Goal: Task Accomplishment & Management: Use online tool/utility

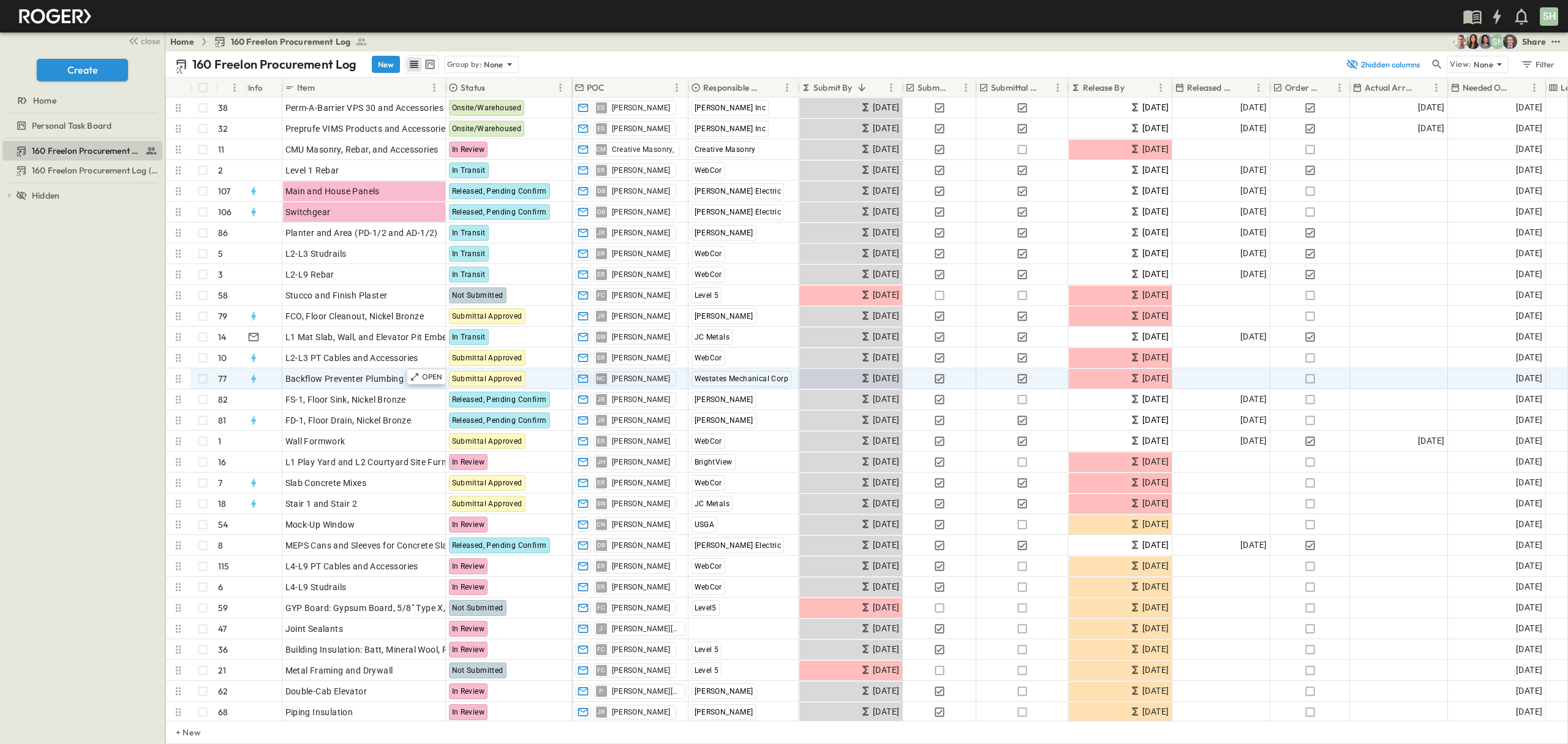
click at [176, 378] on icon at bounding box center [178, 379] width 5 height 8
click at [182, 378] on icon at bounding box center [178, 379] width 12 height 12
click at [181, 378] on icon at bounding box center [178, 379] width 12 height 12
click at [383, 376] on span "Backflow Preventer Plumbing" at bounding box center [345, 379] width 119 height 12
drag, startPoint x: 682, startPoint y: 374, endPoint x: 420, endPoint y: 377, distance: 262.0
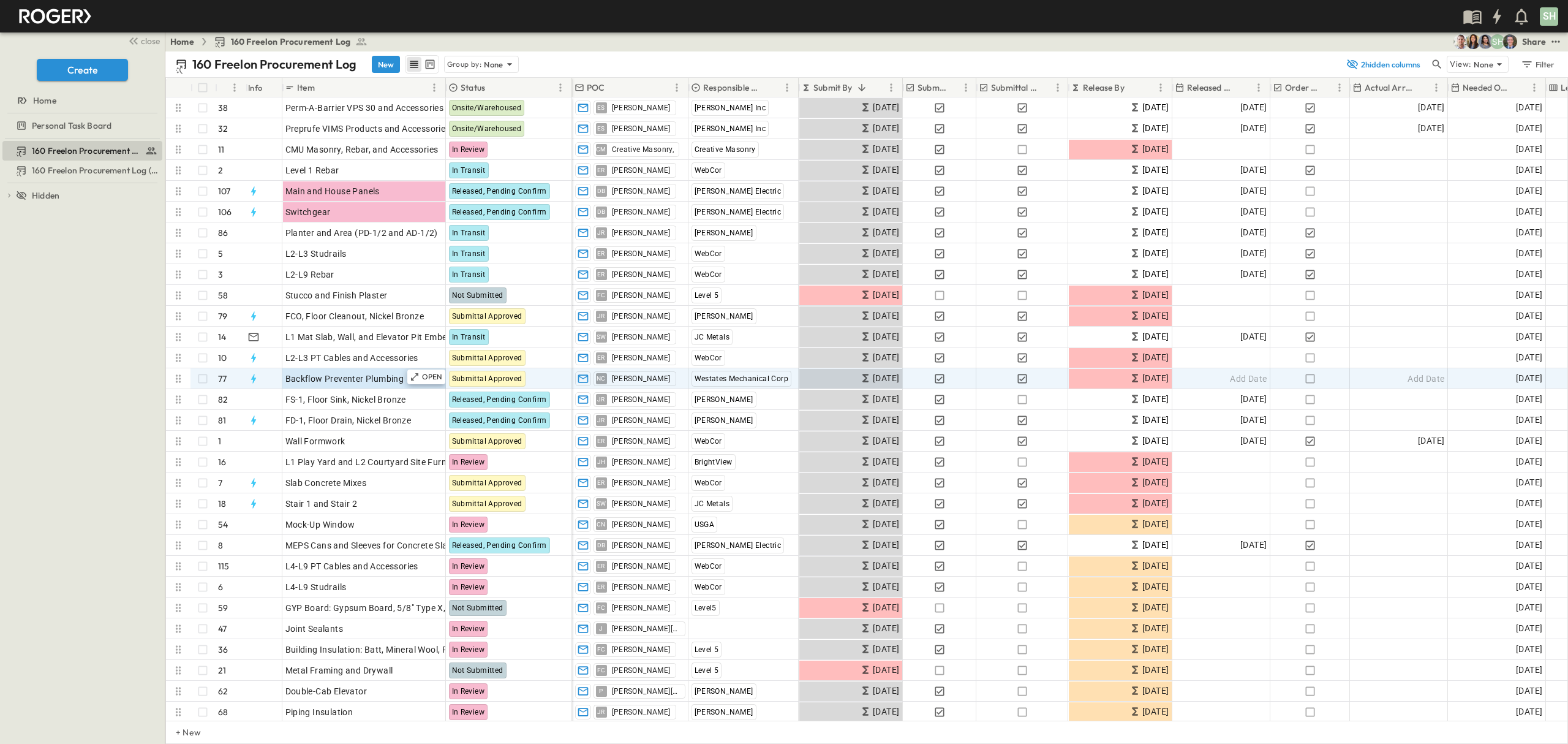
drag, startPoint x: 420, startPoint y: 378, endPoint x: 175, endPoint y: 380, distance: 245.0
click at [175, 380] on icon at bounding box center [178, 379] width 12 height 12
click at [175, 380] on icon at bounding box center [178, 379] width 12 height 12
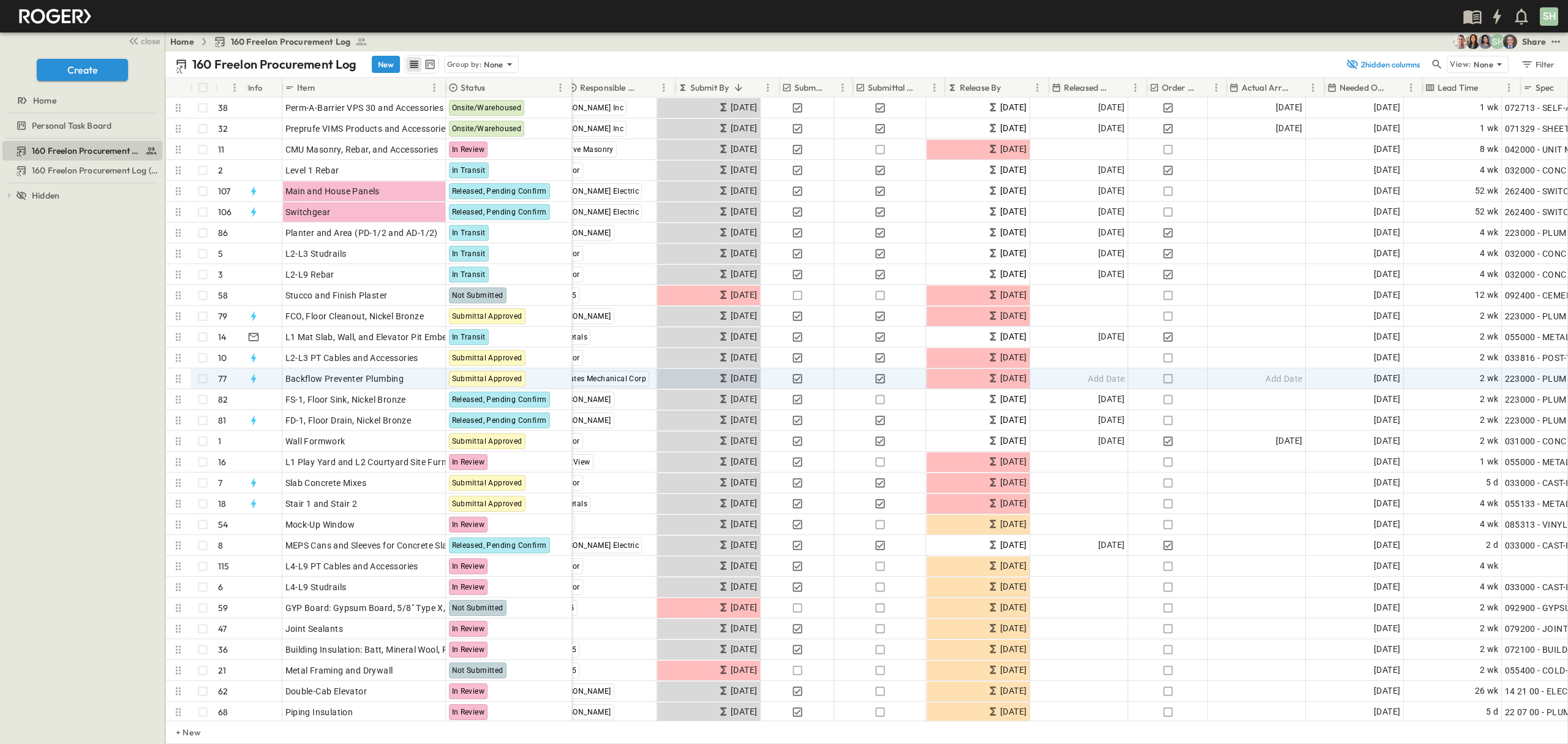
scroll to position [0, 248]
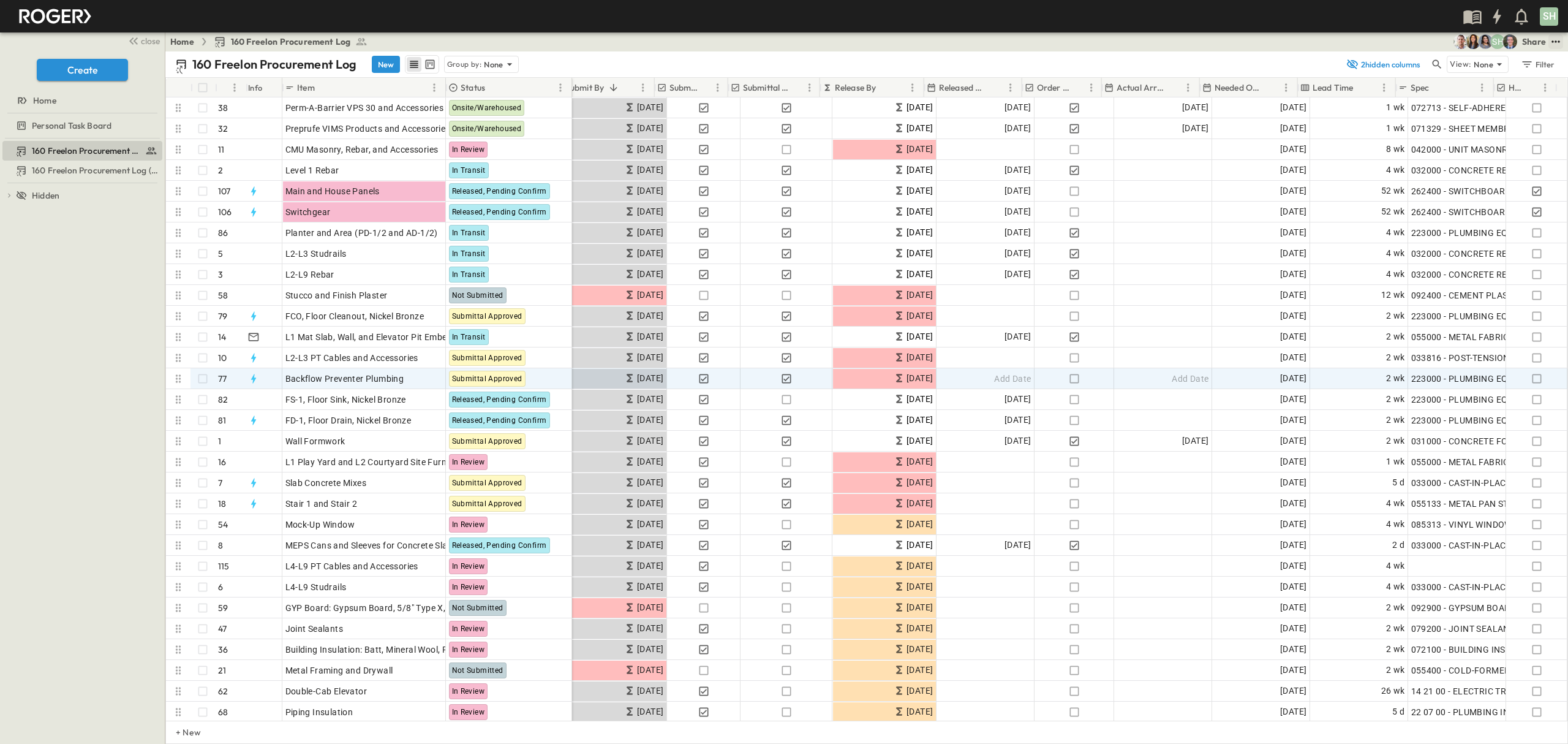
click at [1557, 41] on icon "test" at bounding box center [1556, 41] width 12 height 12
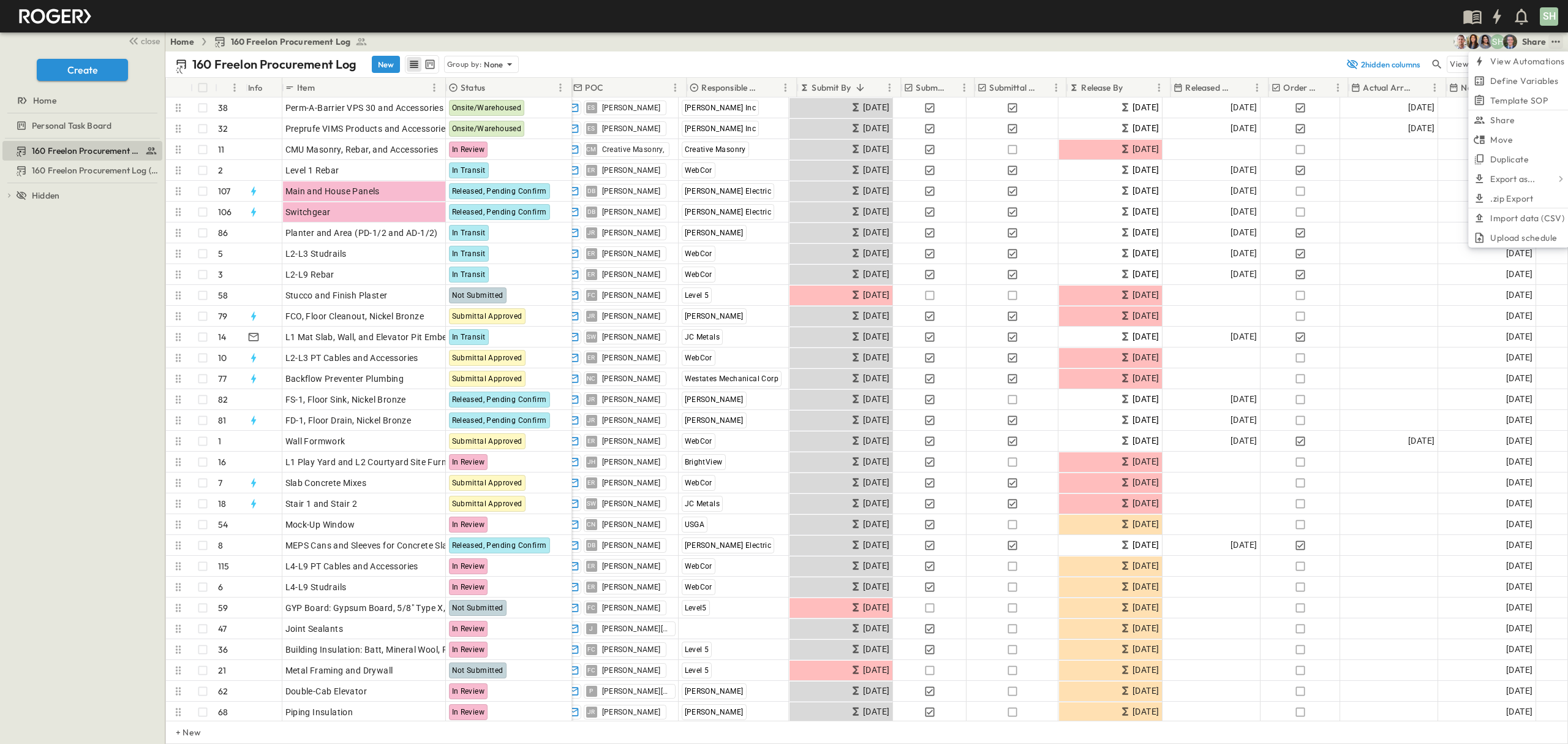
scroll to position [0, 0]
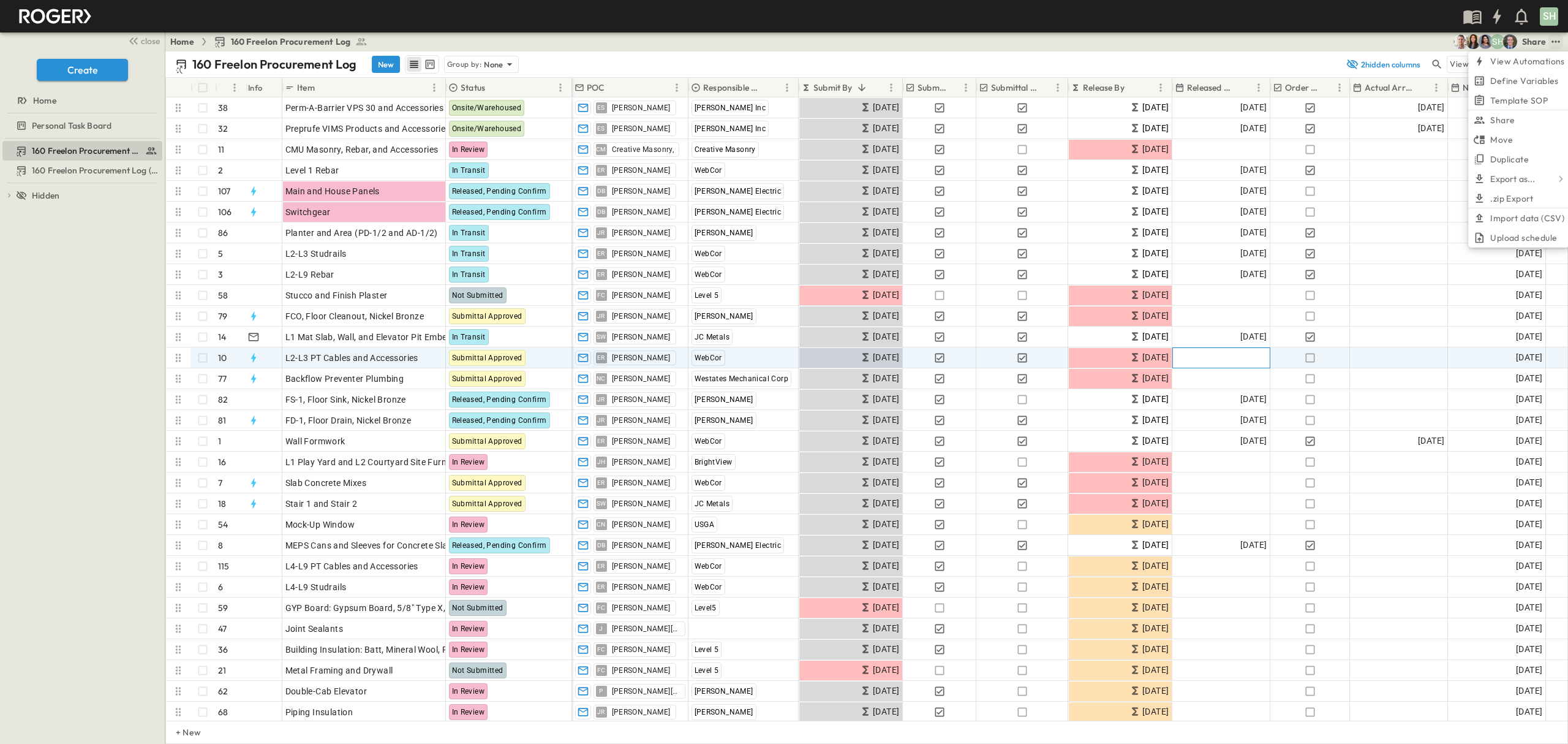
click at [1231, 361] on span "Add Date" at bounding box center [1248, 358] width 37 height 12
drag, startPoint x: 1308, startPoint y: 356, endPoint x: 1278, endPoint y: 354, distance: 30.1
click at [1307, 356] on icon "button" at bounding box center [1310, 358] width 12 height 12
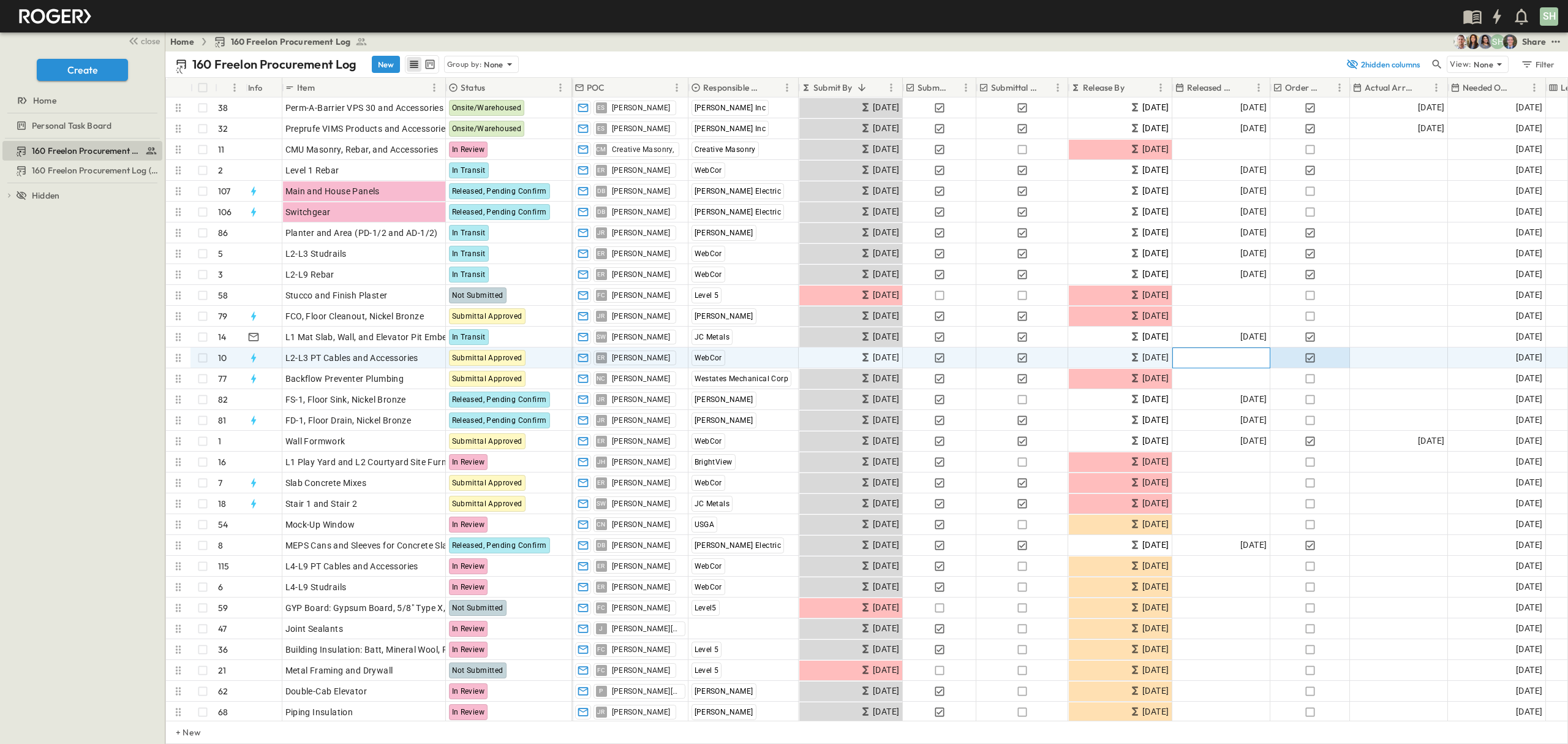
click at [1248, 354] on span "Add Date" at bounding box center [1248, 358] width 37 height 12
click at [1314, 376] on icon "Previous month" at bounding box center [1312, 380] width 5 height 8
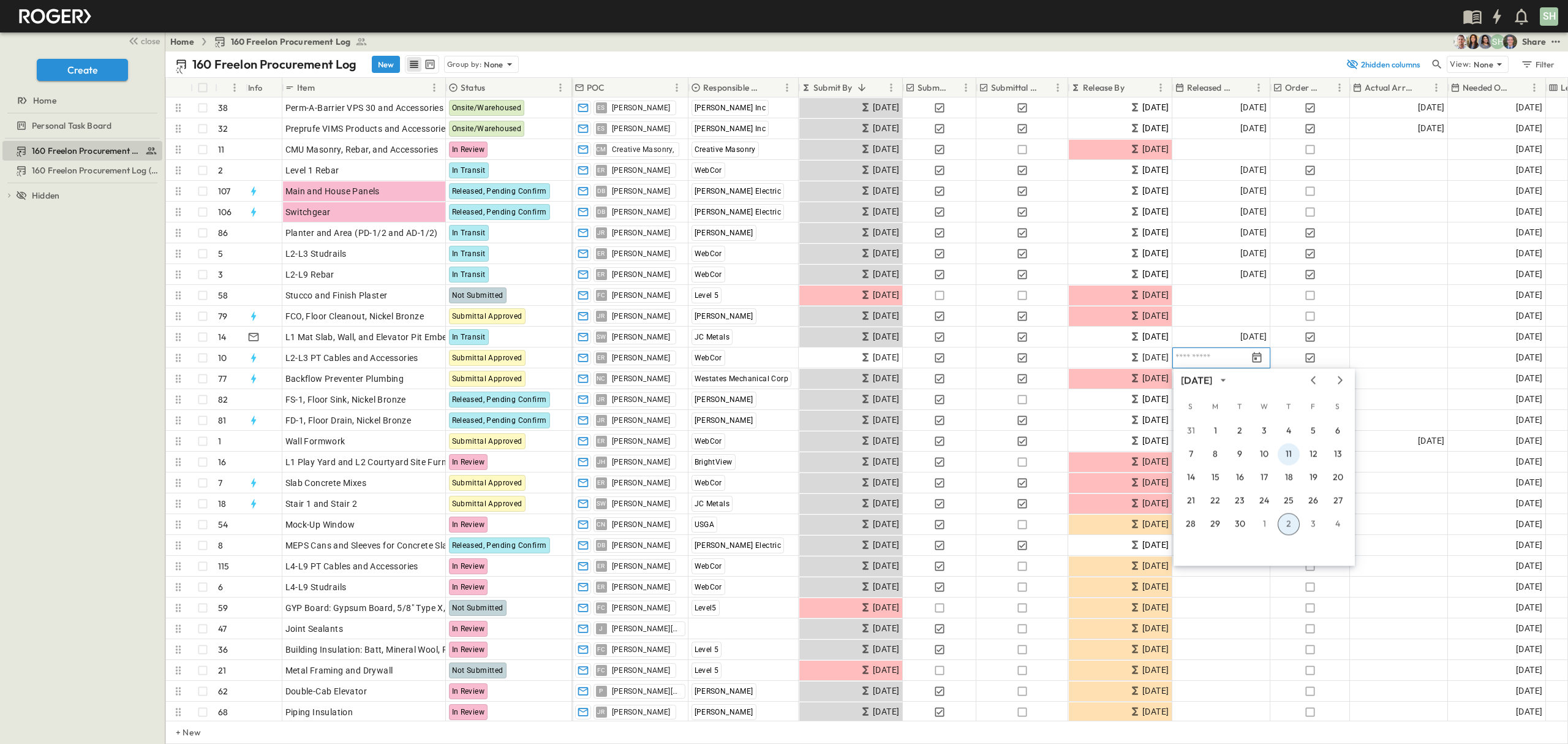
click at [1289, 452] on button "11" at bounding box center [1289, 454] width 22 height 22
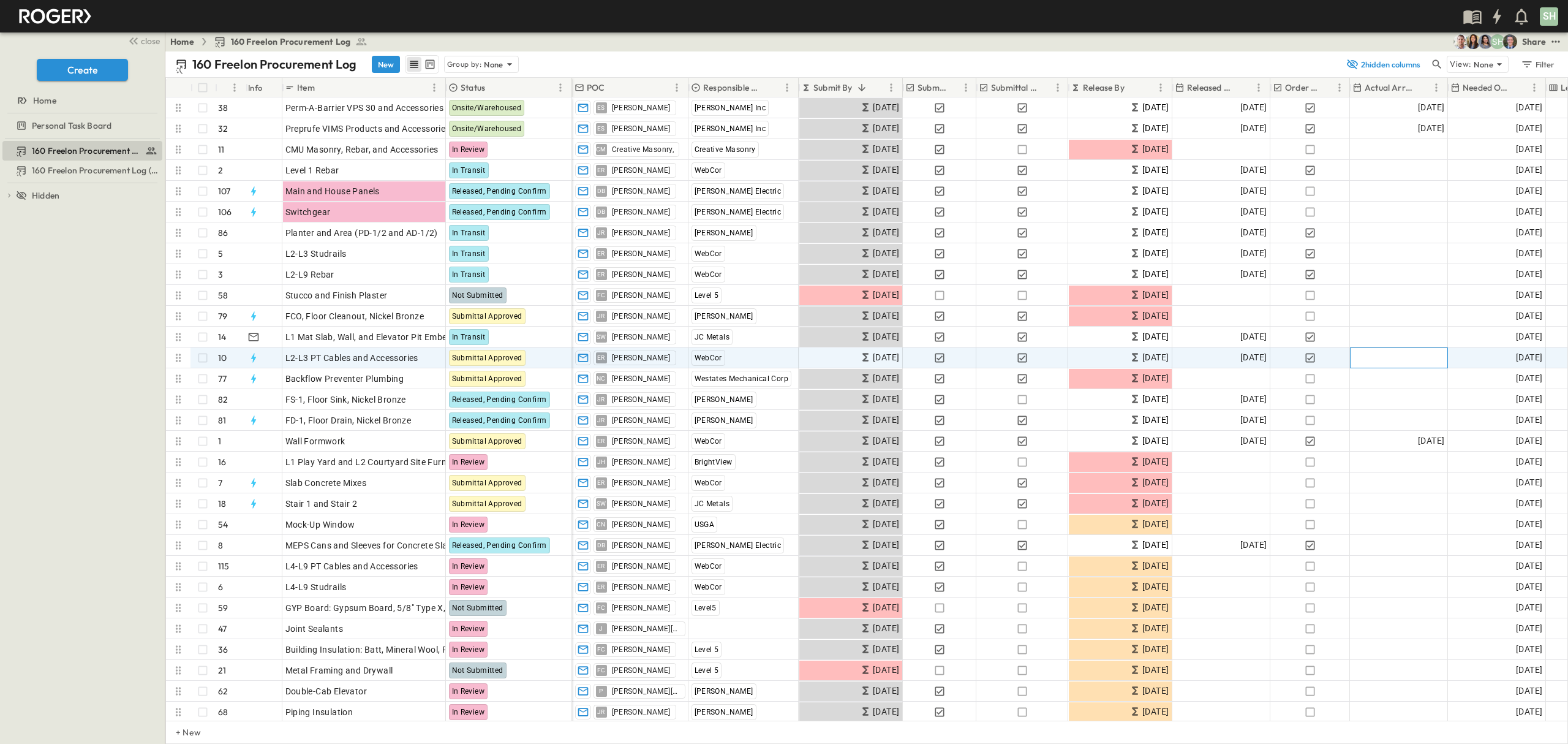
click at [1422, 358] on span "Add Date" at bounding box center [1426, 358] width 37 height 12
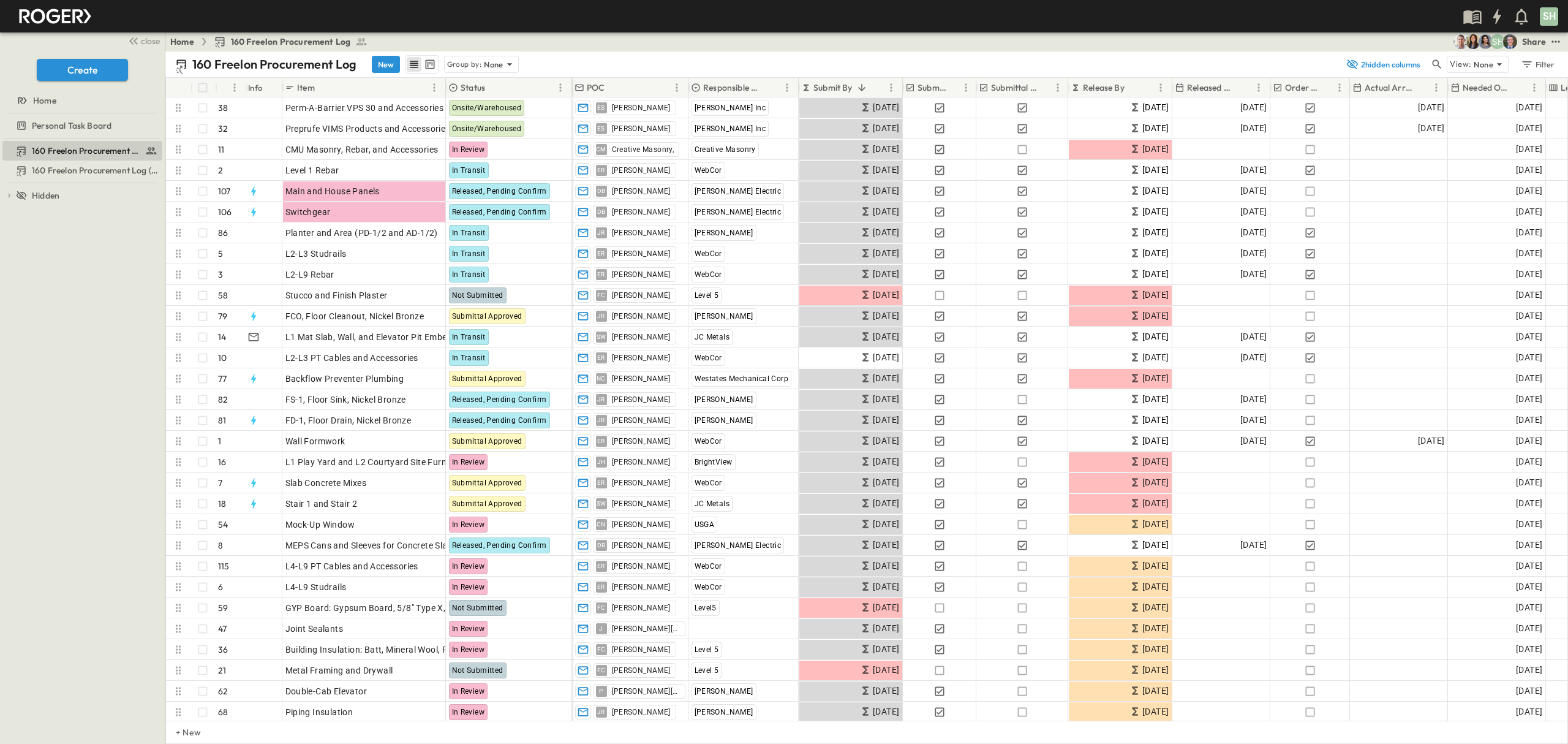
click at [86, 434] on div "160 Freelon Procurement Log 160 Freelon Procurement Log (Copy) To pick up a dra…" at bounding box center [82, 441] width 165 height 605
click at [50, 468] on div "160 Freelon Procurement Log 160 Freelon Procurement Log (Copy) To pick up a dra…" at bounding box center [82, 441] width 165 height 605
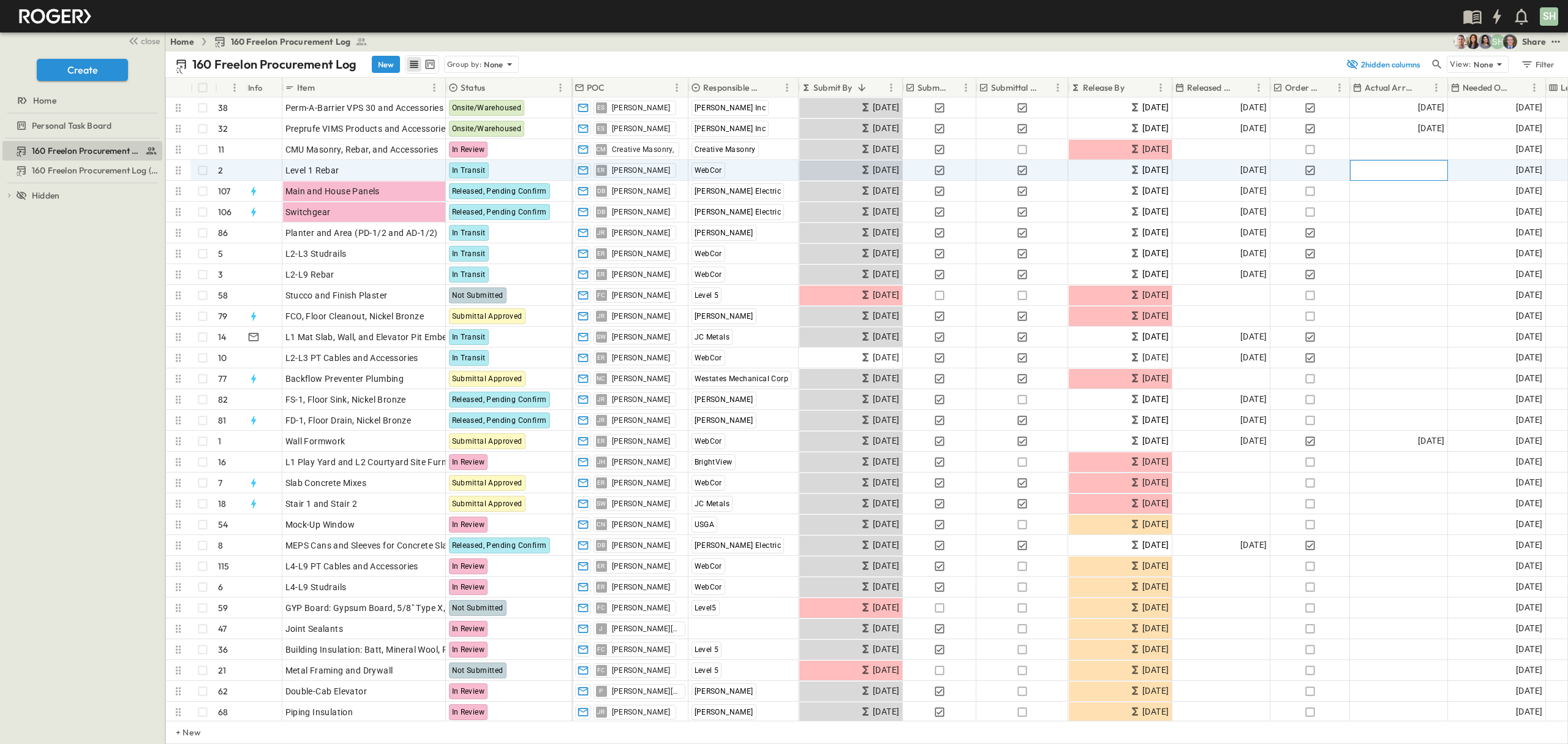
click at [1414, 170] on span "Add Date" at bounding box center [1426, 170] width 37 height 12
click at [1488, 195] on icon "Previous month" at bounding box center [1490, 193] width 14 height 10
click at [1439, 314] on button "24" at bounding box center [1441, 314] width 22 height 22
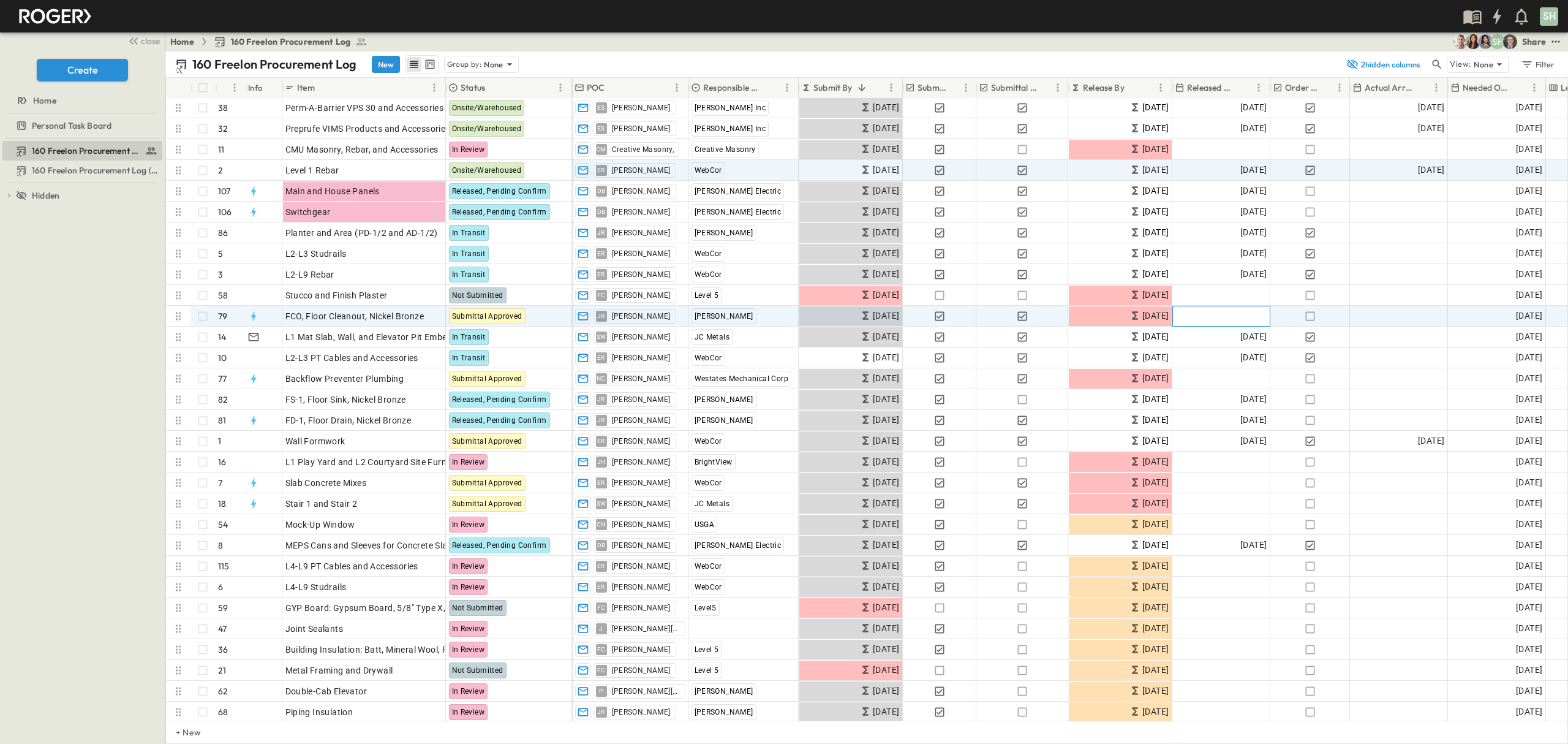
click at [1218, 319] on div "Add Date" at bounding box center [1221, 316] width 97 height 20
click at [1309, 337] on icon "Previous month" at bounding box center [1313, 338] width 14 height 10
click at [1317, 338] on icon "Previous month" at bounding box center [1313, 338] width 14 height 10
click at [1341, 336] on icon "Next month" at bounding box center [1340, 338] width 14 height 10
click at [1290, 433] on button "18" at bounding box center [1289, 435] width 22 height 22
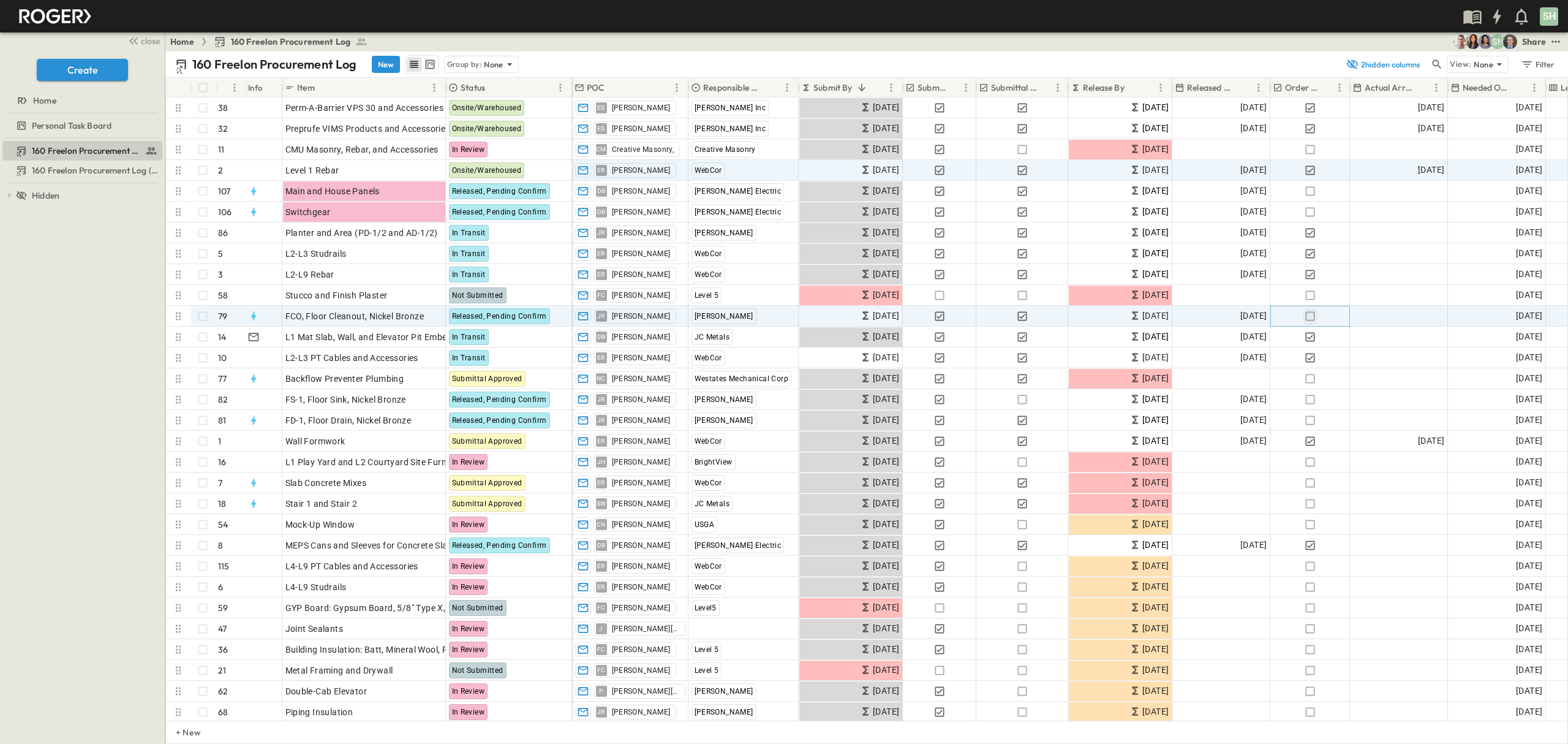
click at [1309, 315] on icon "button" at bounding box center [1310, 316] width 12 height 12
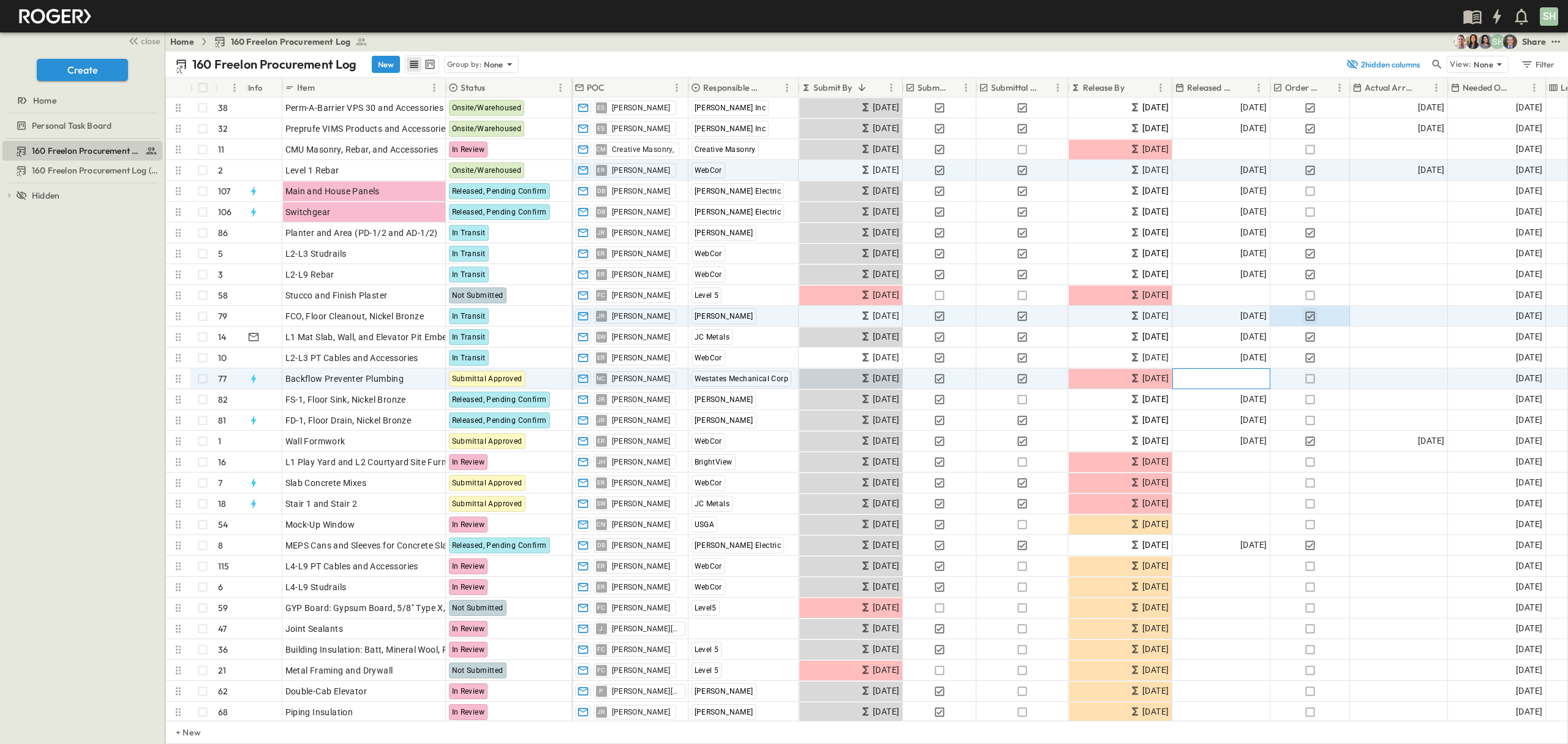
click at [1226, 378] on div "Add Date" at bounding box center [1221, 379] width 97 height 20
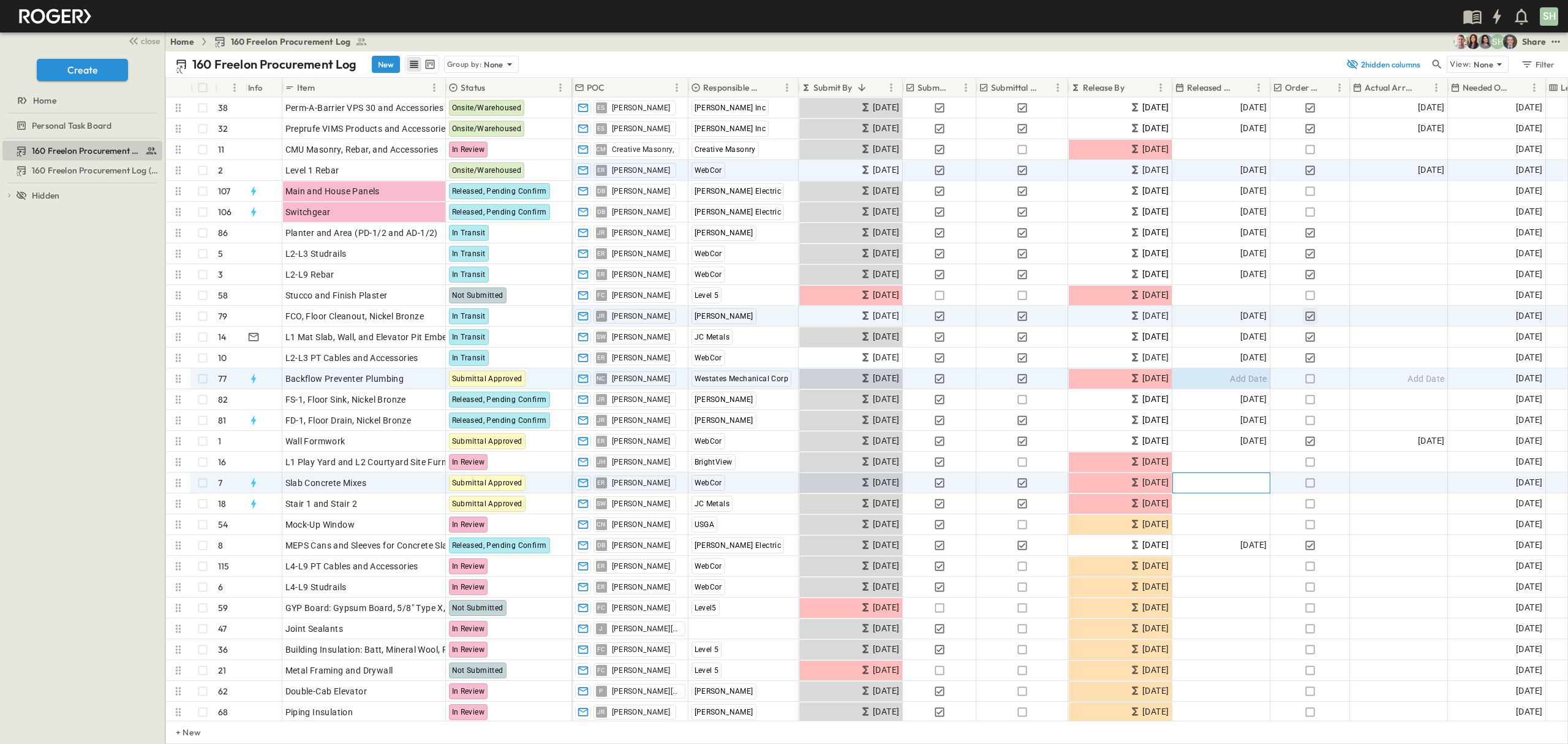
click at [1207, 488] on div "Add Date" at bounding box center [1221, 482] width 97 height 20
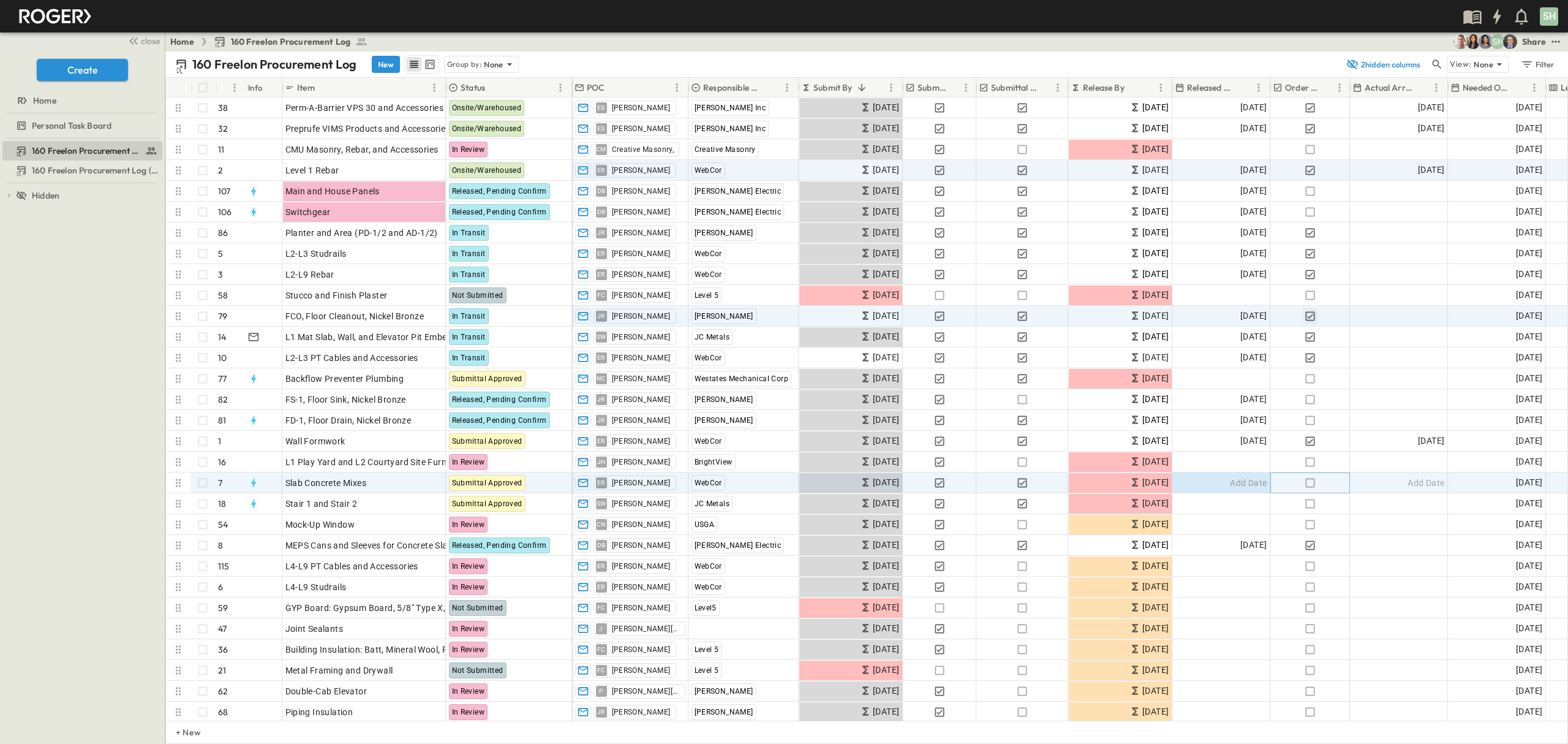
click at [1309, 481] on icon "button" at bounding box center [1310, 482] width 12 height 12
click at [1249, 481] on span "Add Date" at bounding box center [1248, 482] width 37 height 12
click at [1313, 505] on icon "Previous month" at bounding box center [1313, 505] width 14 height 10
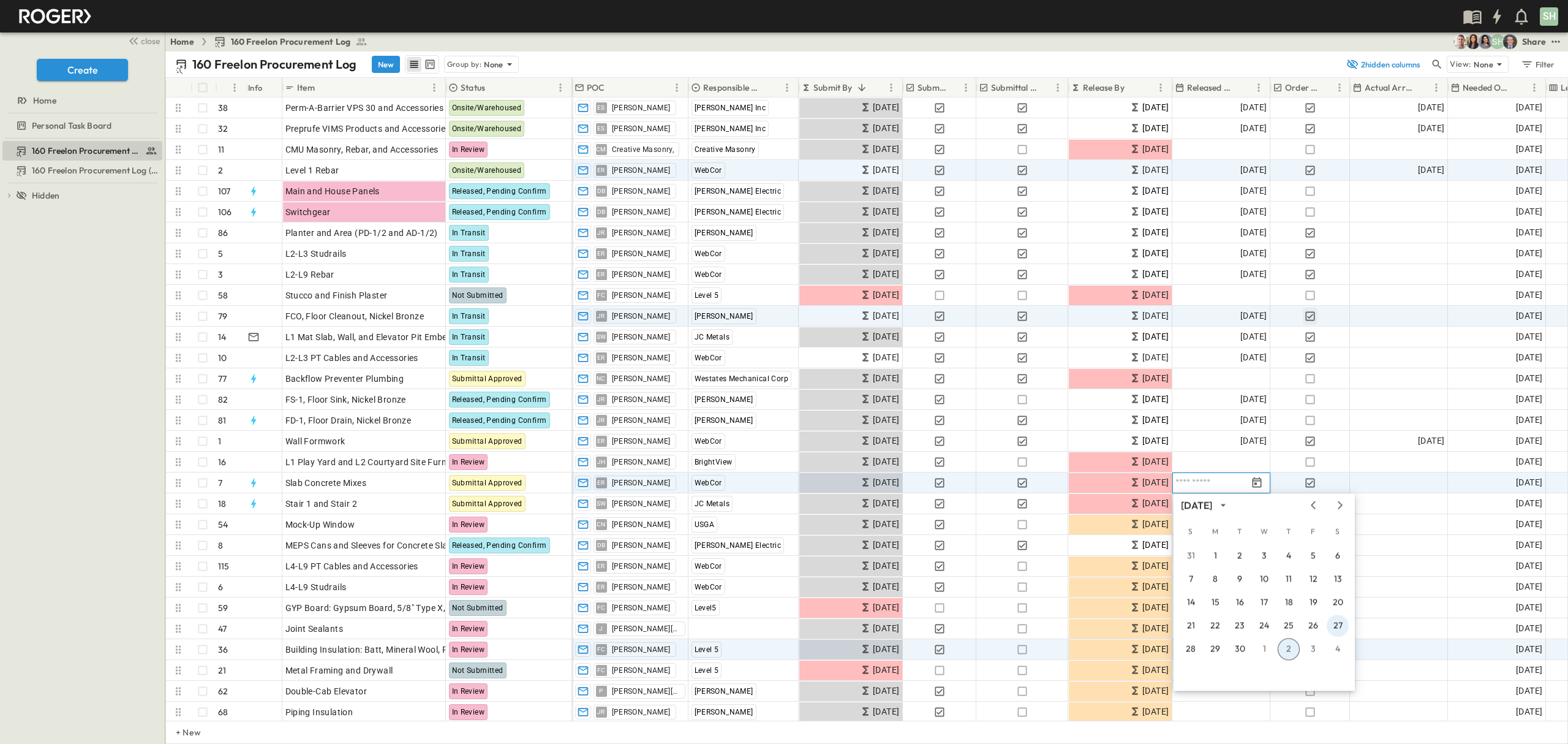
click at [1335, 623] on button "27" at bounding box center [1338, 626] width 22 height 22
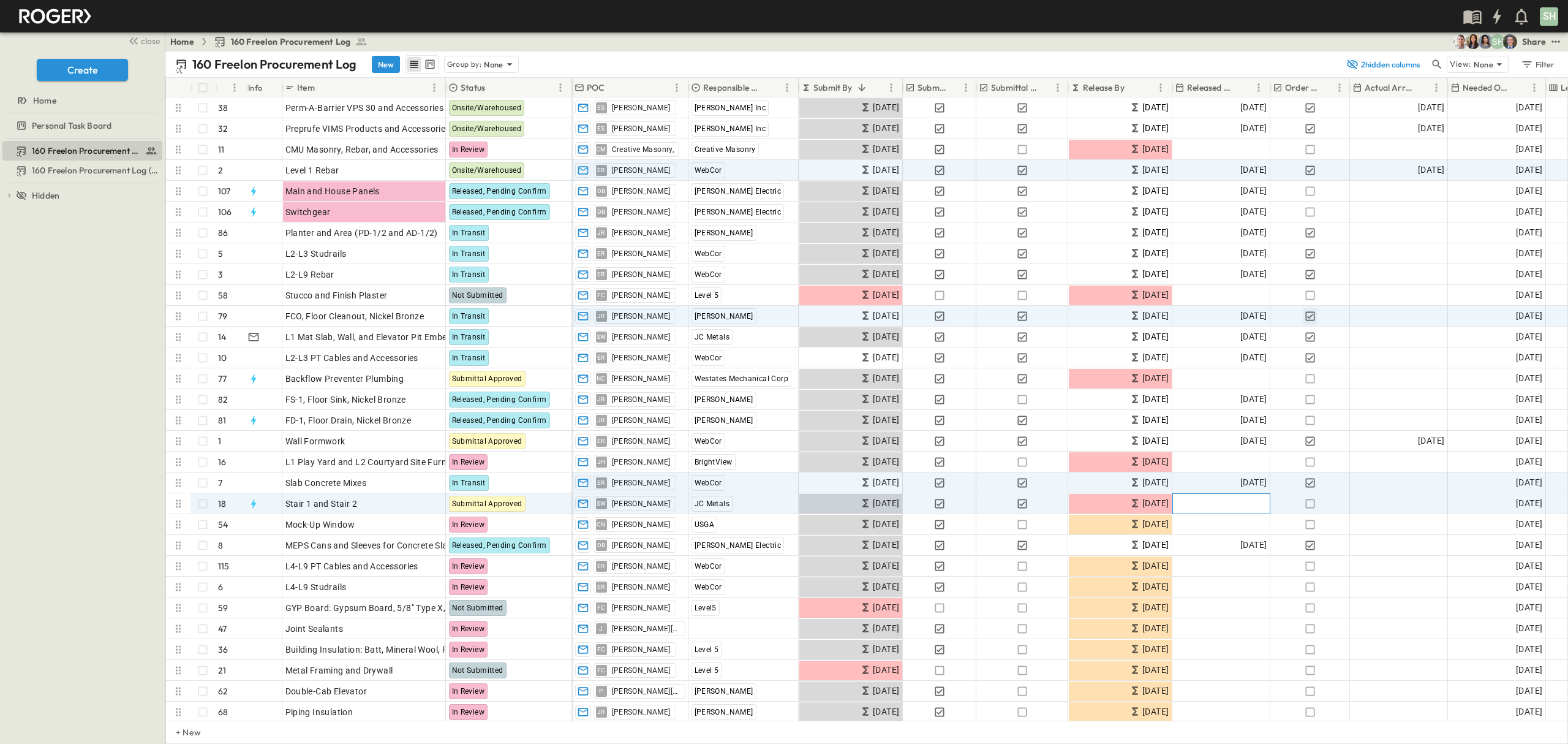
click at [1232, 508] on span "Add Date" at bounding box center [1248, 503] width 37 height 12
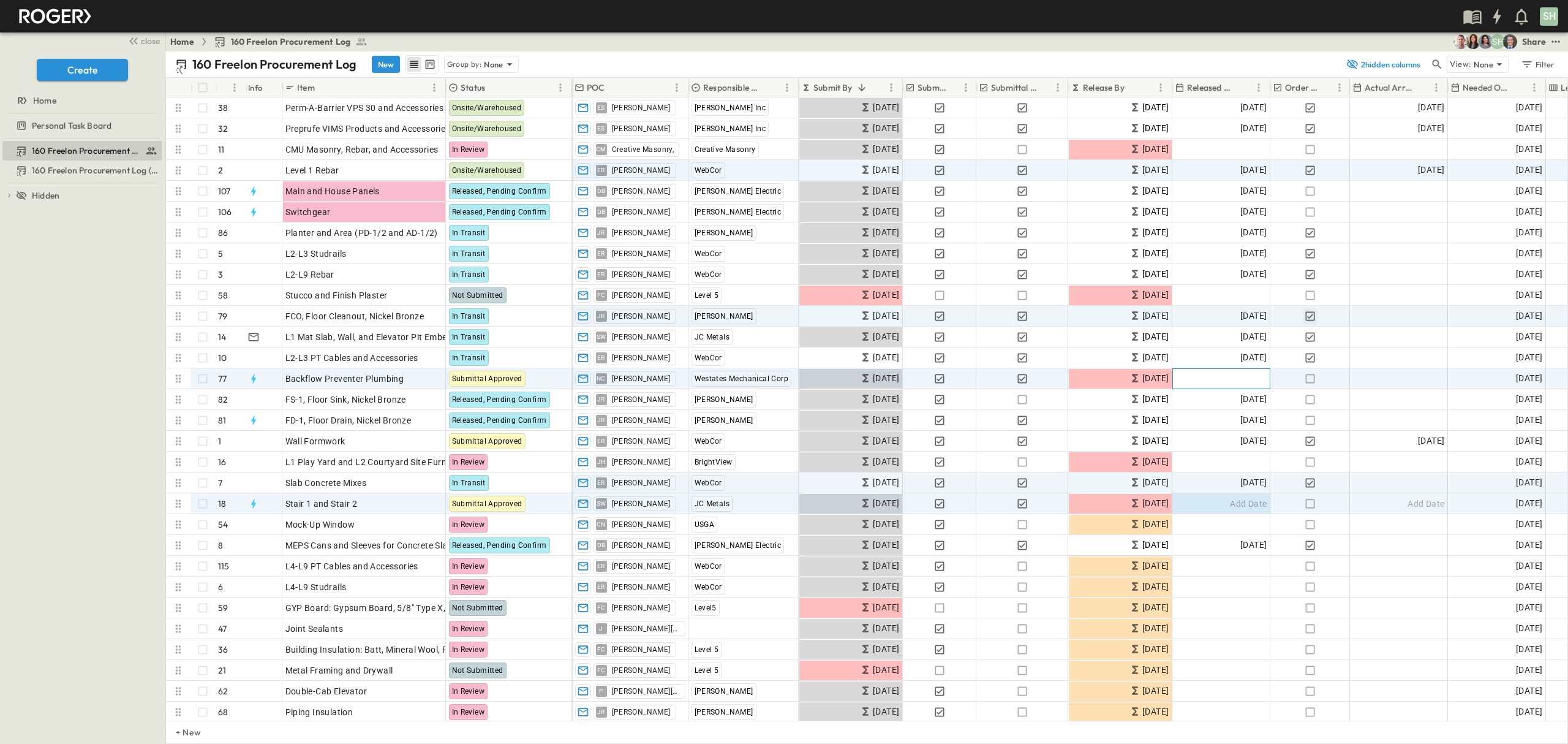
click at [1228, 379] on div "Add Date" at bounding box center [1221, 379] width 97 height 20
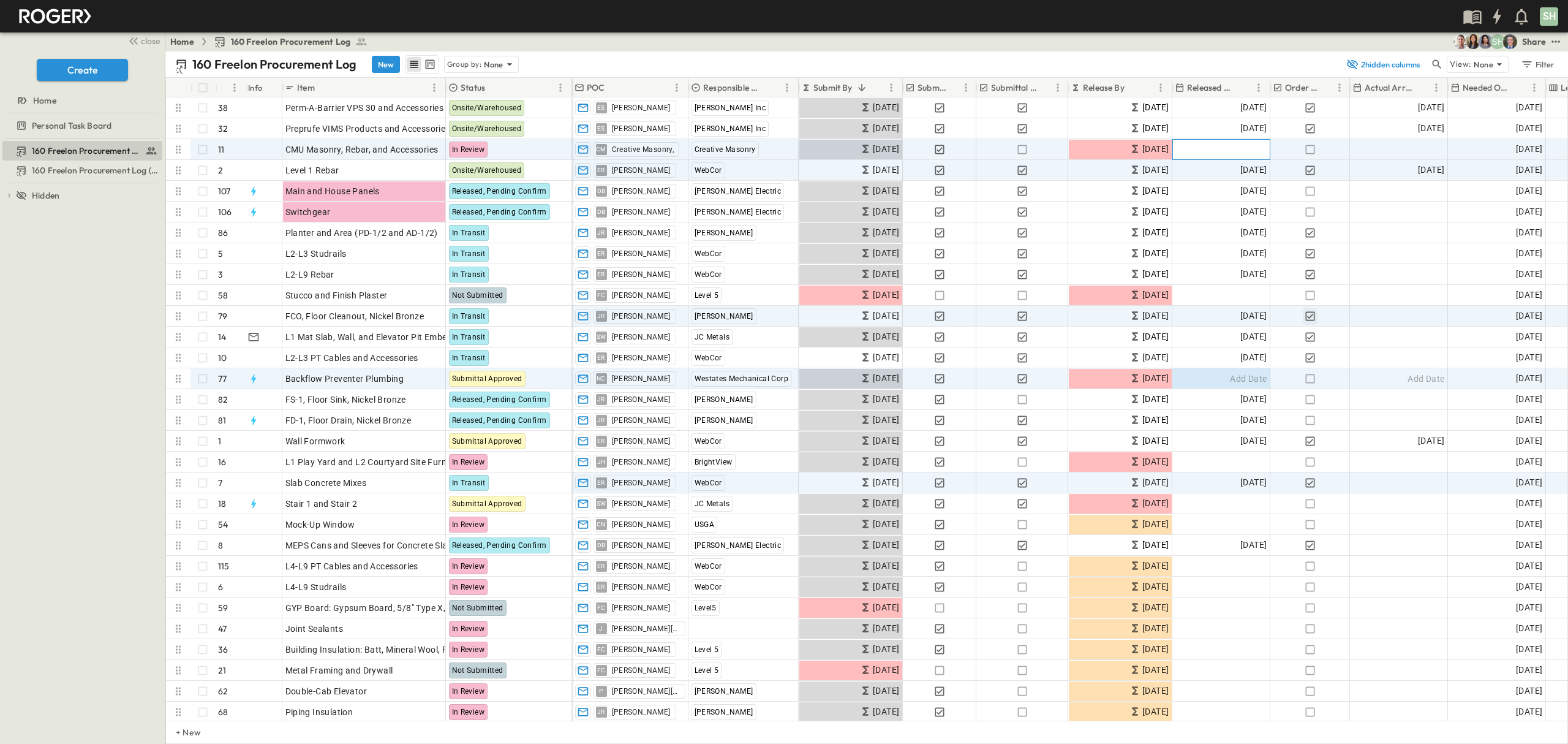
click at [1244, 150] on span "Add Date" at bounding box center [1248, 149] width 37 height 12
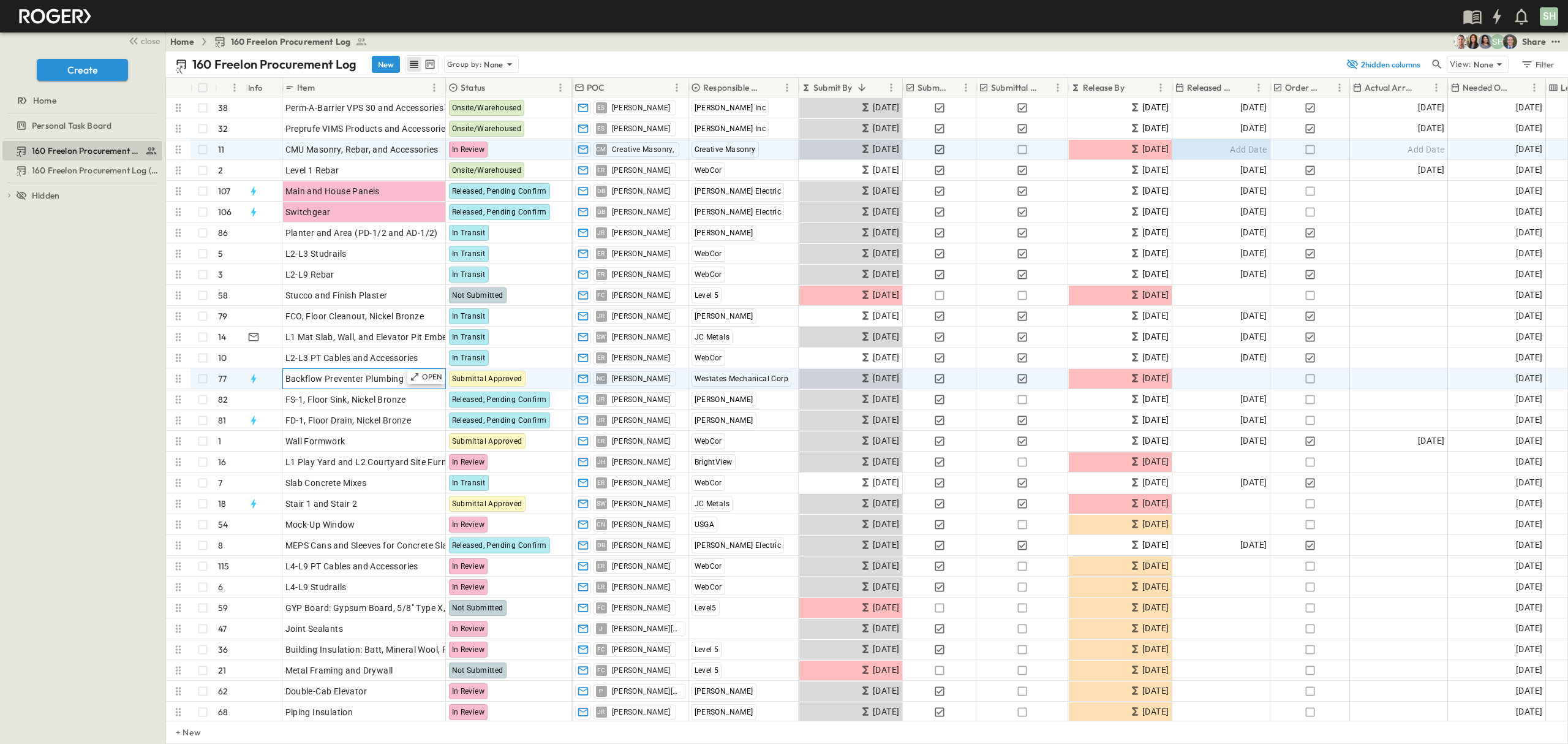
click at [364, 380] on span "Backflow Preventer Plumbing" at bounding box center [345, 379] width 119 height 12
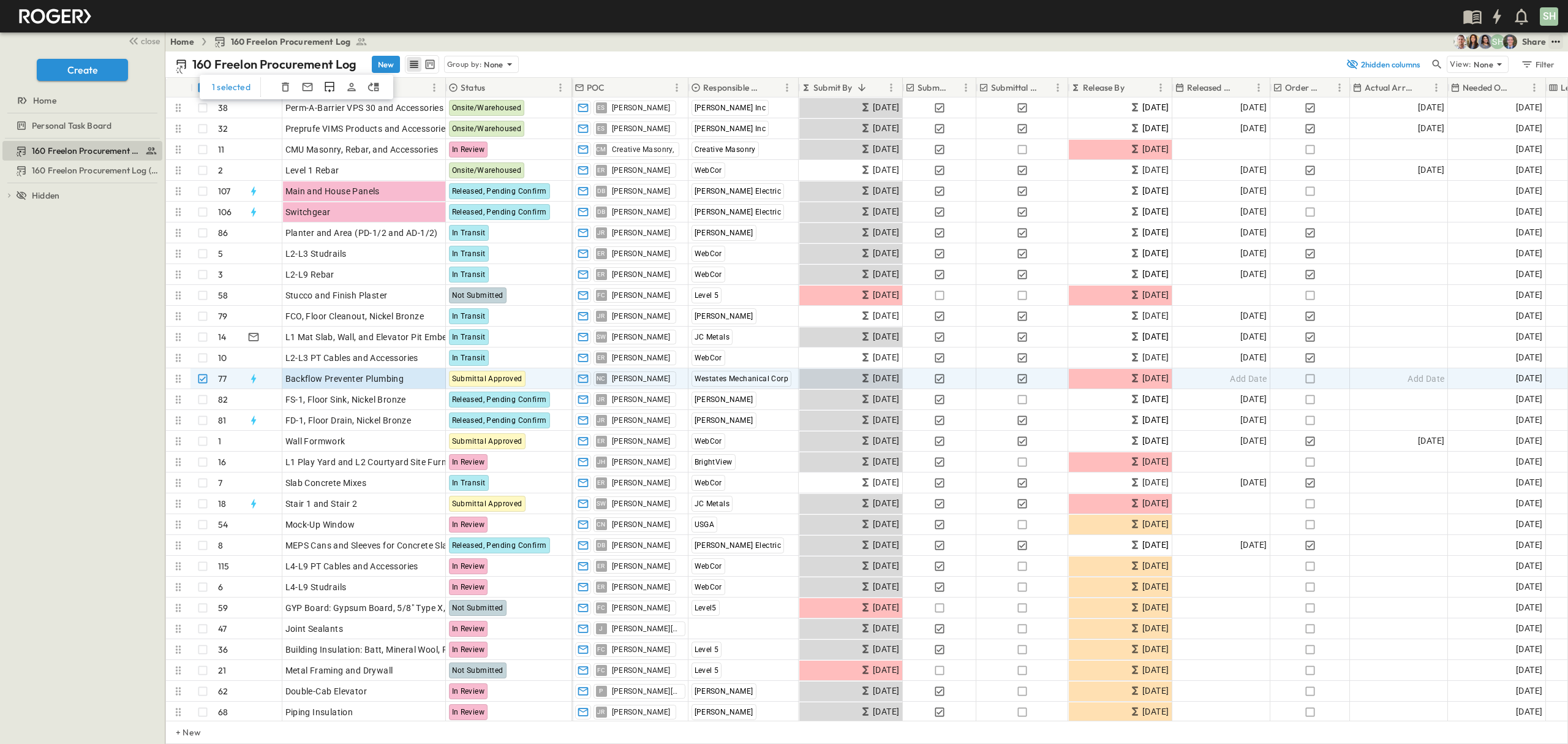
click at [1553, 42] on icon "test" at bounding box center [1555, 41] width 8 height 2
click at [1510, 160] on span "Duplicate" at bounding box center [1509, 159] width 39 height 12
click at [325, 84] on icon "Duplicate Row(s)" at bounding box center [329, 87] width 12 height 12
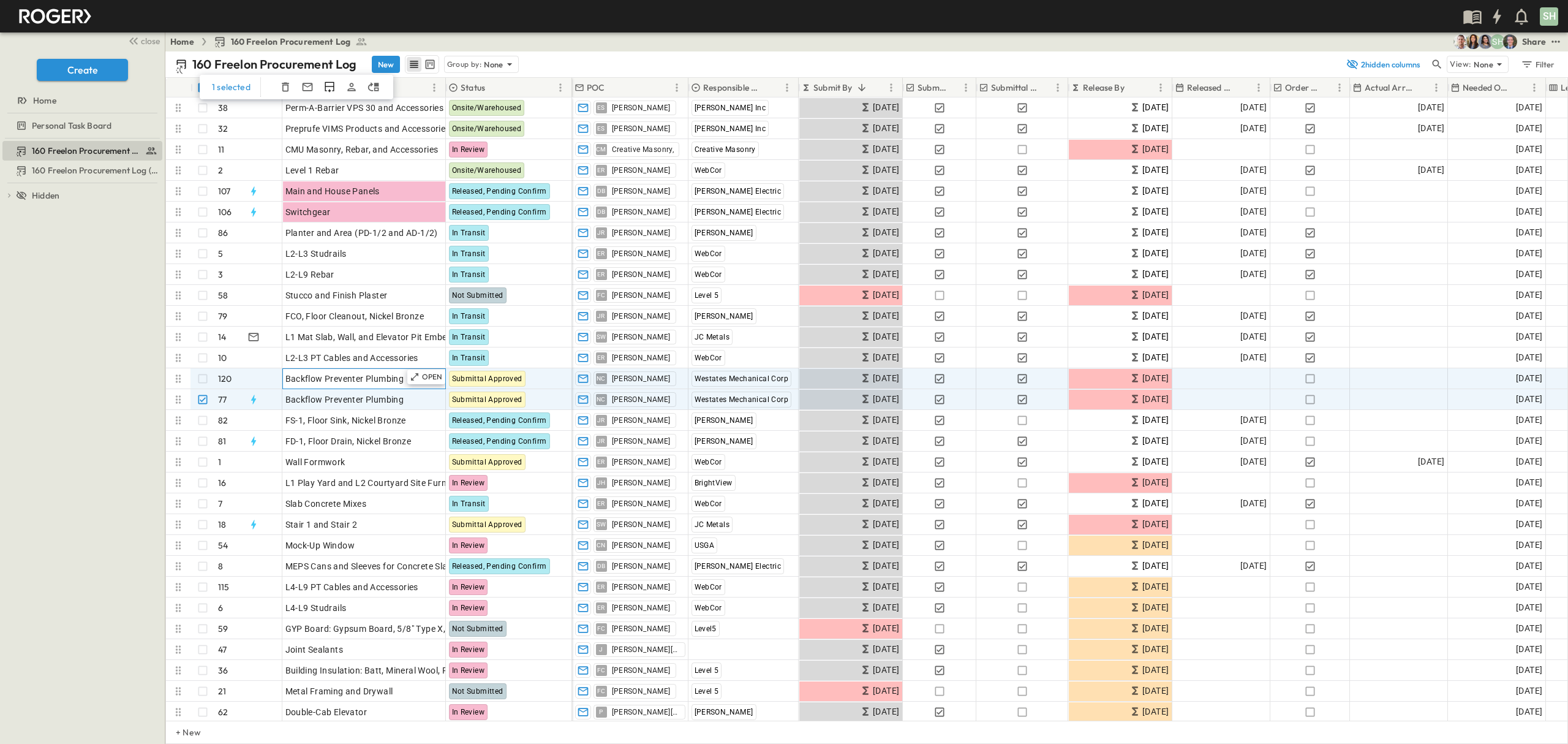
click at [322, 376] on span "Backflow Preventer Plumbing" at bounding box center [345, 379] width 119 height 12
click at [676, 376] on div "NC [PERSON_NAME]" at bounding box center [630, 379] width 115 height 20
click at [653, 378] on icon "button" at bounding box center [657, 379] width 8 height 8
click at [649, 378] on input "text" at bounding box center [624, 379] width 91 height 14
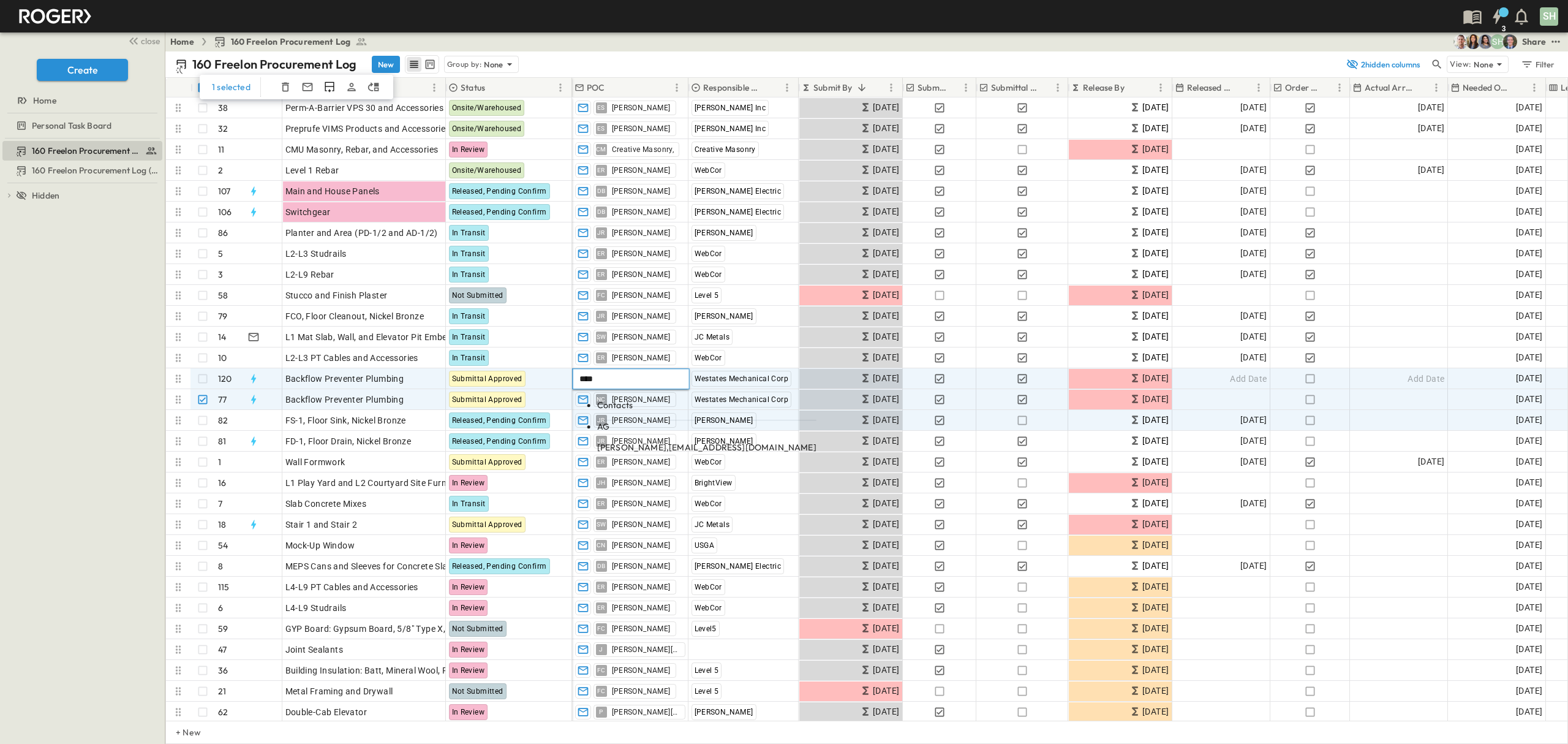
type input "****"
click at [656, 441] on p "[PERSON_NAME], [EMAIL_ADDRESS][DOMAIN_NAME]" at bounding box center [707, 447] width 219 height 12
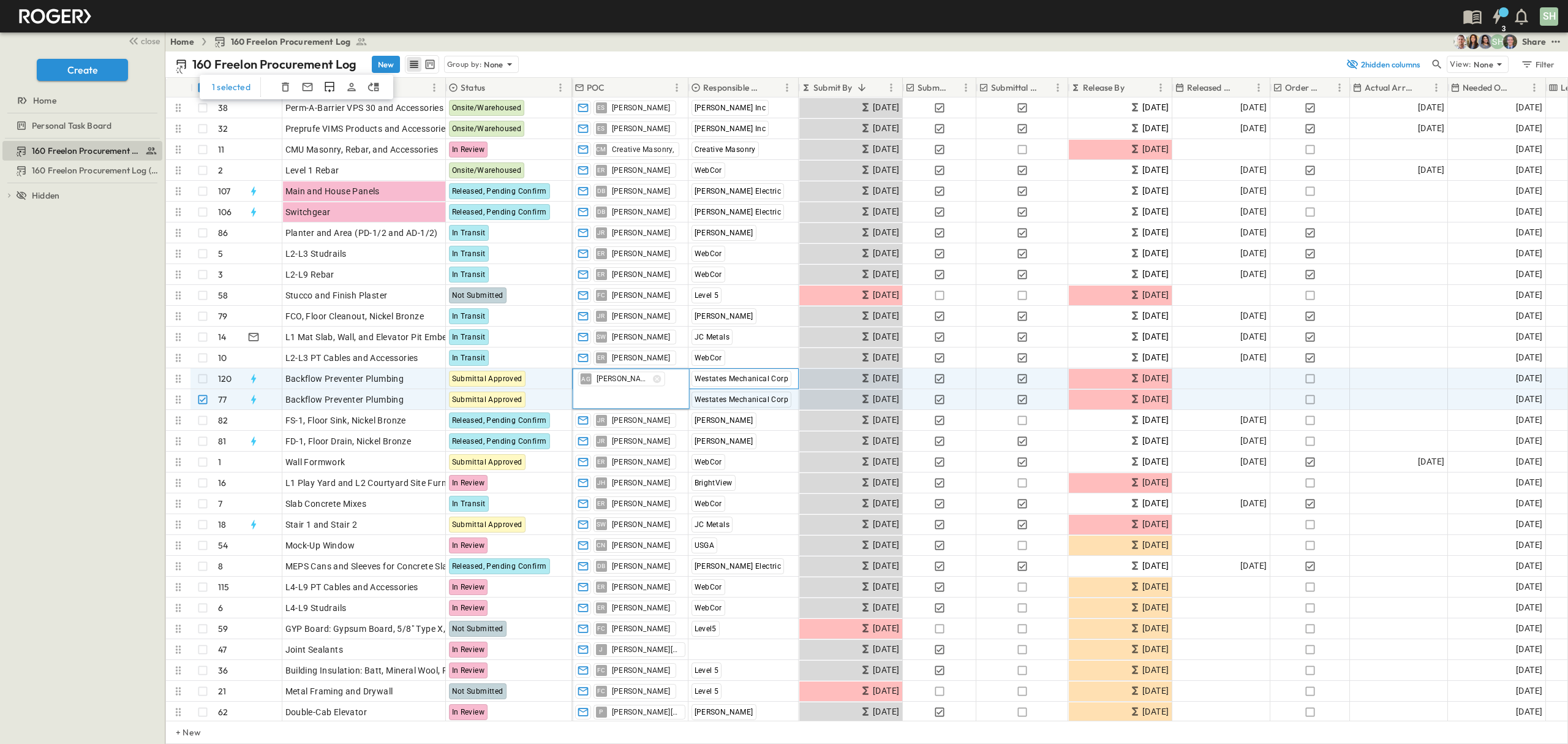
click at [740, 375] on span "Westates Mechanical Corp" at bounding box center [742, 379] width 94 height 8
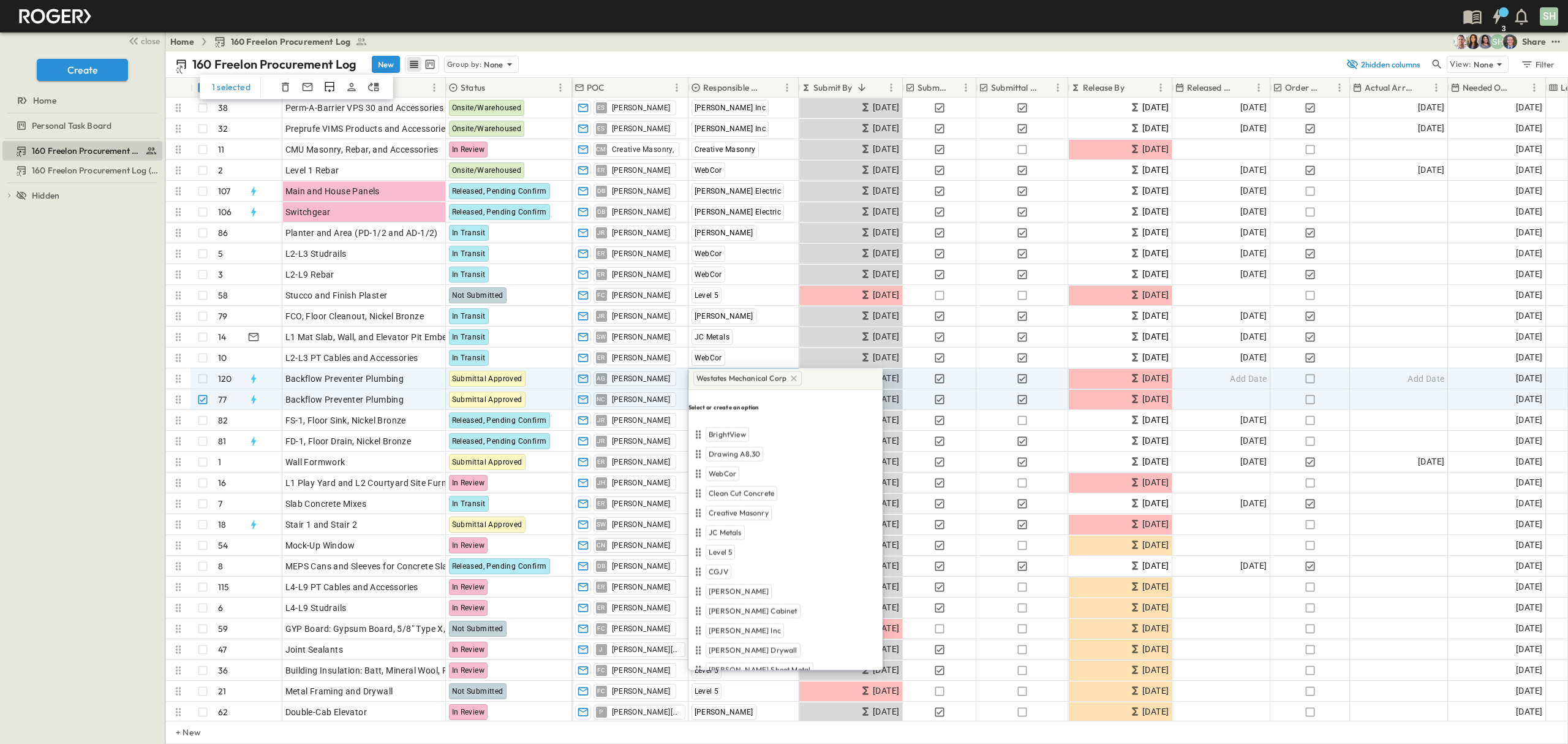
click at [793, 376] on icon at bounding box center [793, 378] width 10 height 10
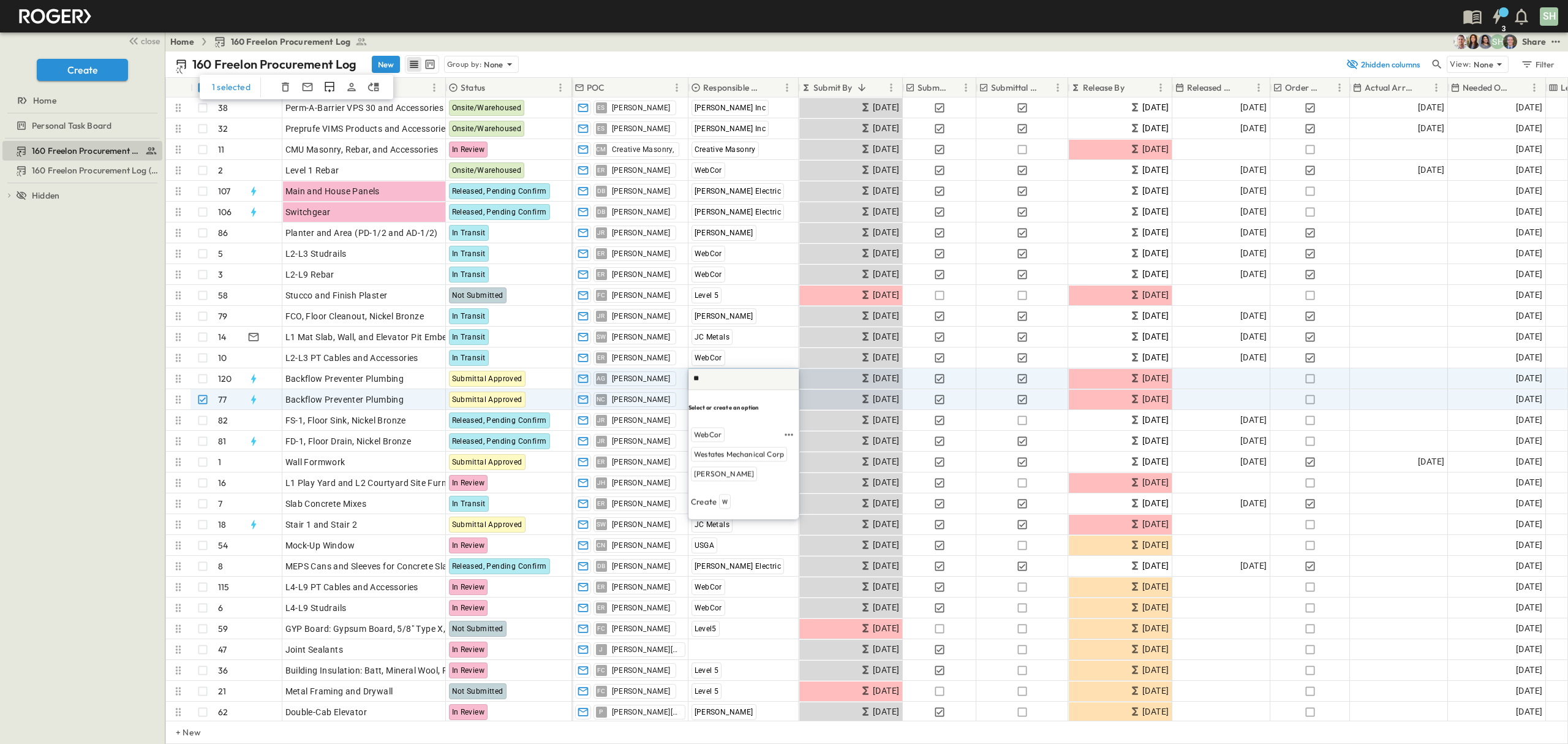
type input "*"
type input "**"
click at [724, 430] on span "[PERSON_NAME]" at bounding box center [724, 435] width 60 height 10
click at [1222, 375] on div "Add Date" at bounding box center [1221, 379] width 97 height 20
click at [626, 38] on div "Home 160 Freelon Procurement Log SH Share" at bounding box center [867, 42] width 1403 height 20
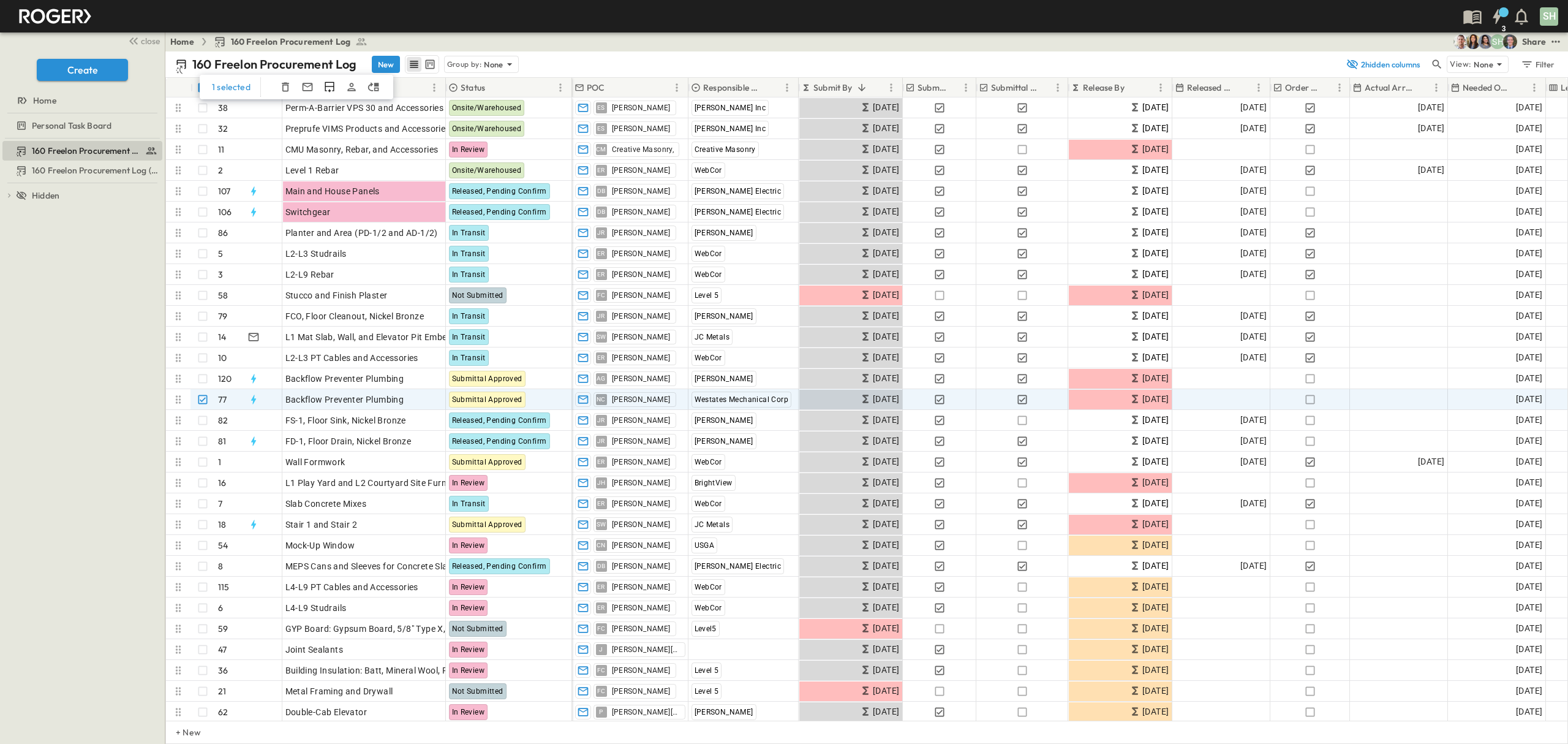
click at [412, 88] on div "Item" at bounding box center [356, 88] width 142 height 20
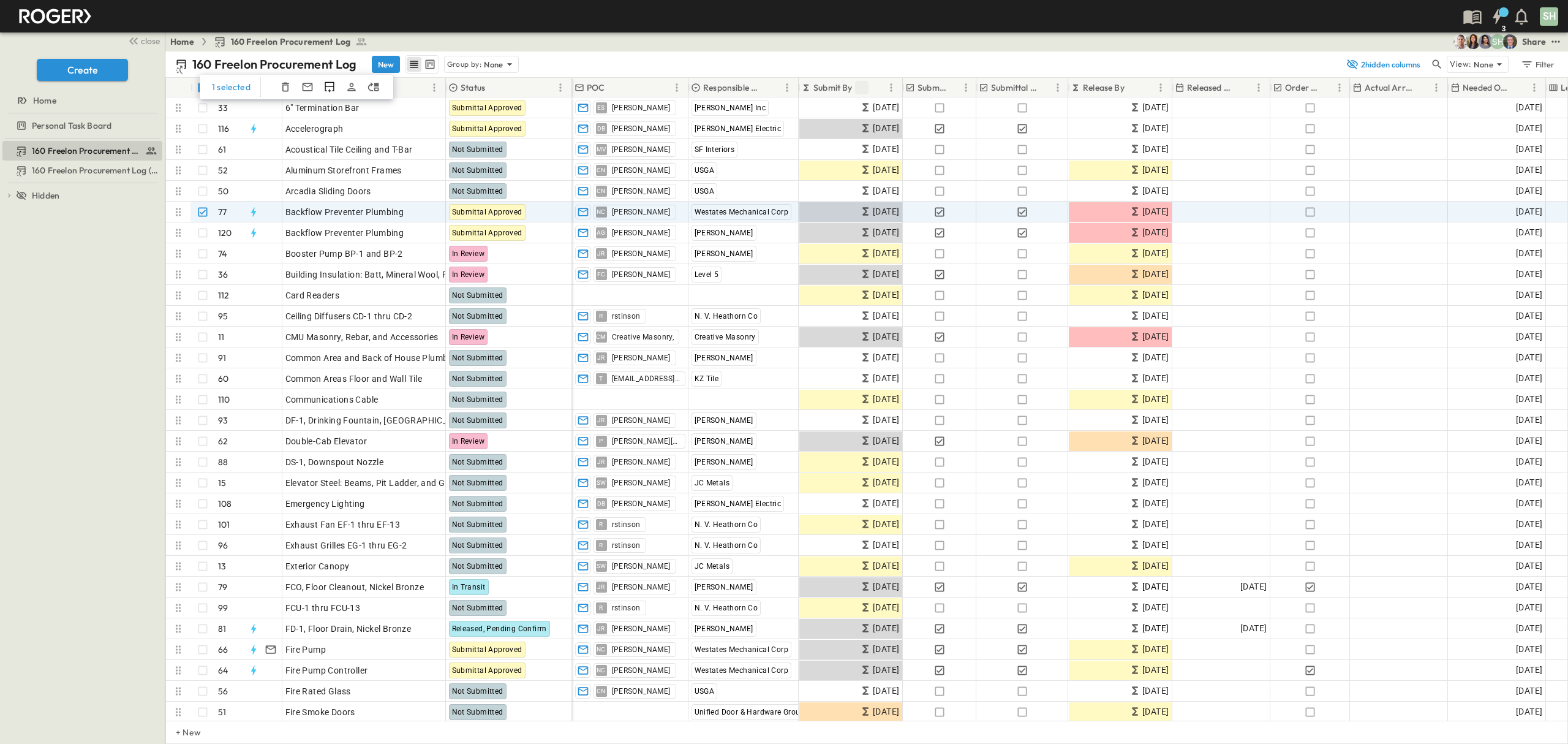
click at [861, 86] on icon "Sort" at bounding box center [861, 87] width 7 height 7
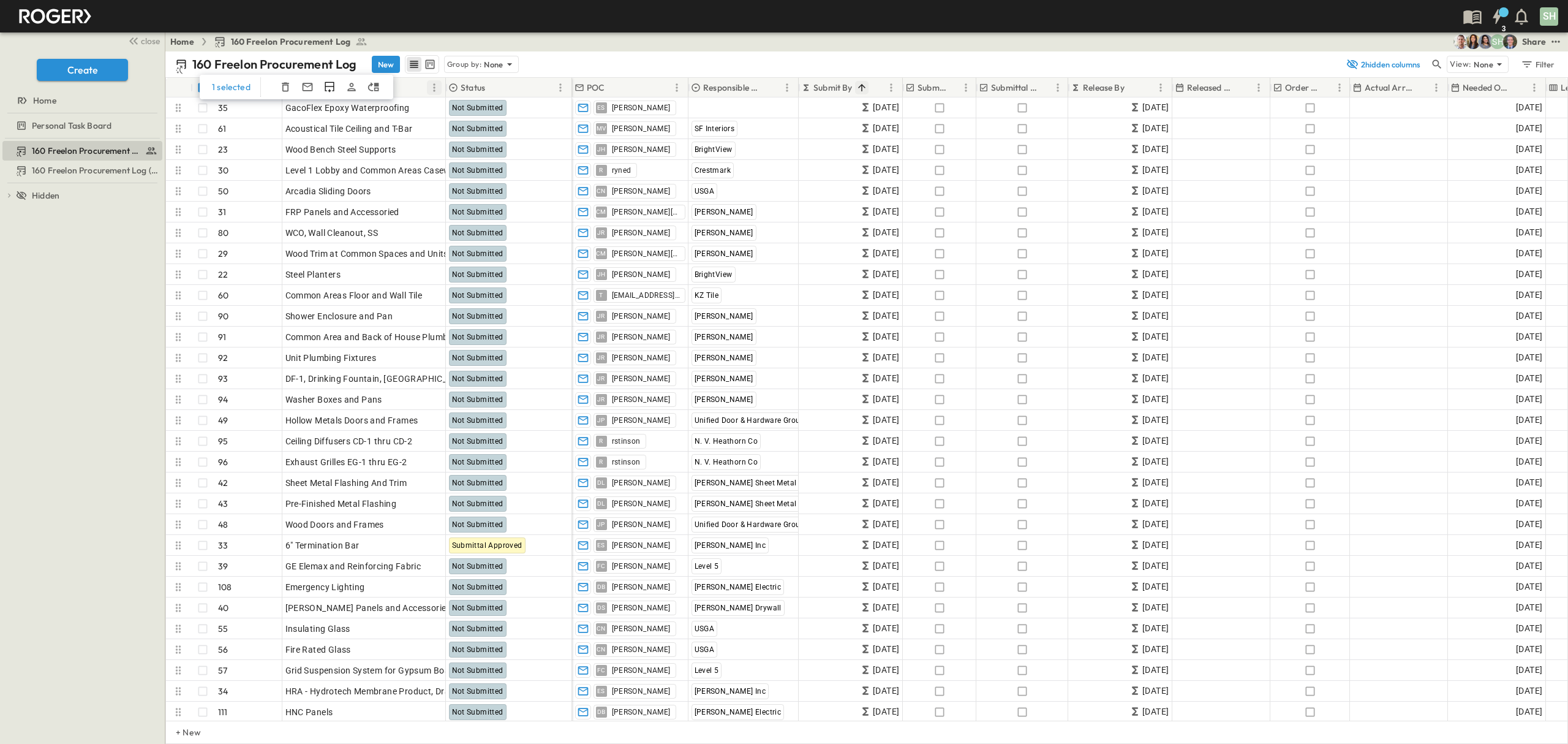
click at [429, 89] on icon "Menu" at bounding box center [434, 88] width 12 height 12
click at [1433, 67] on icon "button" at bounding box center [1437, 64] width 12 height 12
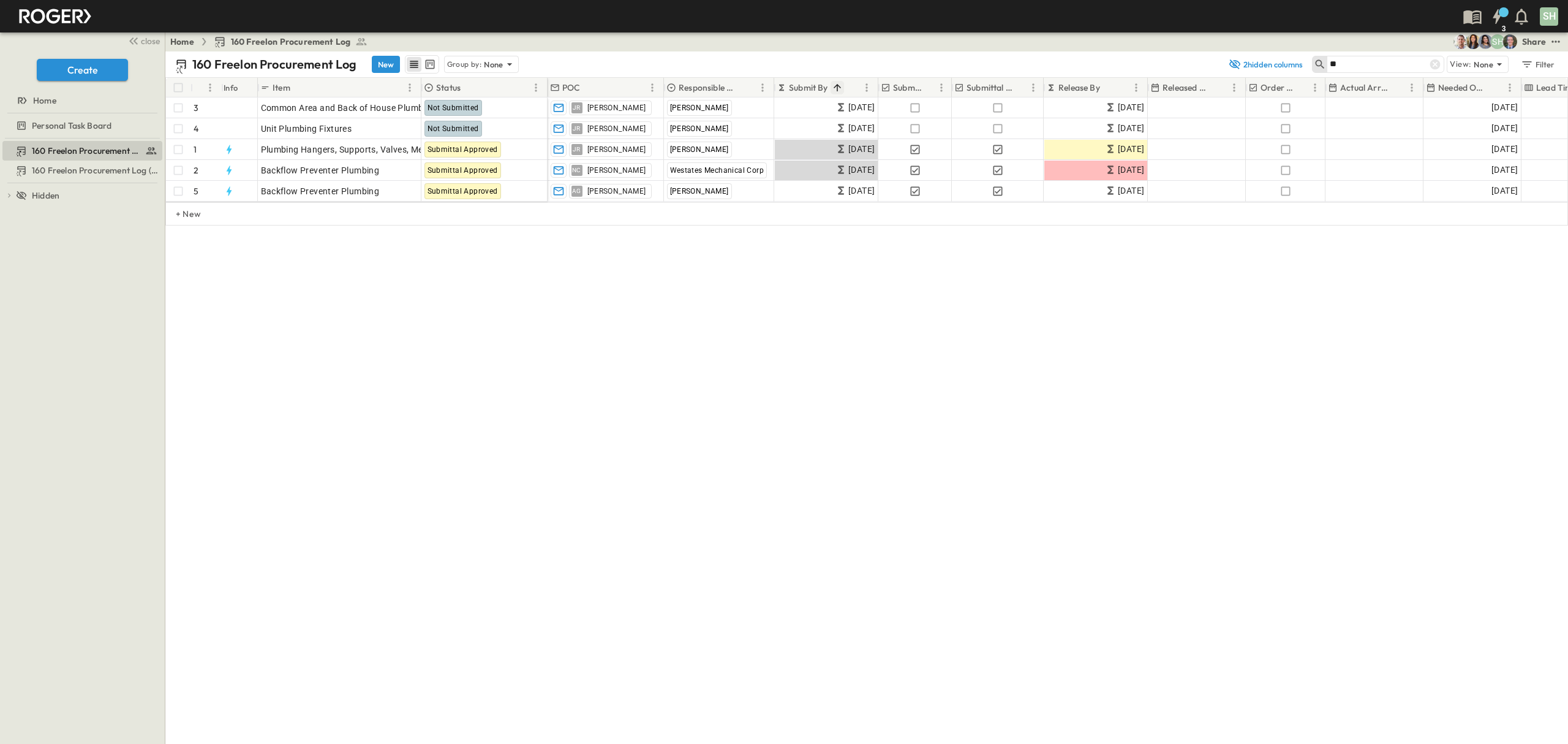
type input "*"
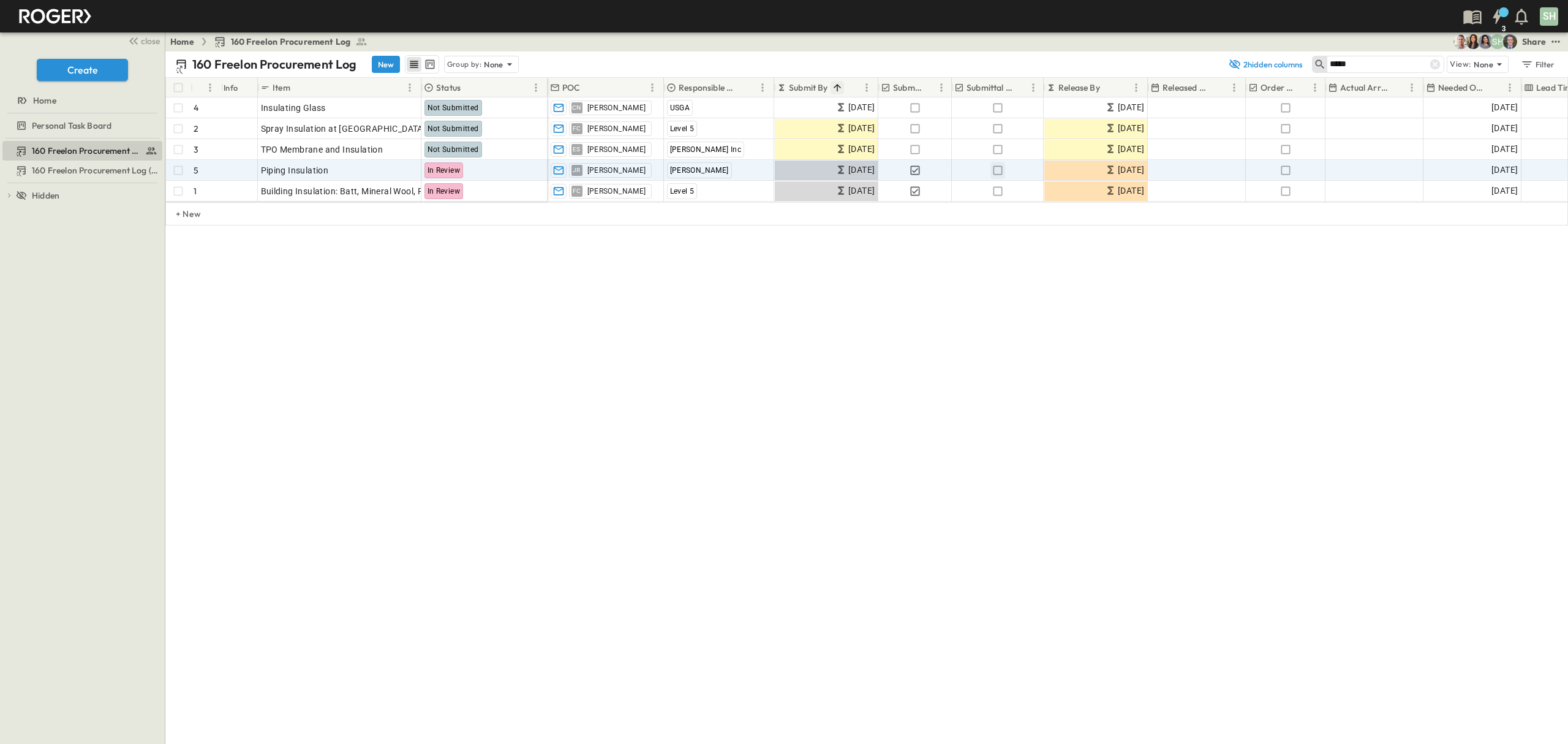
type input "*****"
click at [998, 173] on icon "button" at bounding box center [997, 170] width 12 height 12
click at [381, 345] on div "160 Freelon Procurement Log New Group by: None 2 hidden columns ***** View: Non…" at bounding box center [867, 397] width 1403 height 692
drag, startPoint x: 1363, startPoint y: 63, endPoint x: 1184, endPoint y: 76, distance: 179.5
click at [1184, 76] on div "160 Freelon Procurement Log New Group by: None 2 hidden columns ***** View: Non…" at bounding box center [867, 64] width 1403 height 25
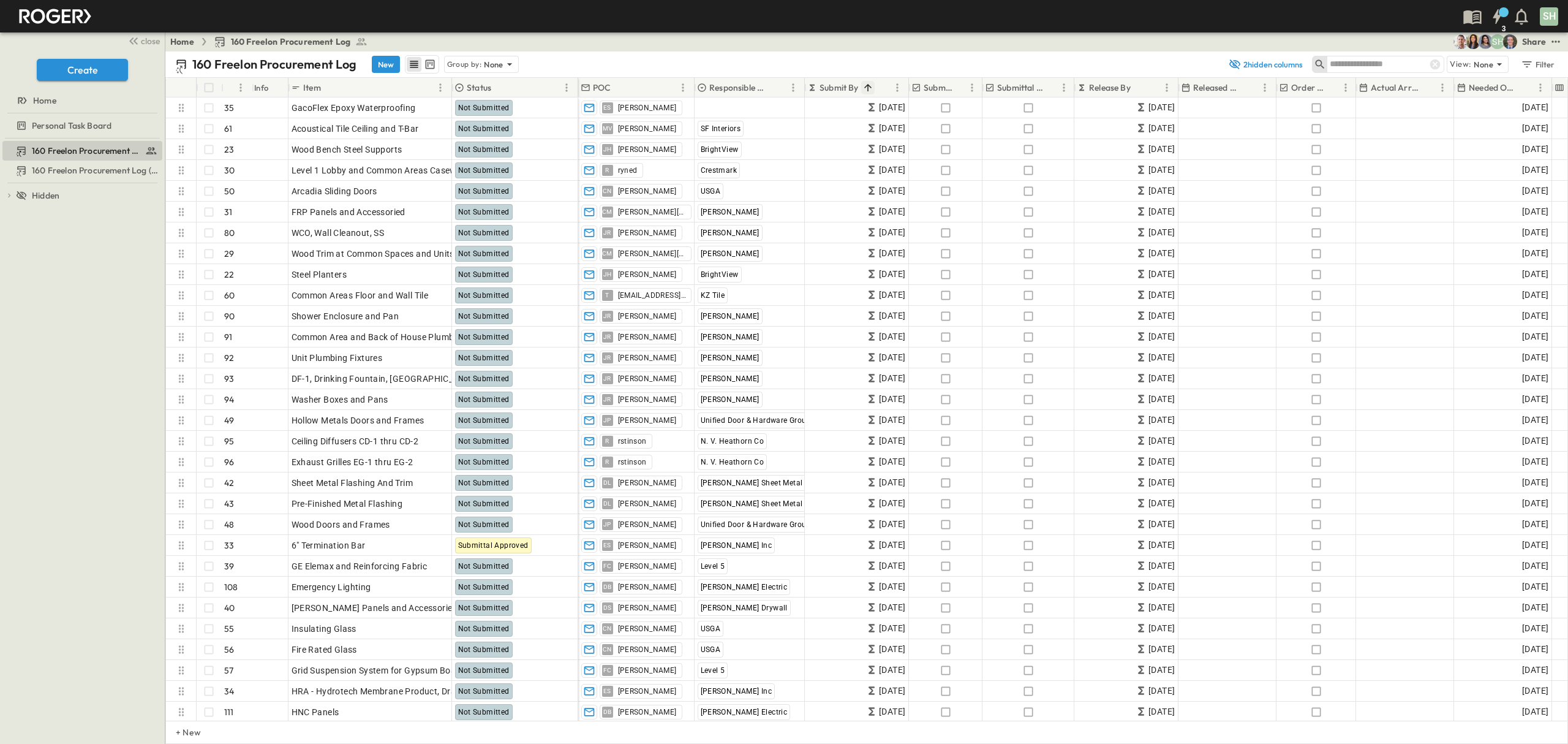
click at [1358, 69] on input "text" at bounding box center [1372, 63] width 86 height 18
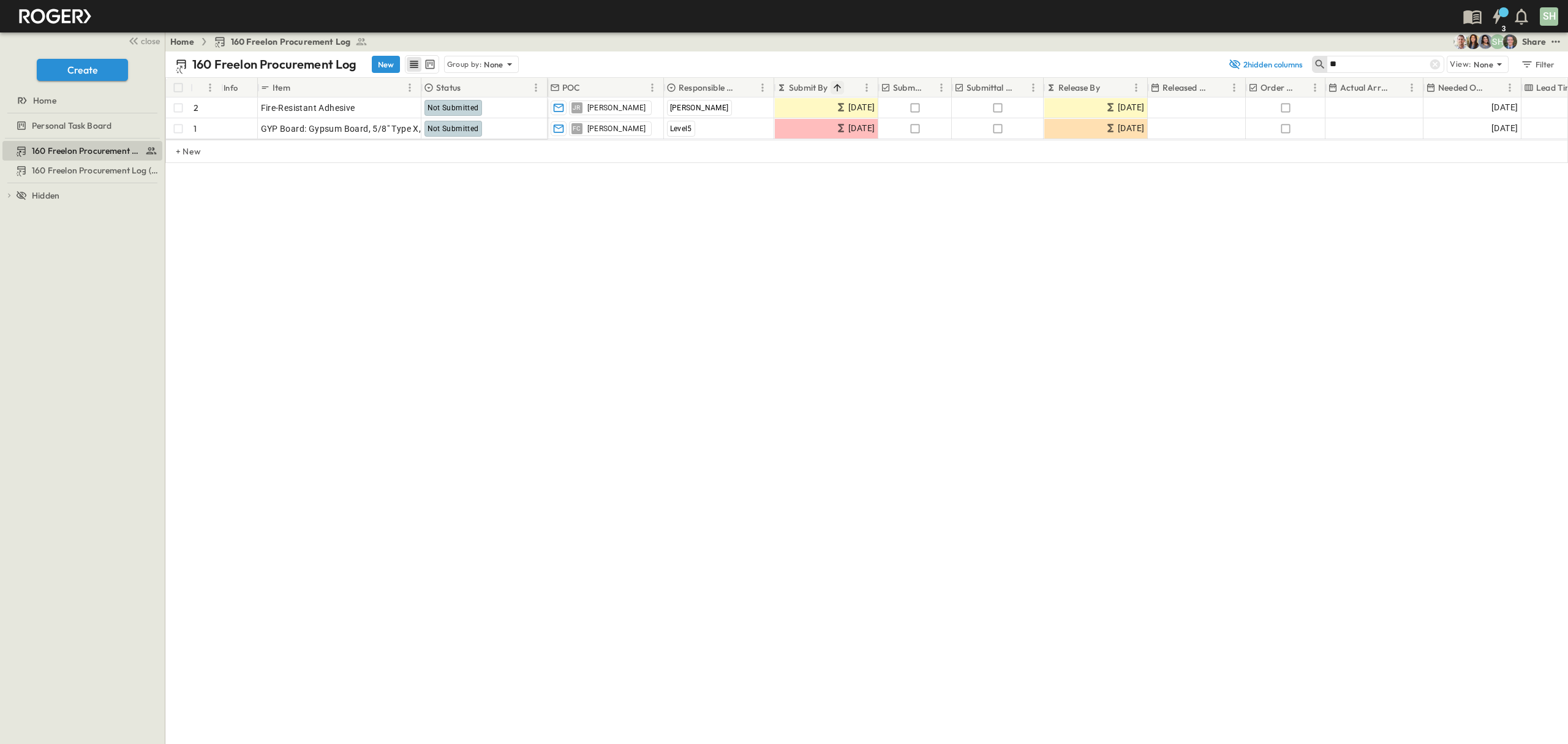
type input "*"
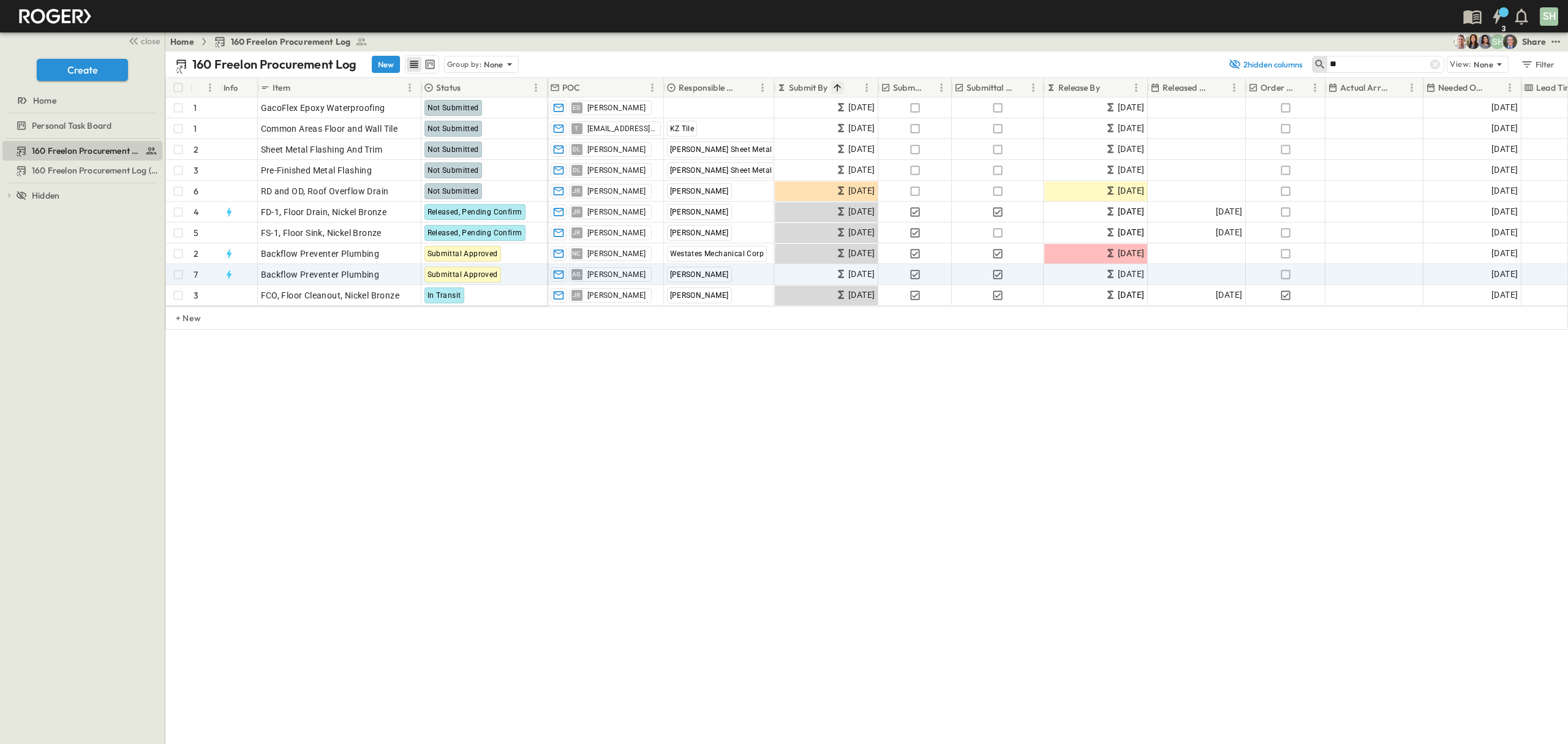
type input "*"
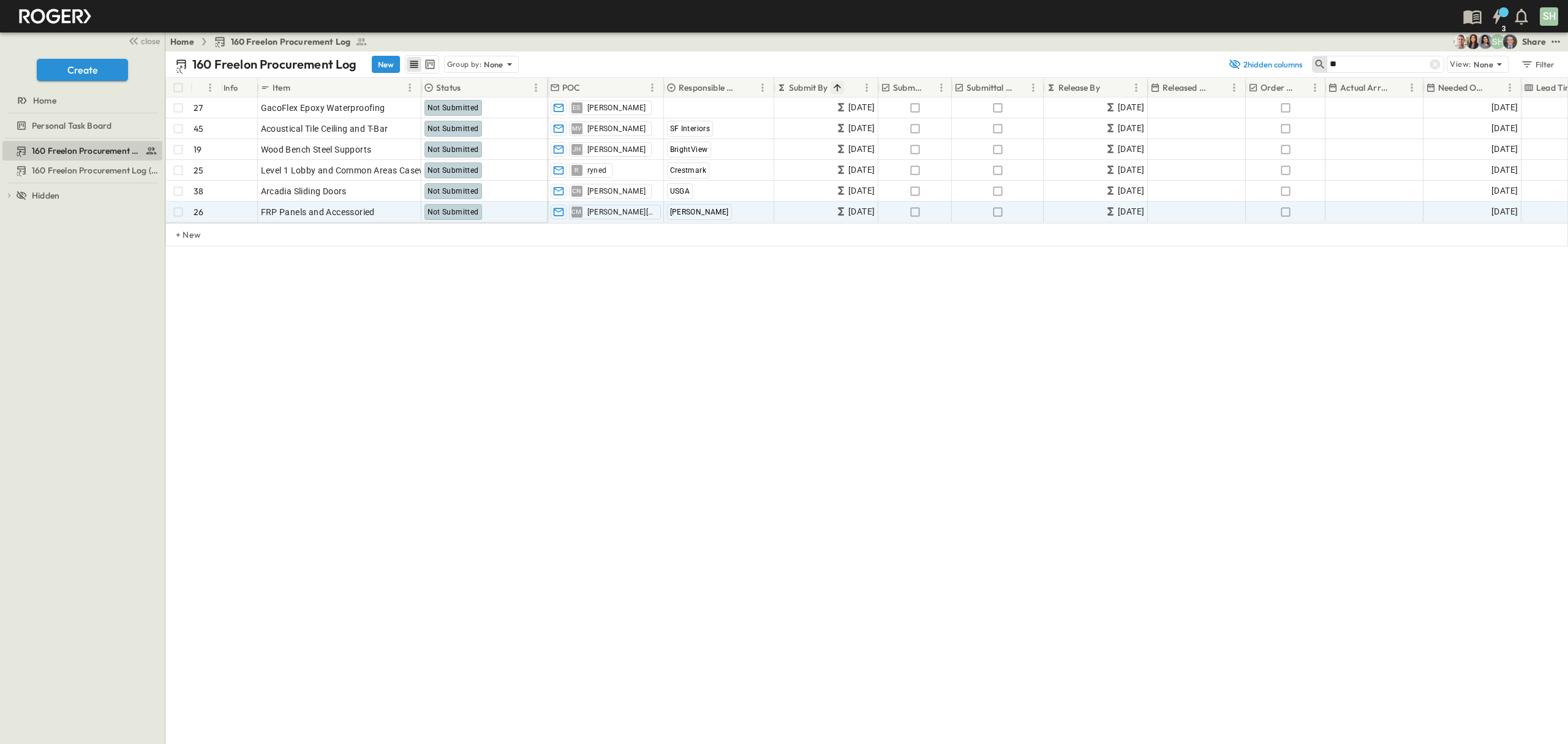
type input "*"
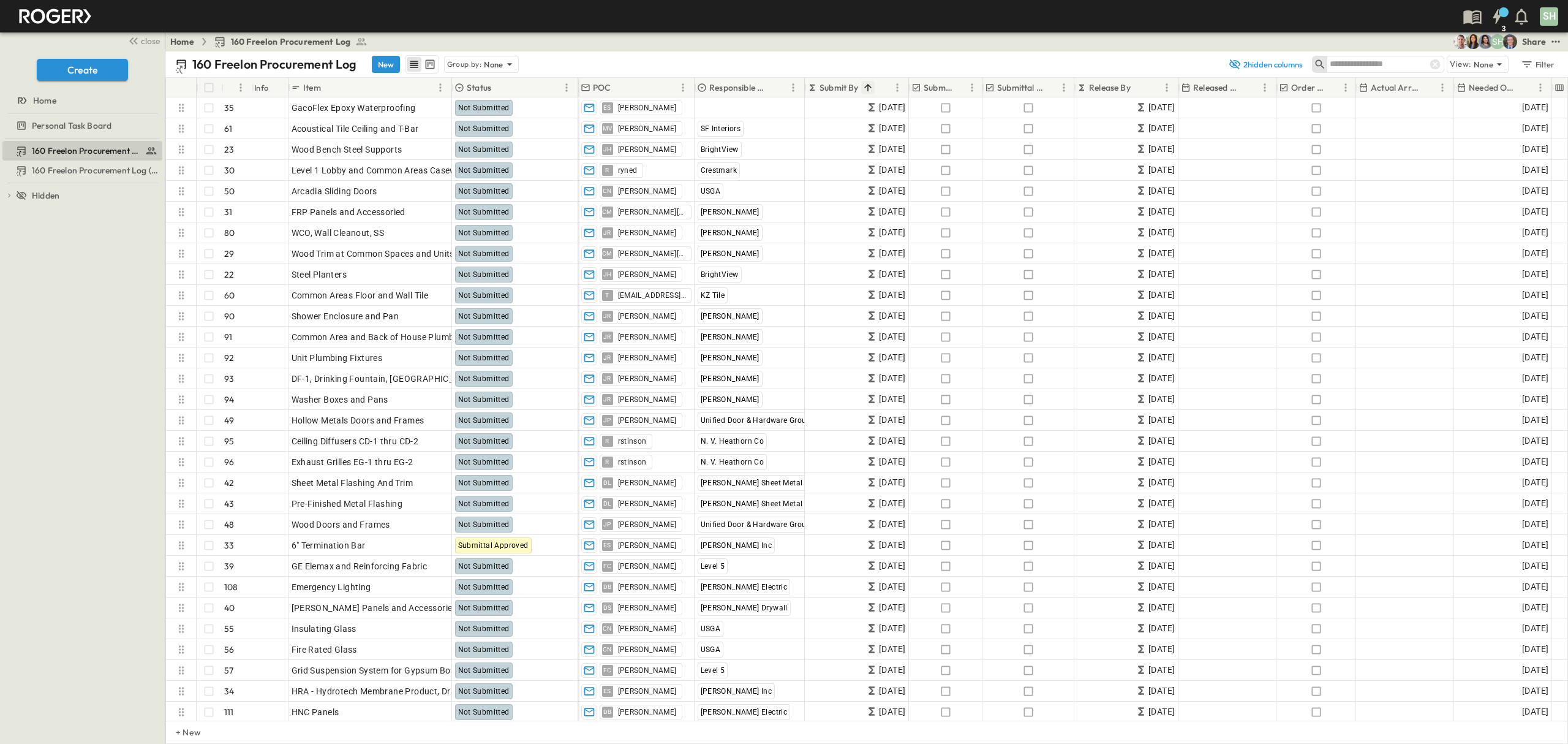
click at [1370, 63] on input "text" at bounding box center [1372, 63] width 86 height 18
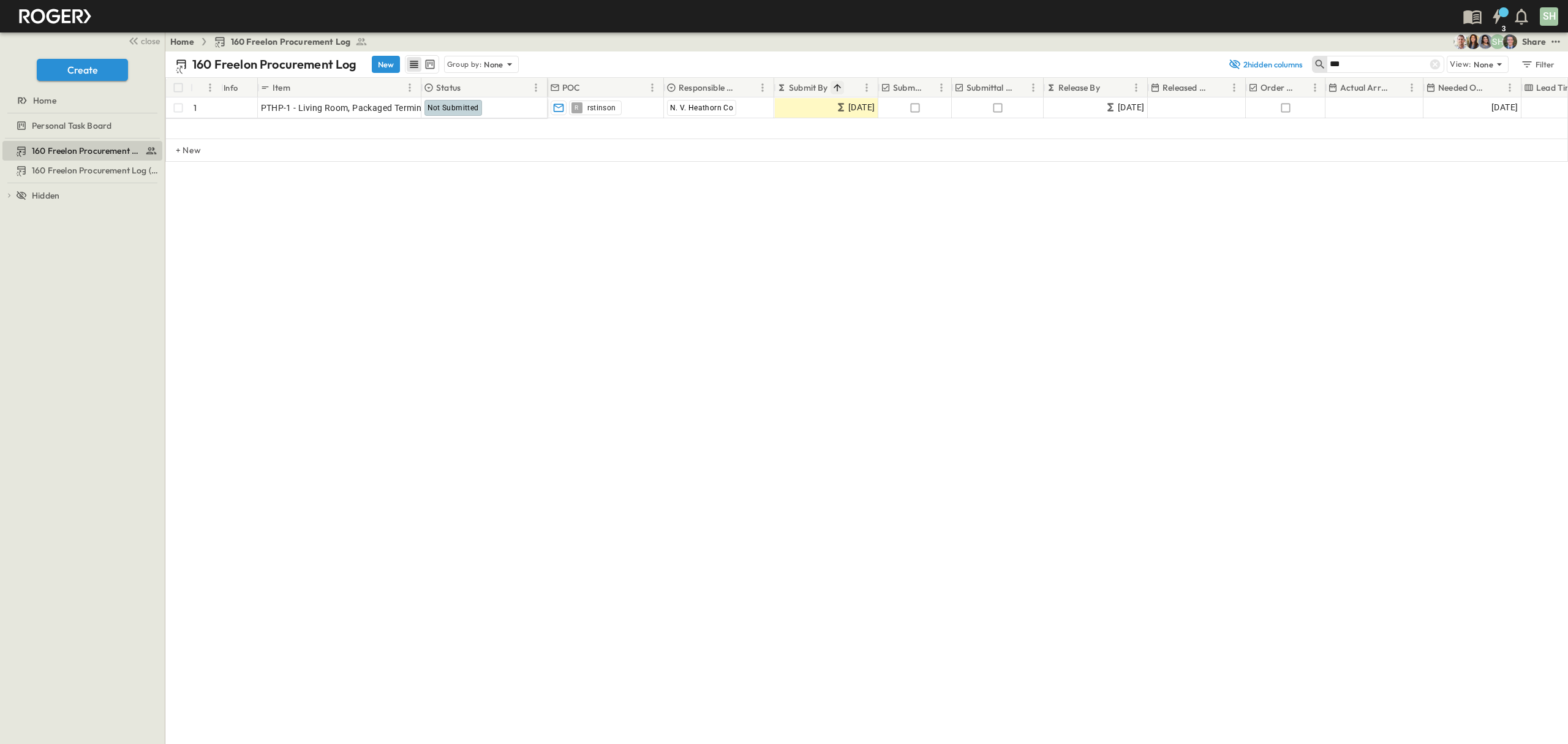
drag, startPoint x: 1380, startPoint y: 63, endPoint x: 1197, endPoint y: 88, distance: 184.7
click at [1197, 88] on div "160 Freelon Procurement Log New Group by: None 2 hidden columns *** View: None …" at bounding box center [867, 397] width 1403 height 692
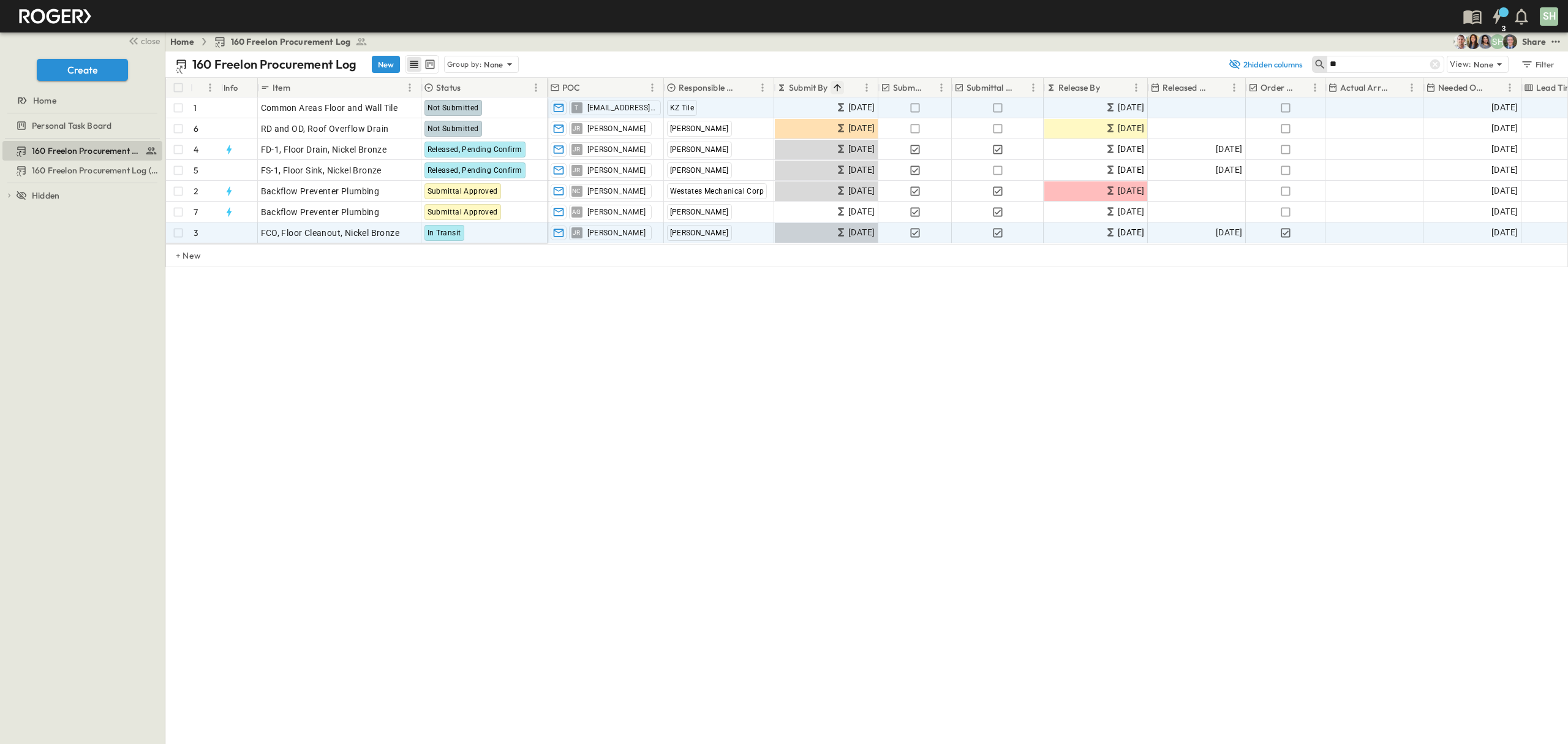
type input "*"
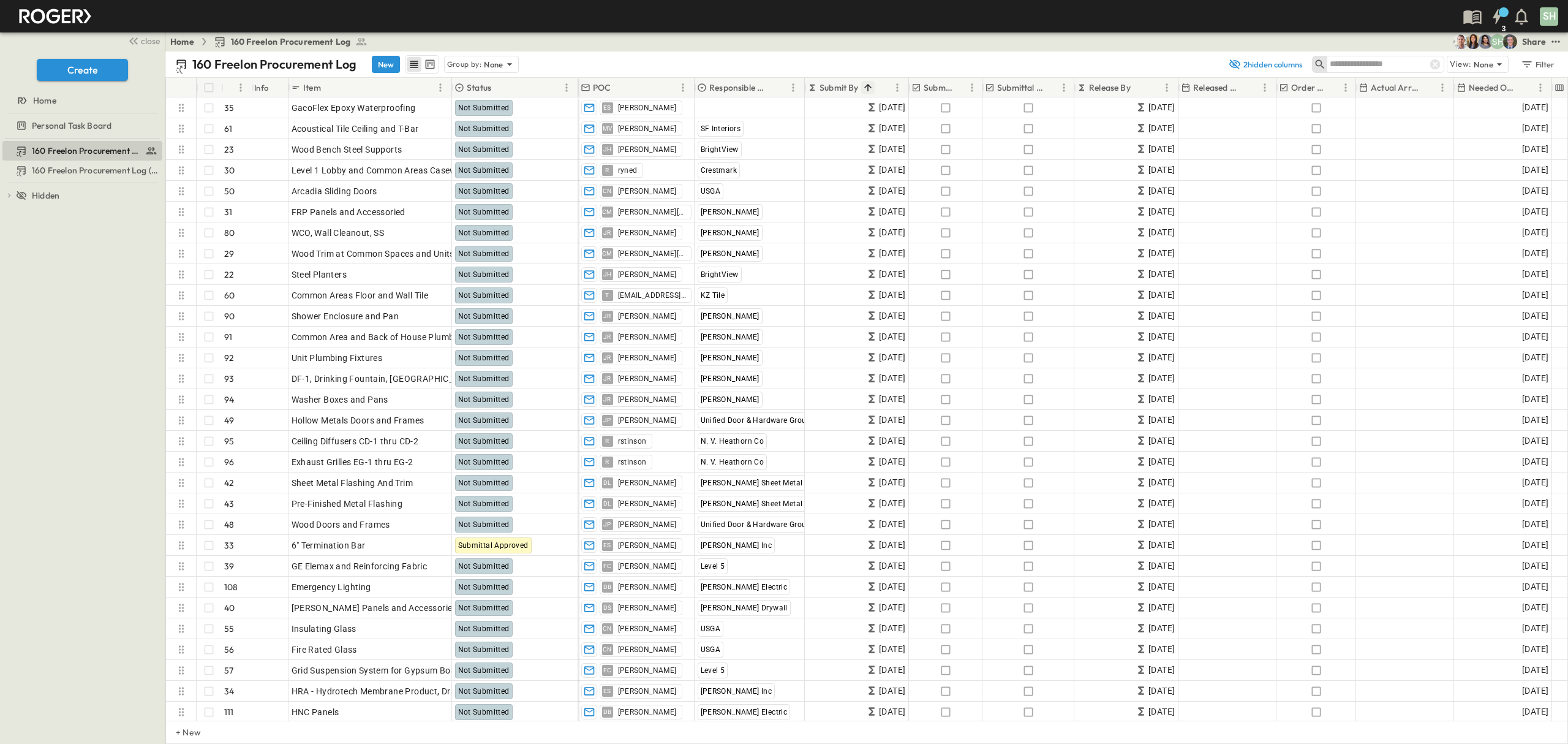
click at [1360, 59] on input "text" at bounding box center [1372, 63] width 86 height 18
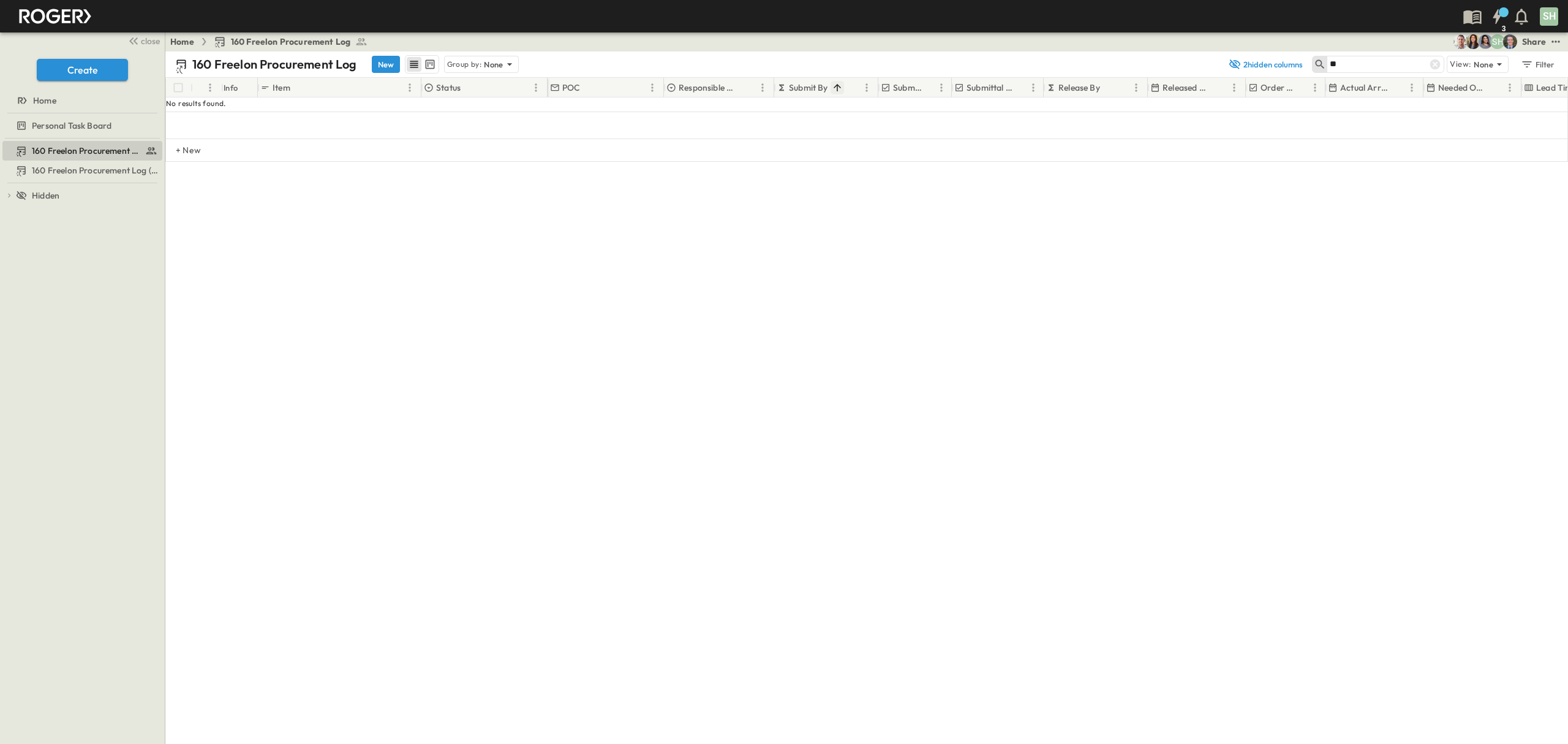
type input "*"
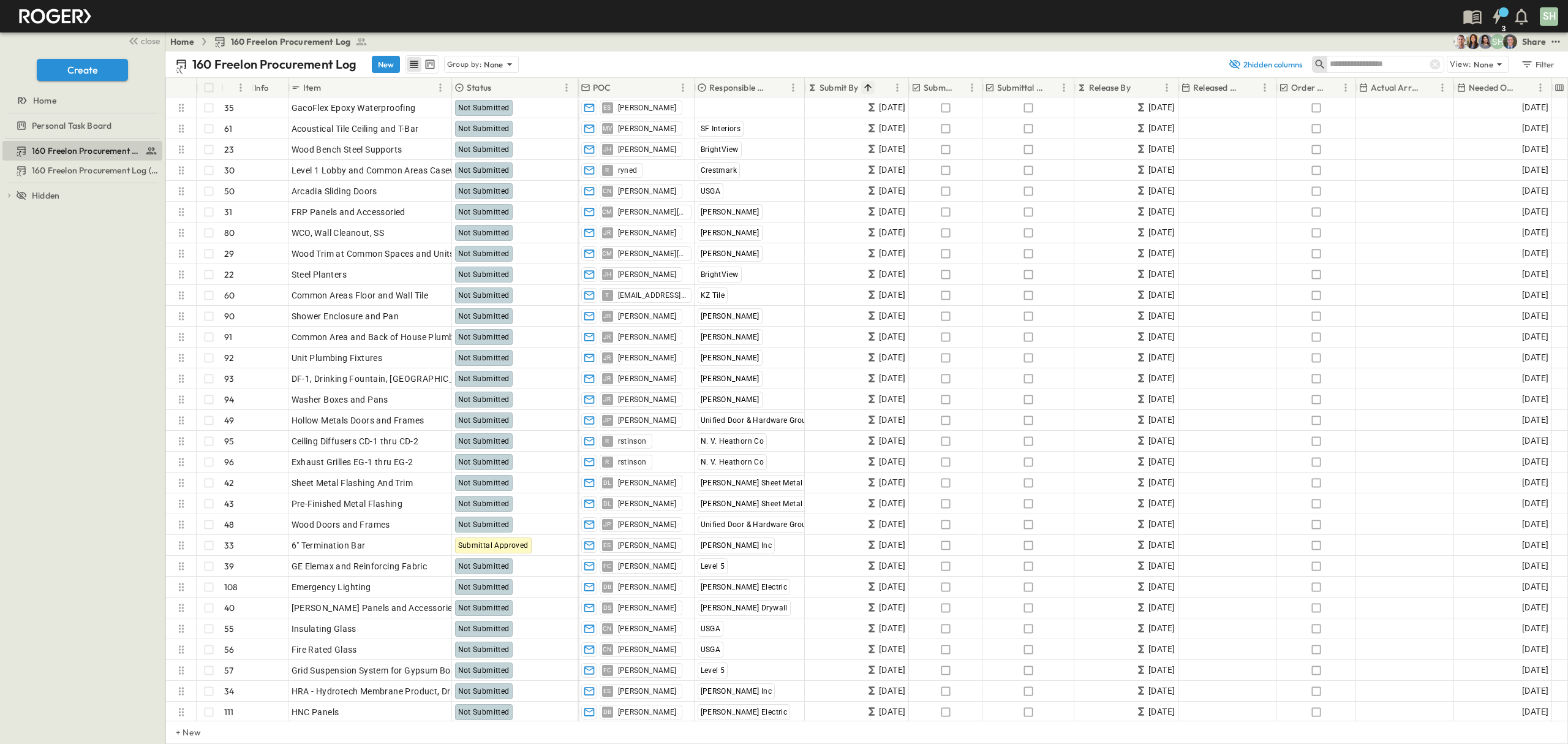
click at [1390, 56] on input "text" at bounding box center [1372, 63] width 86 height 18
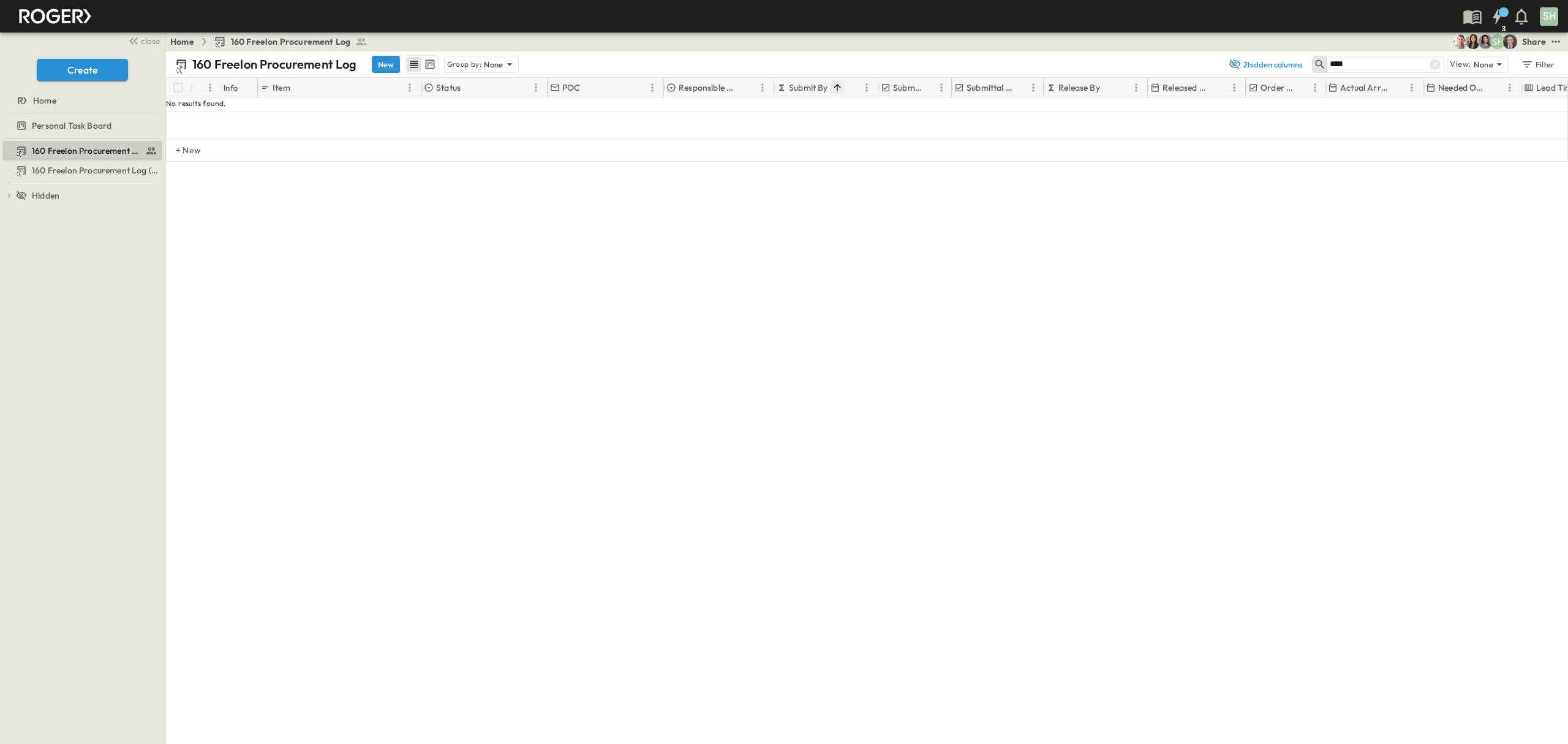
drag, startPoint x: 1390, startPoint y: 61, endPoint x: 1282, endPoint y: 74, distance: 108.8
click at [1282, 73] on div "160 Freelon Procurement Log New Group by: None 2 hidden columns **** View: None…" at bounding box center [867, 64] width 1403 height 25
type input "****"
click at [1438, 63] on icon at bounding box center [1435, 65] width 10 height 10
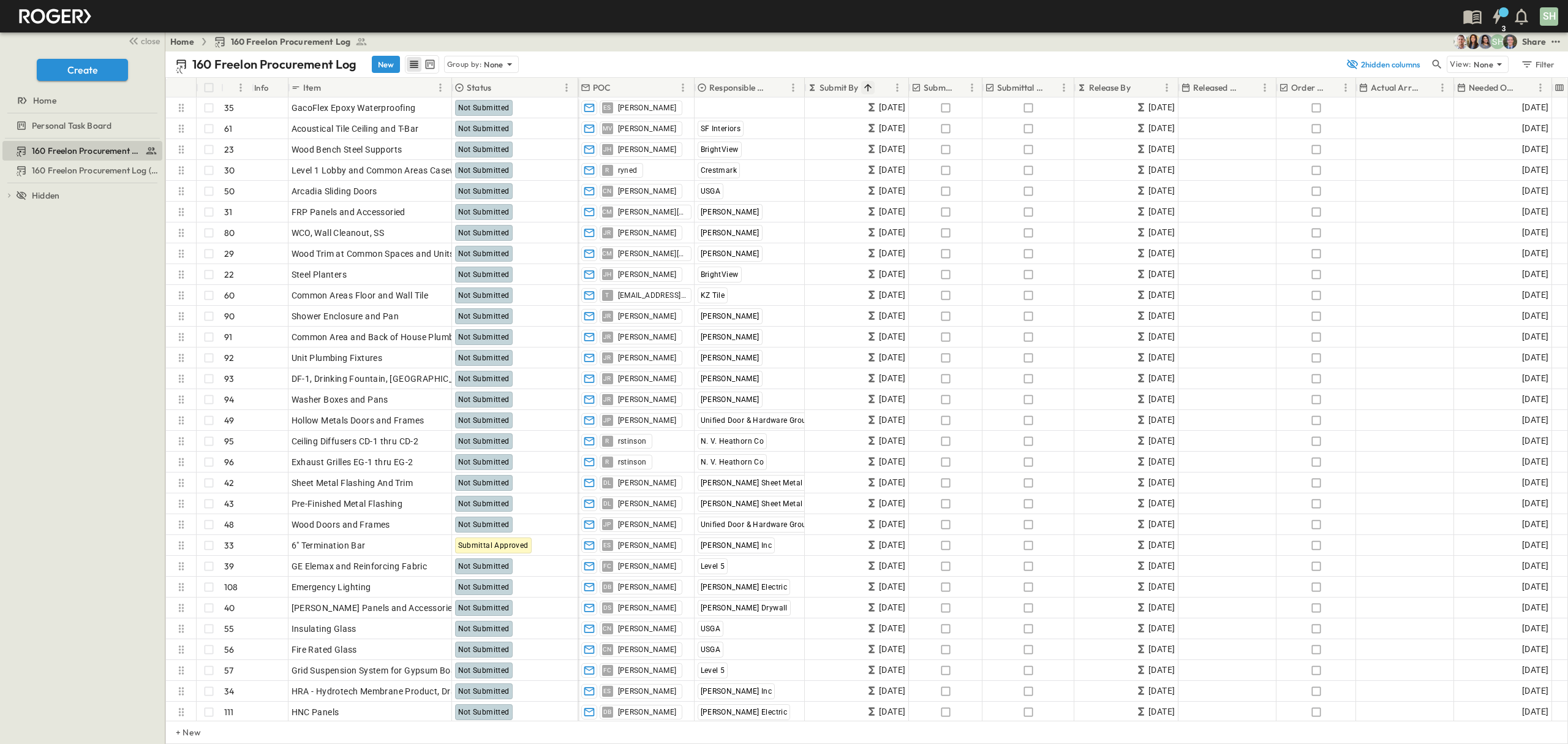
click at [870, 84] on icon "Sort" at bounding box center [867, 88] width 11 height 11
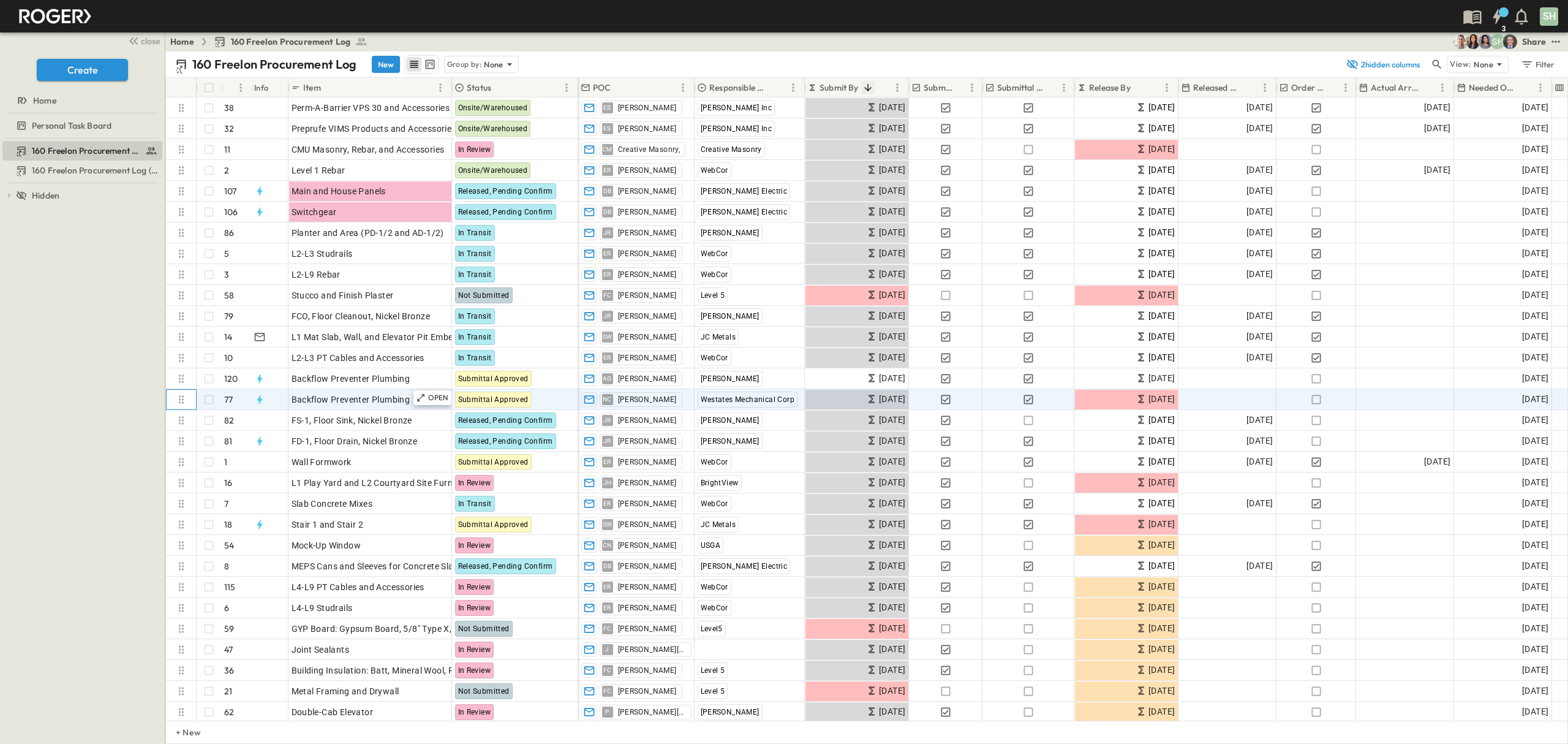
click at [180, 397] on icon at bounding box center [181, 399] width 12 height 12
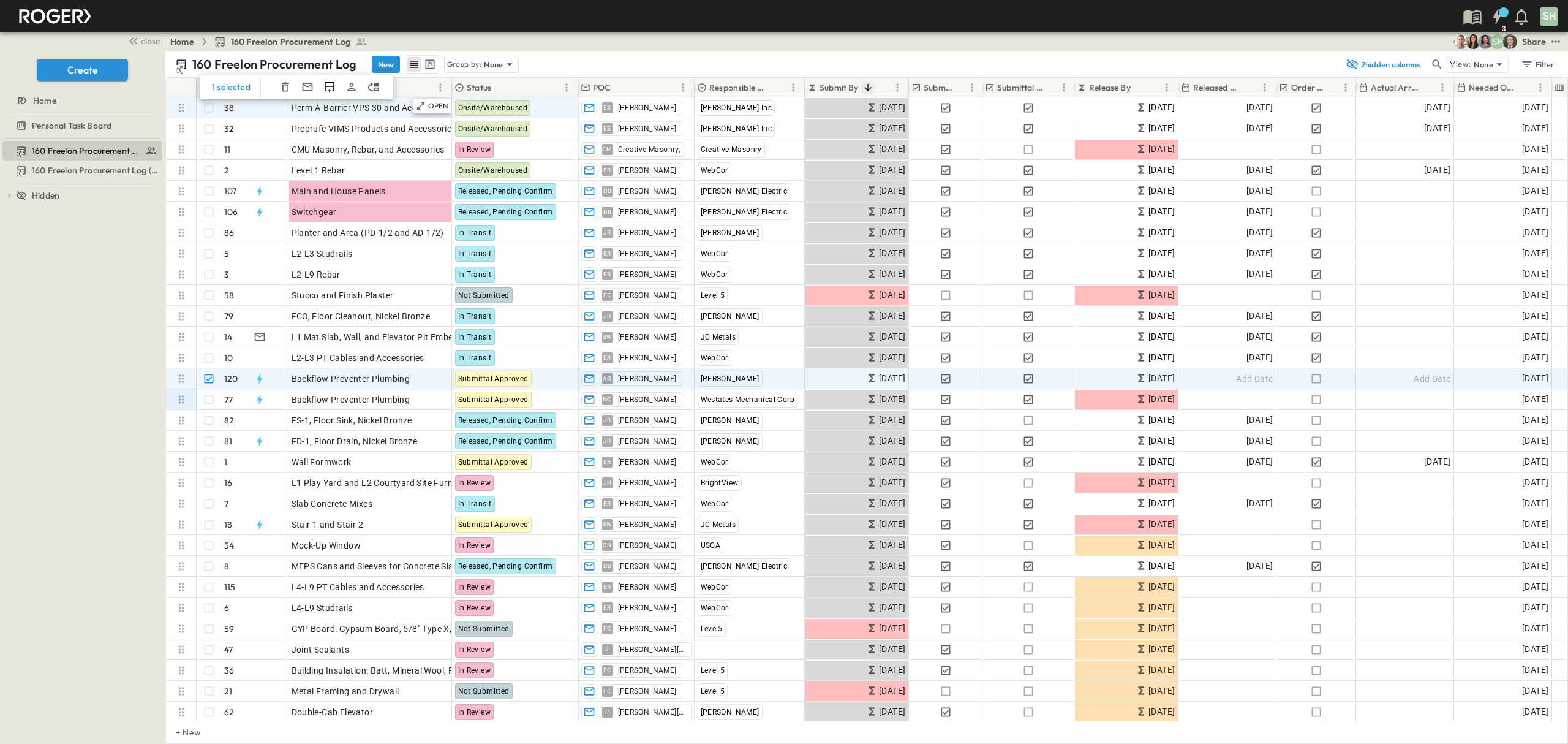
click at [305, 86] on icon "button" at bounding box center [307, 86] width 10 height 8
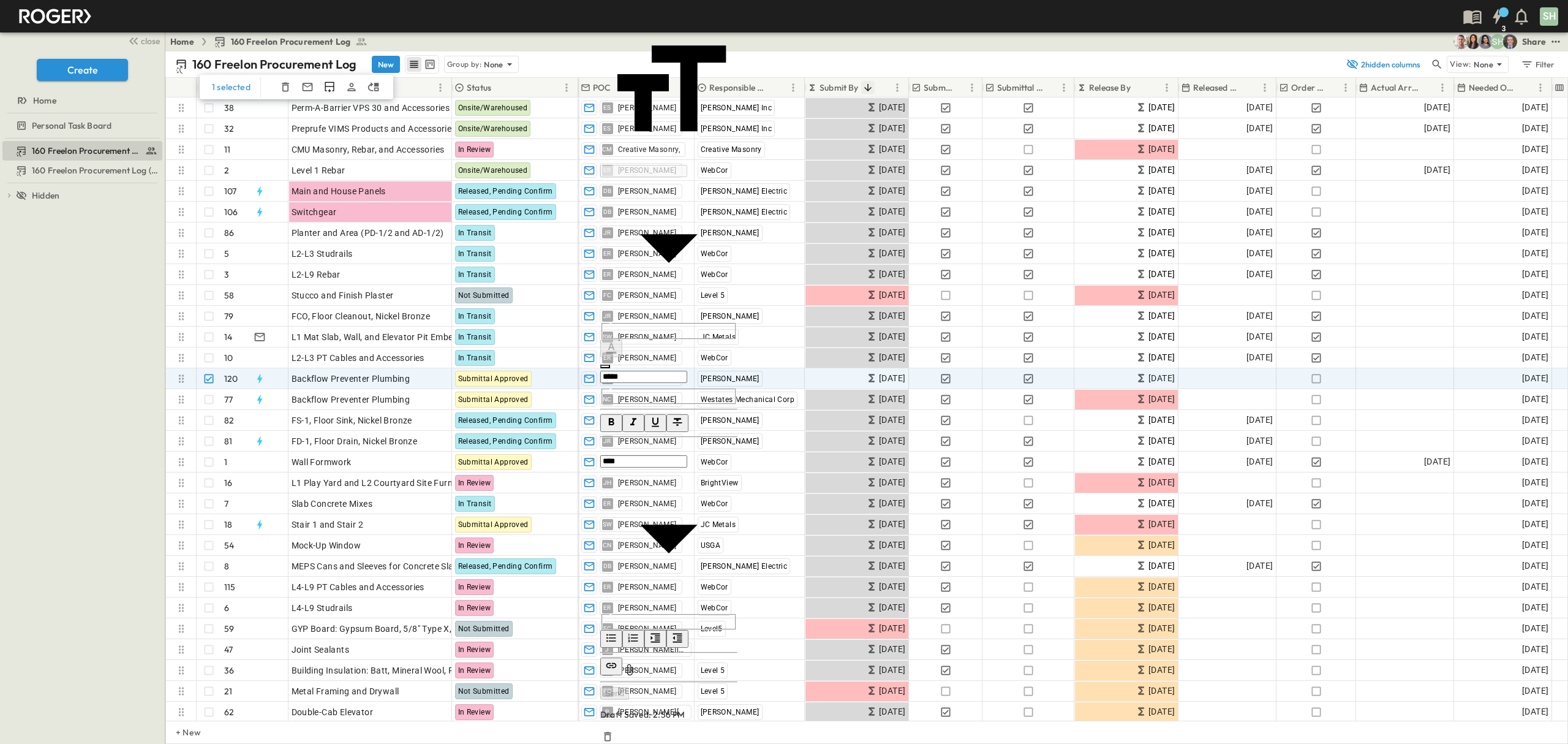
drag, startPoint x: 1382, startPoint y: 503, endPoint x: 1392, endPoint y: 512, distance: 13.5
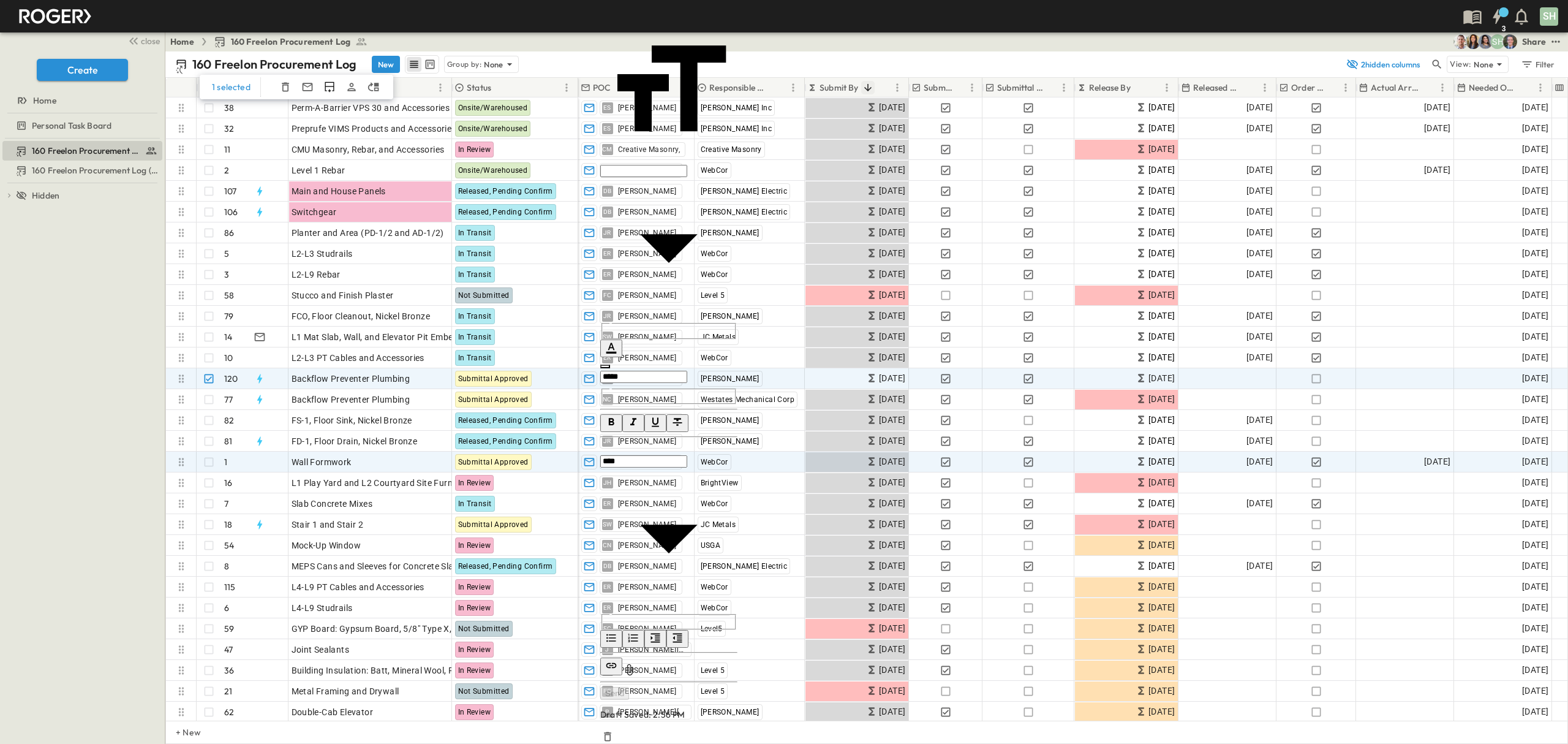
drag, startPoint x: 1393, startPoint y: 518, endPoint x: 1128, endPoint y: 462, distance: 270.9
click at [1128, 462] on body "3 SH close Create Home Personal Task Board 160 Freelon Procurement Log 160 Free…" at bounding box center [784, 372] width 1568 height 744
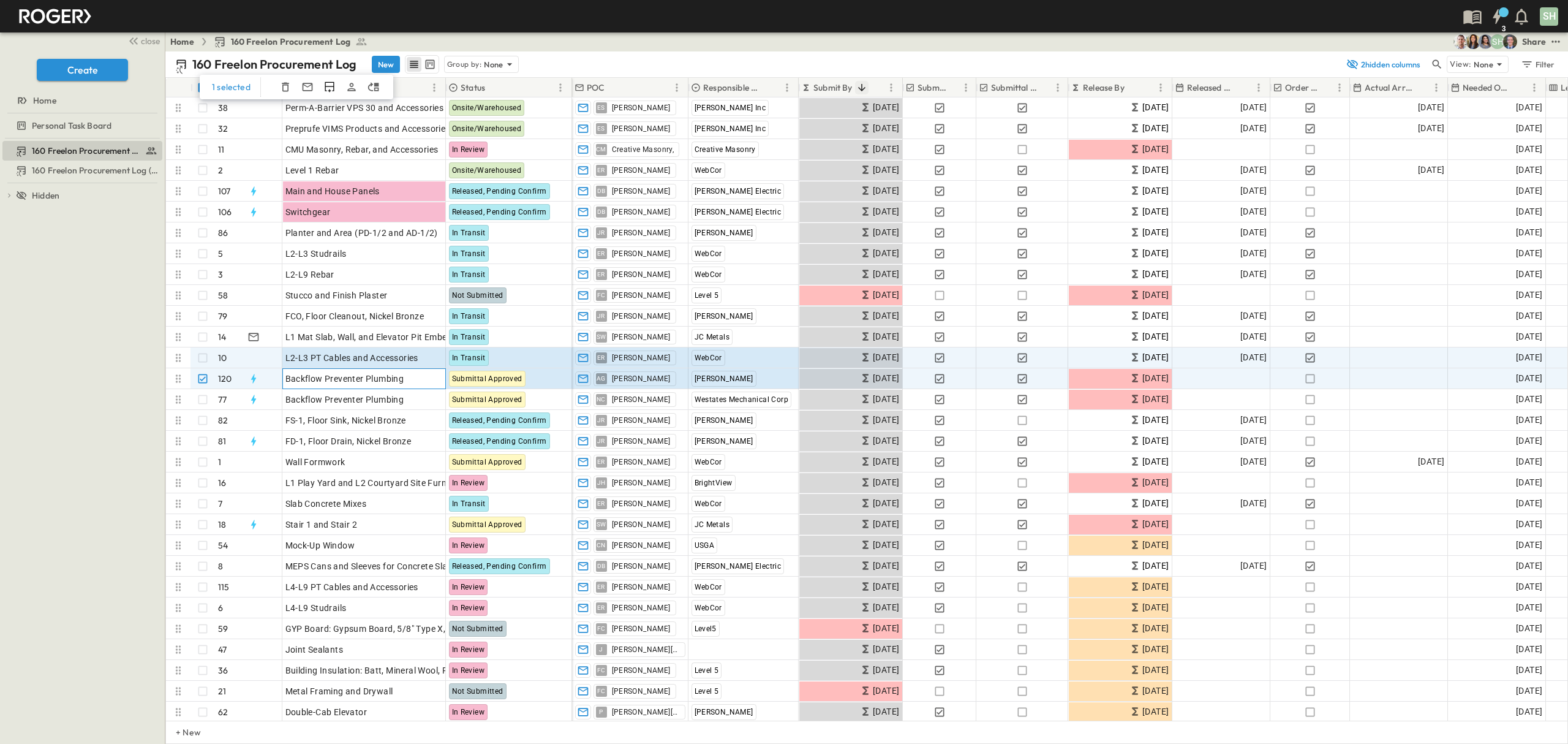
drag, startPoint x: 286, startPoint y: 373, endPoint x: 790, endPoint y: 364, distance: 504.1
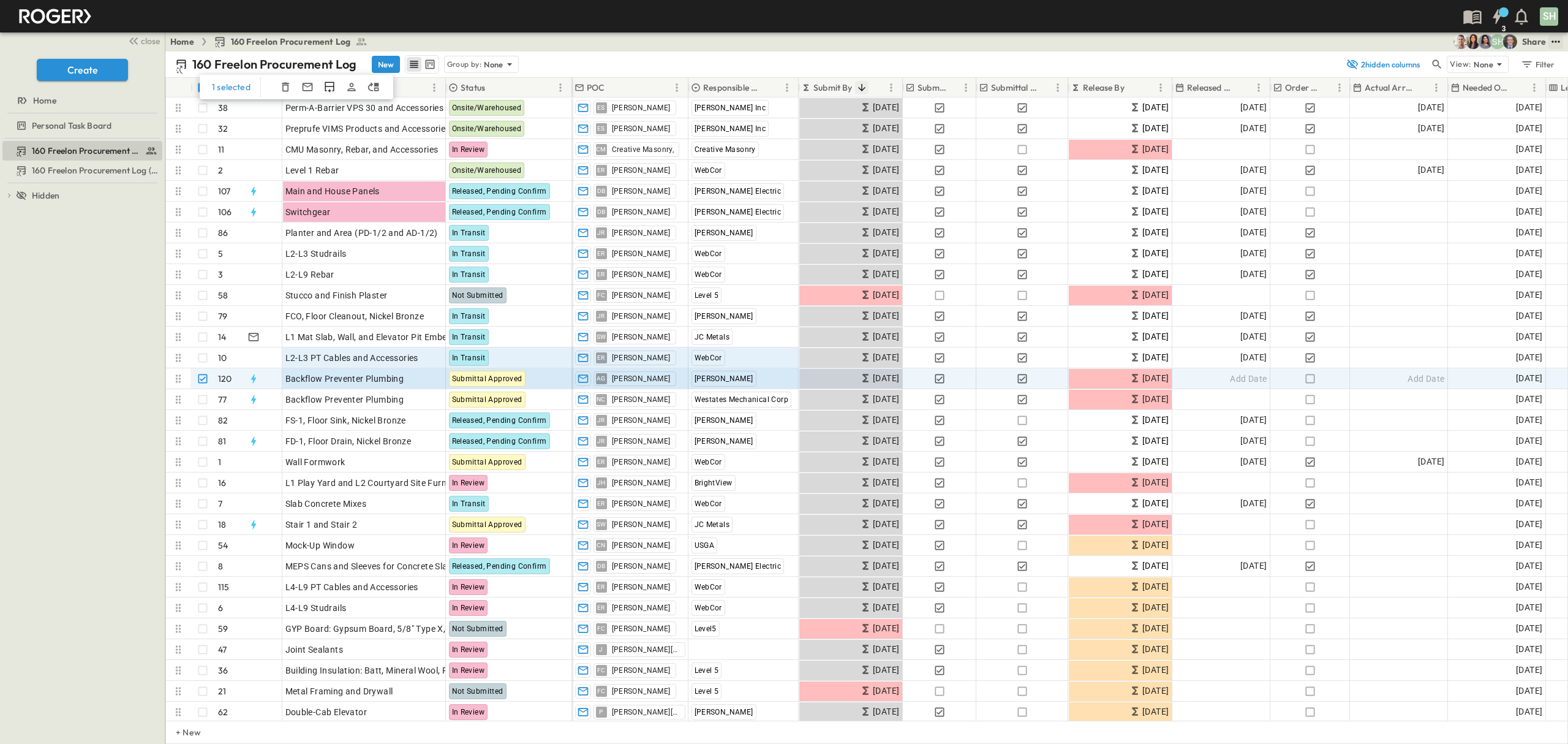
click at [1554, 42] on icon "test" at bounding box center [1556, 41] width 12 height 12
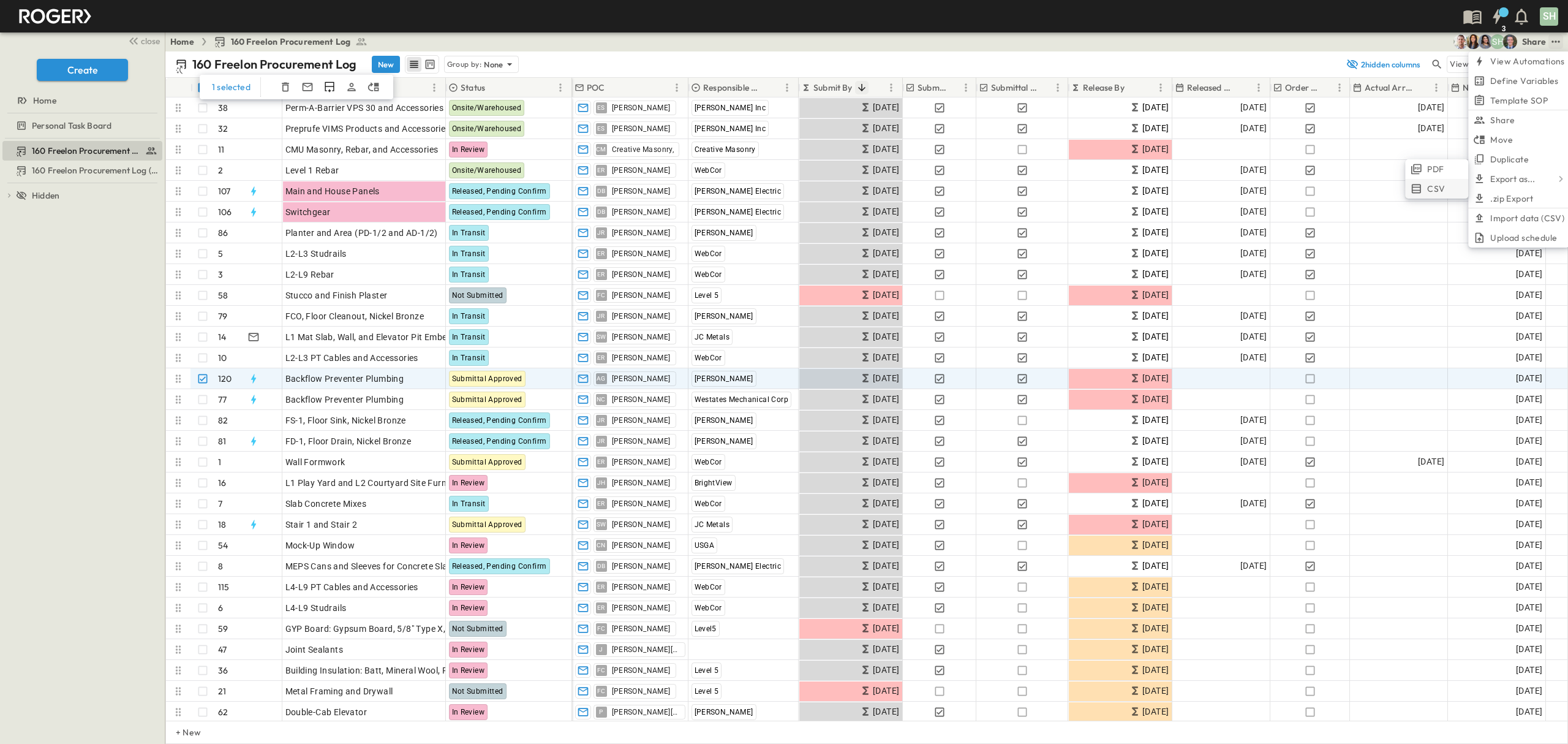
click at [1432, 185] on span "CSV" at bounding box center [1435, 188] width 18 height 12
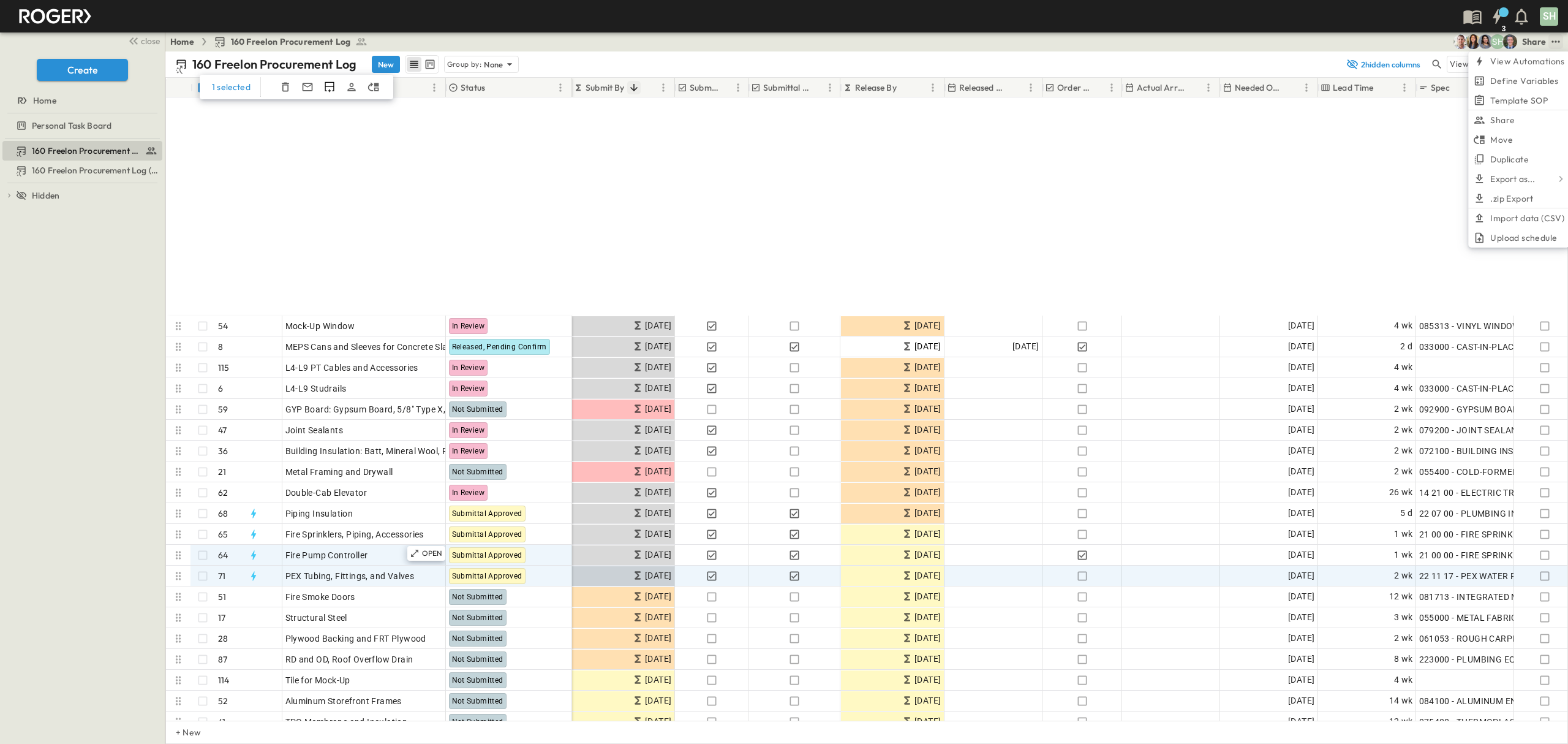
scroll to position [490, 228]
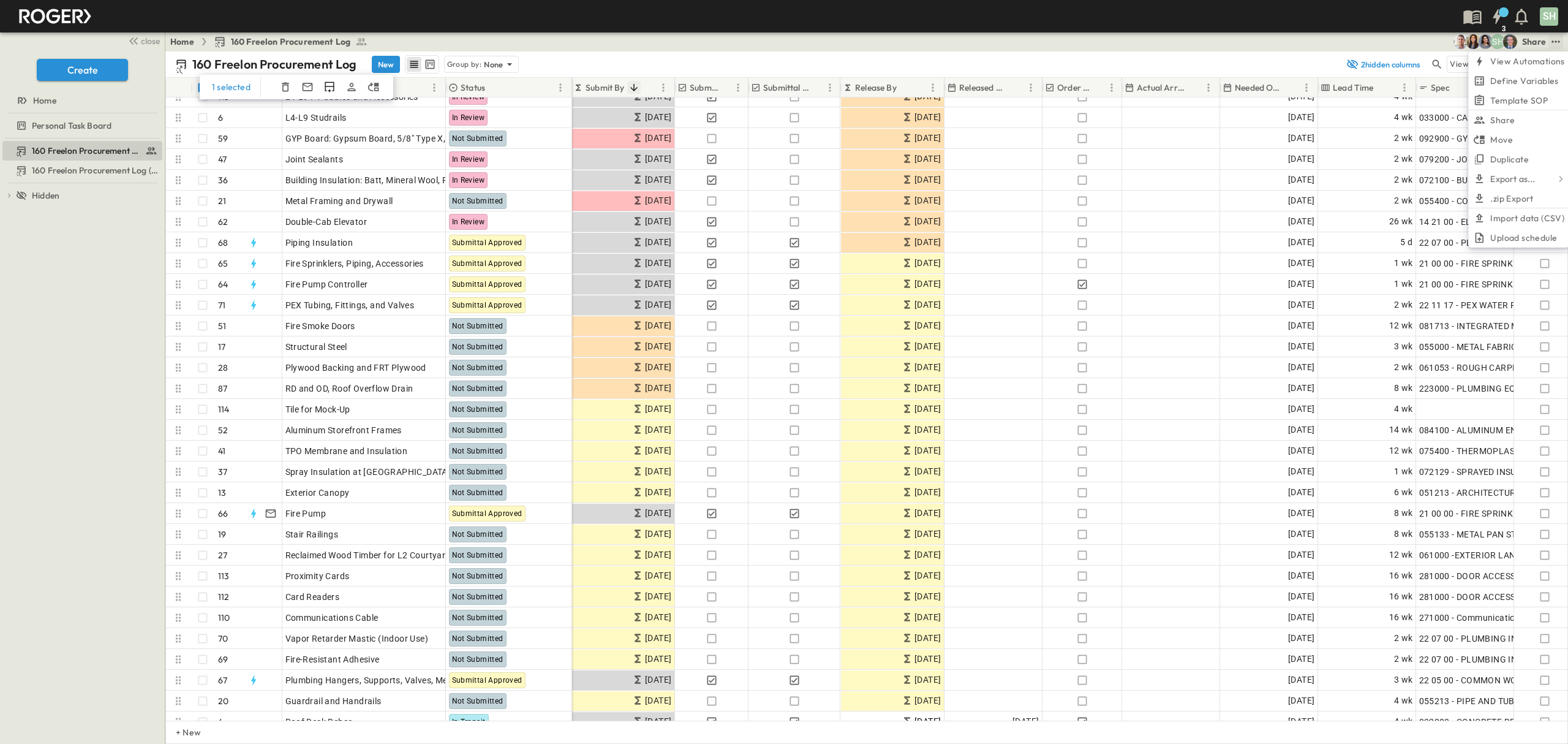
click at [1282, 43] on div "Home 160 Freelon Procurement Log SH Share View Automations Define Variables Tem…" at bounding box center [867, 42] width 1403 height 20
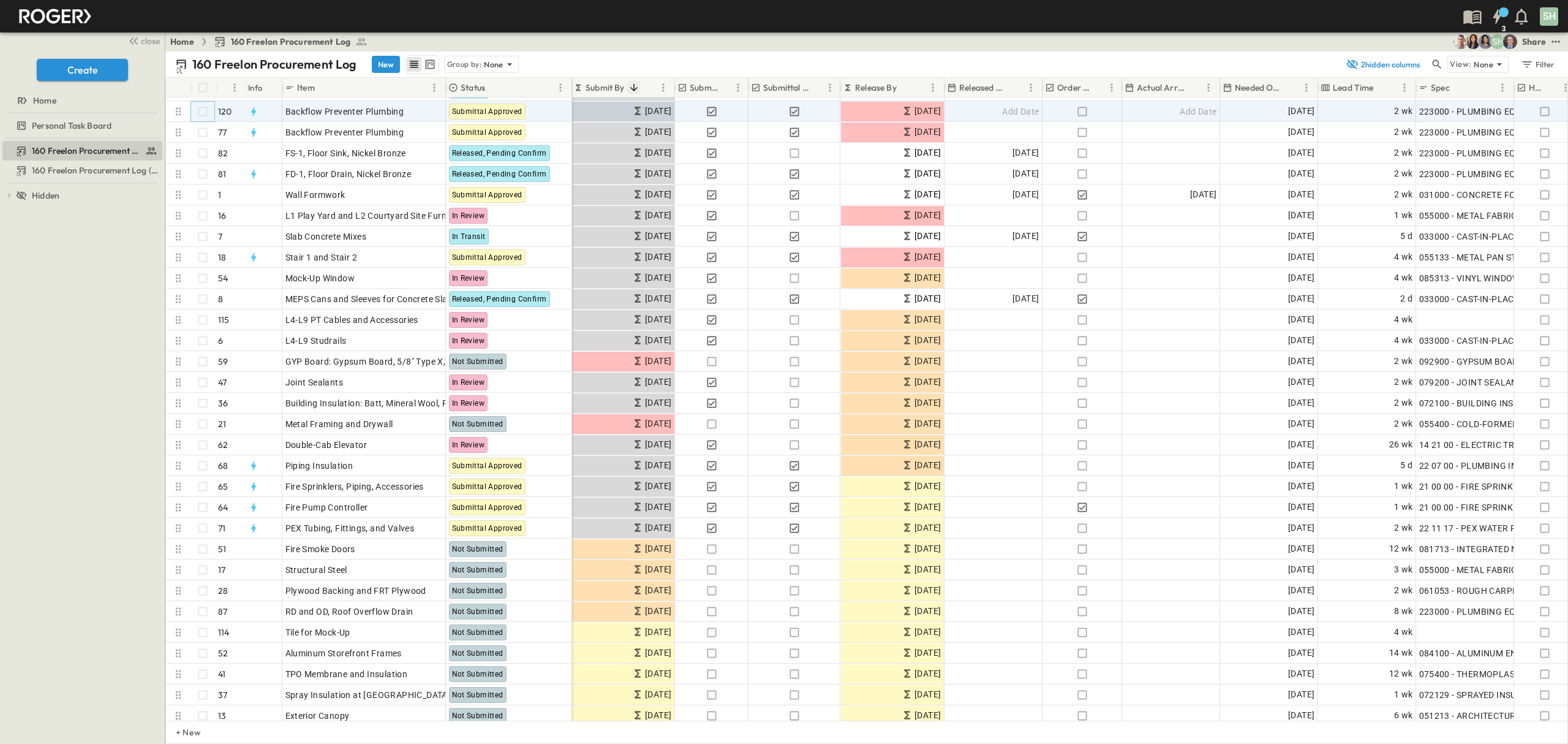
scroll to position [271, 228]
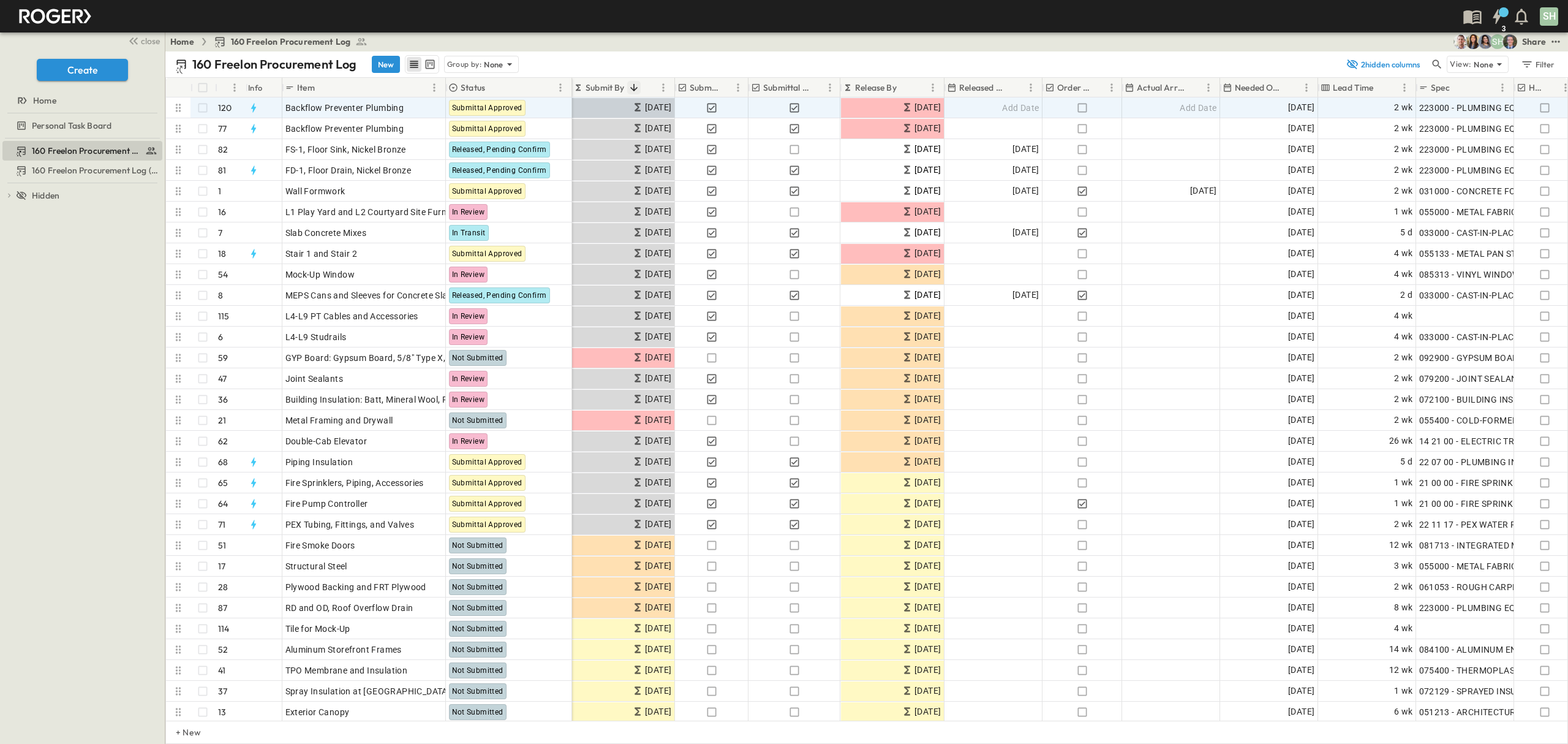
click at [1434, 67] on icon "button" at bounding box center [1437, 64] width 12 height 12
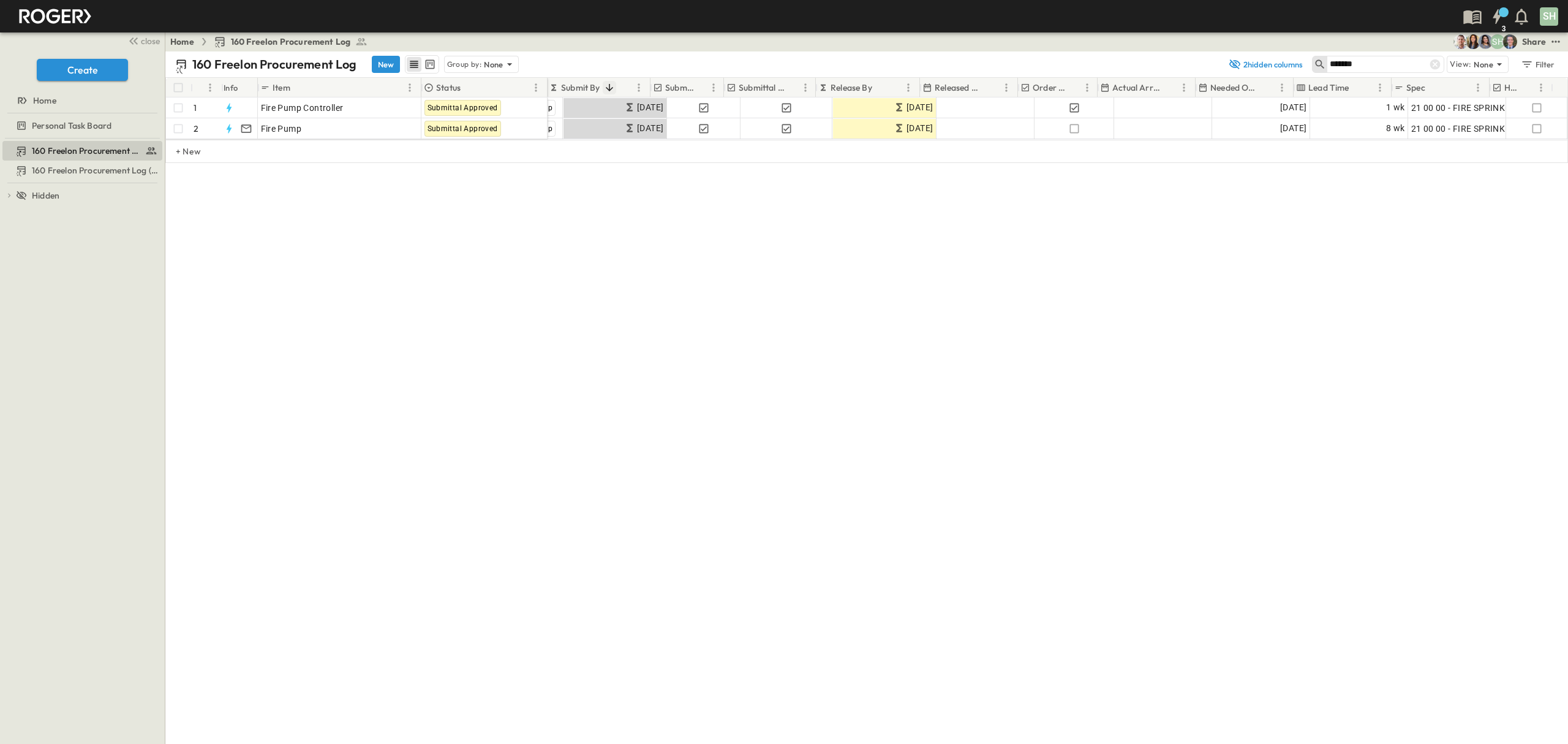
scroll to position [0, 211]
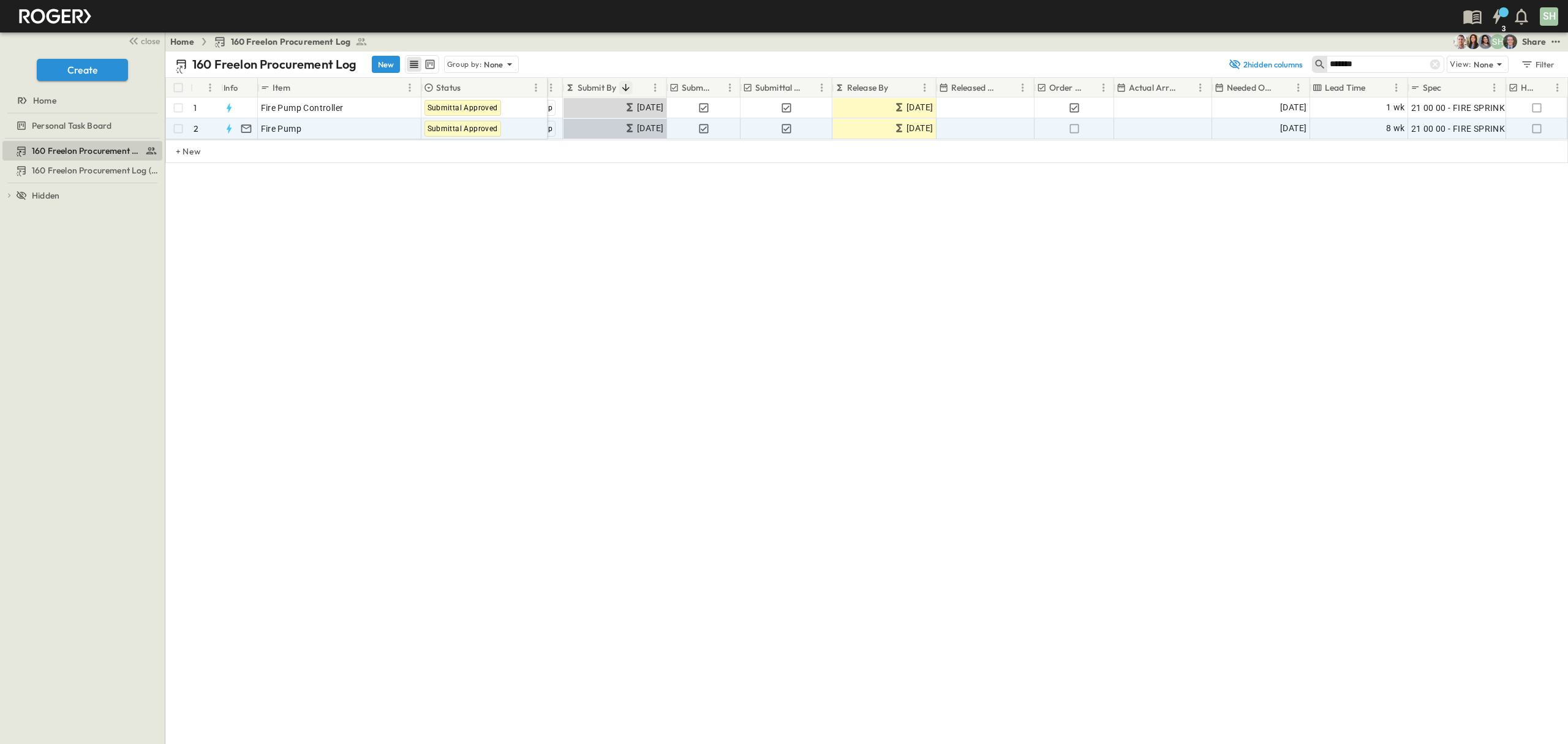
type input "*******"
click at [1382, 128] on div "8 wk" at bounding box center [1359, 129] width 97 height 20
type input "**"
click at [772, 307] on div "160 Freelon Procurement Log New Group by: None 2 hidden columns ******* View: N…" at bounding box center [867, 397] width 1403 height 692
click at [1434, 67] on icon at bounding box center [1435, 65] width 10 height 10
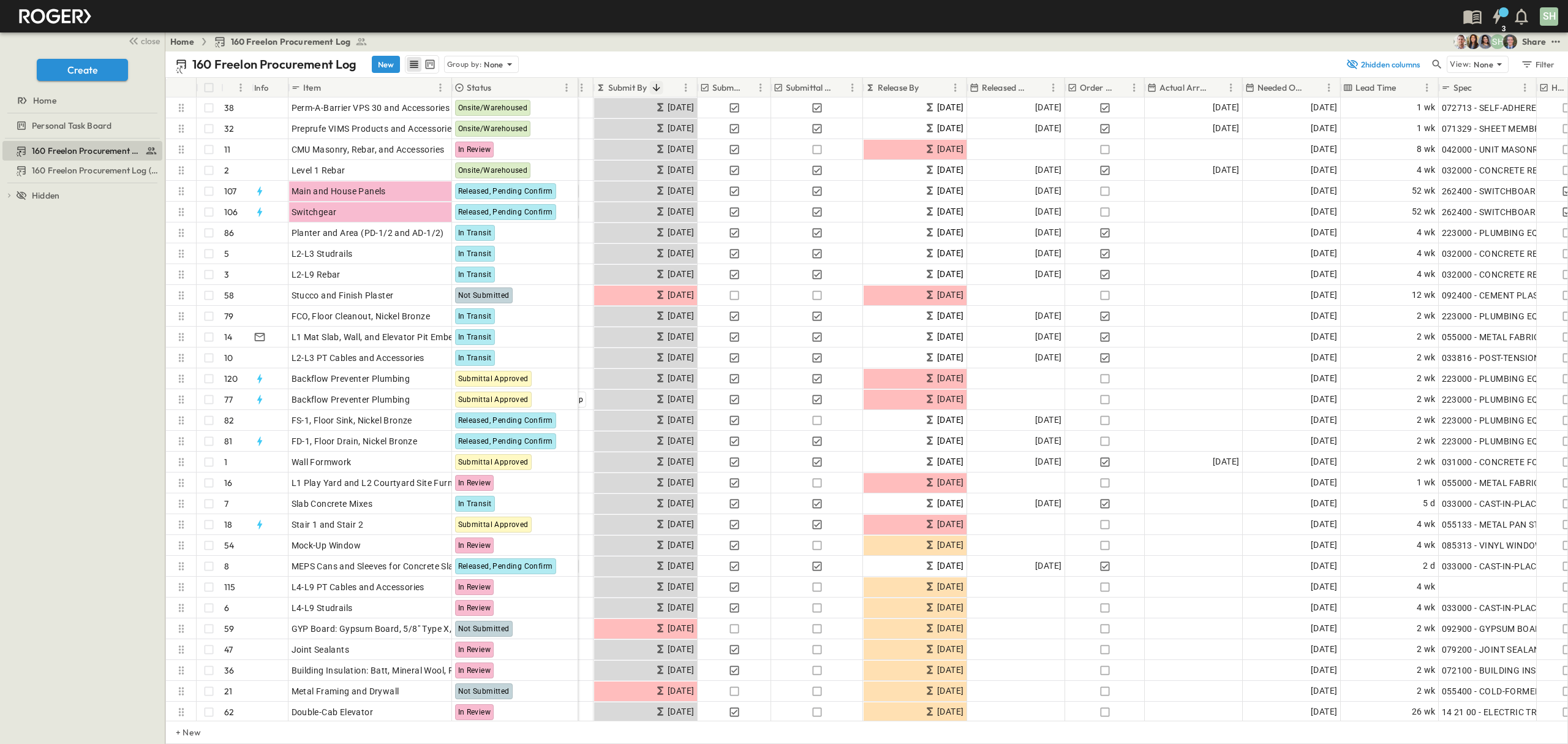
click at [656, 82] on icon "Sort" at bounding box center [656, 88] width 11 height 11
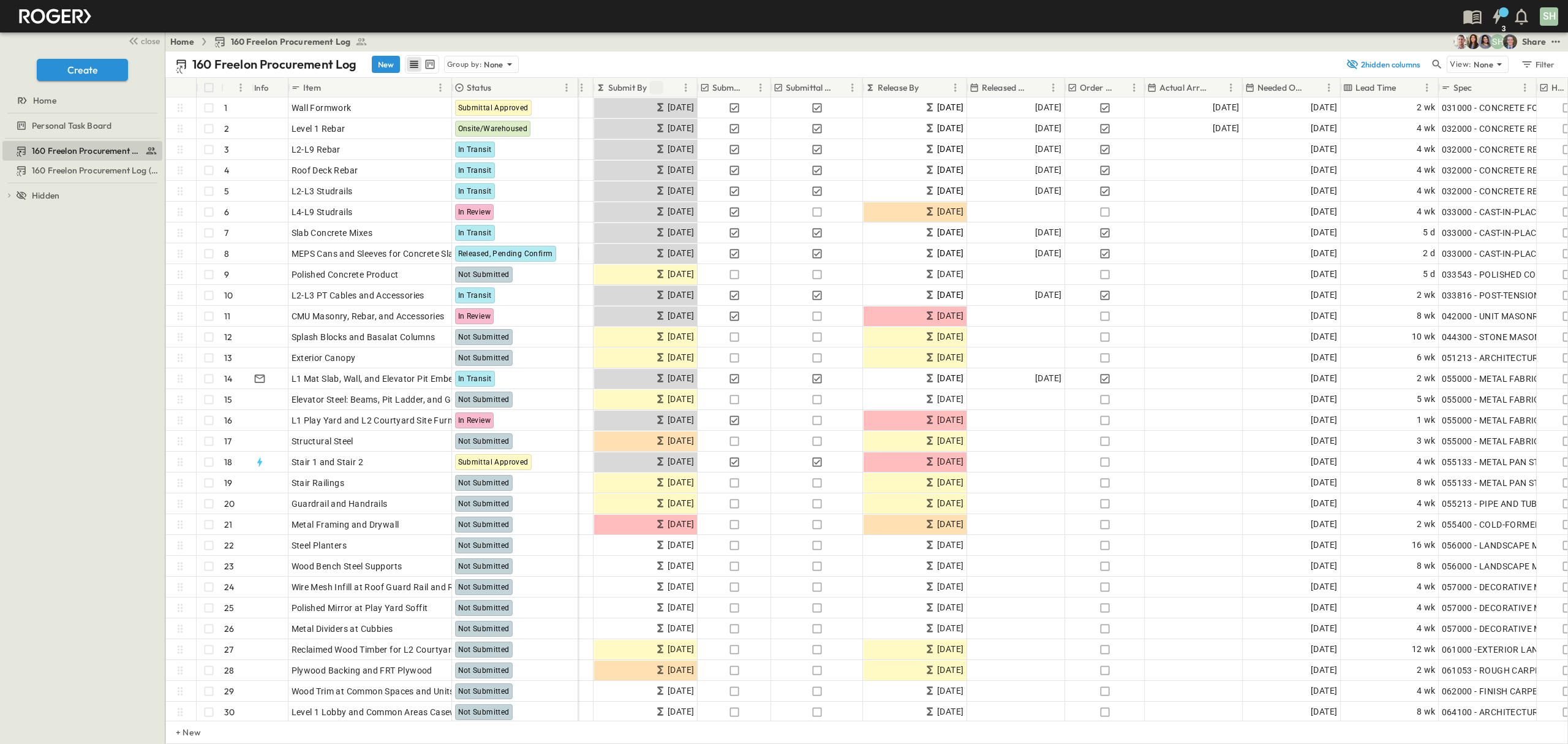
click at [655, 81] on button "Sort" at bounding box center [656, 88] width 14 height 14
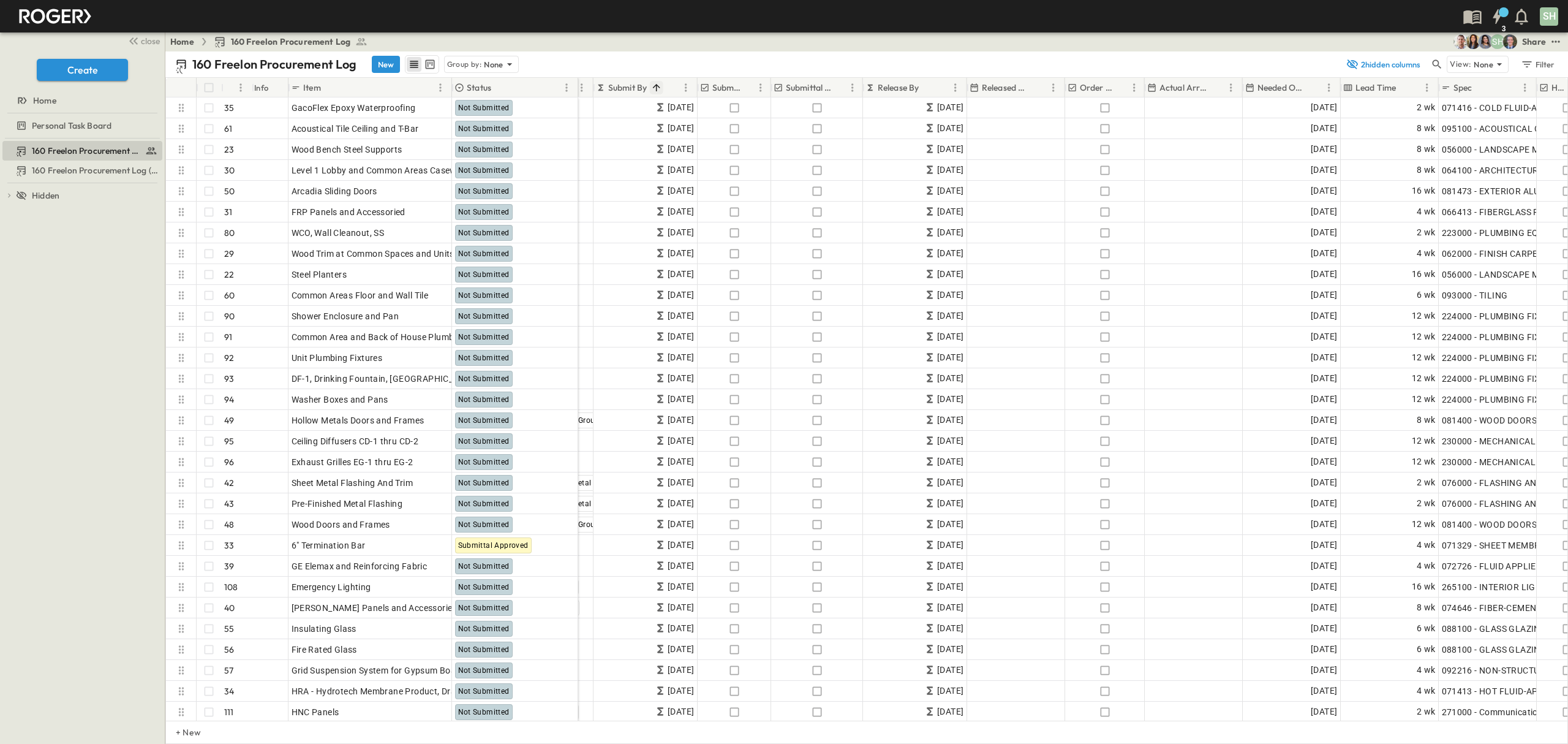
click at [657, 84] on icon "Sort" at bounding box center [656, 87] width 7 height 7
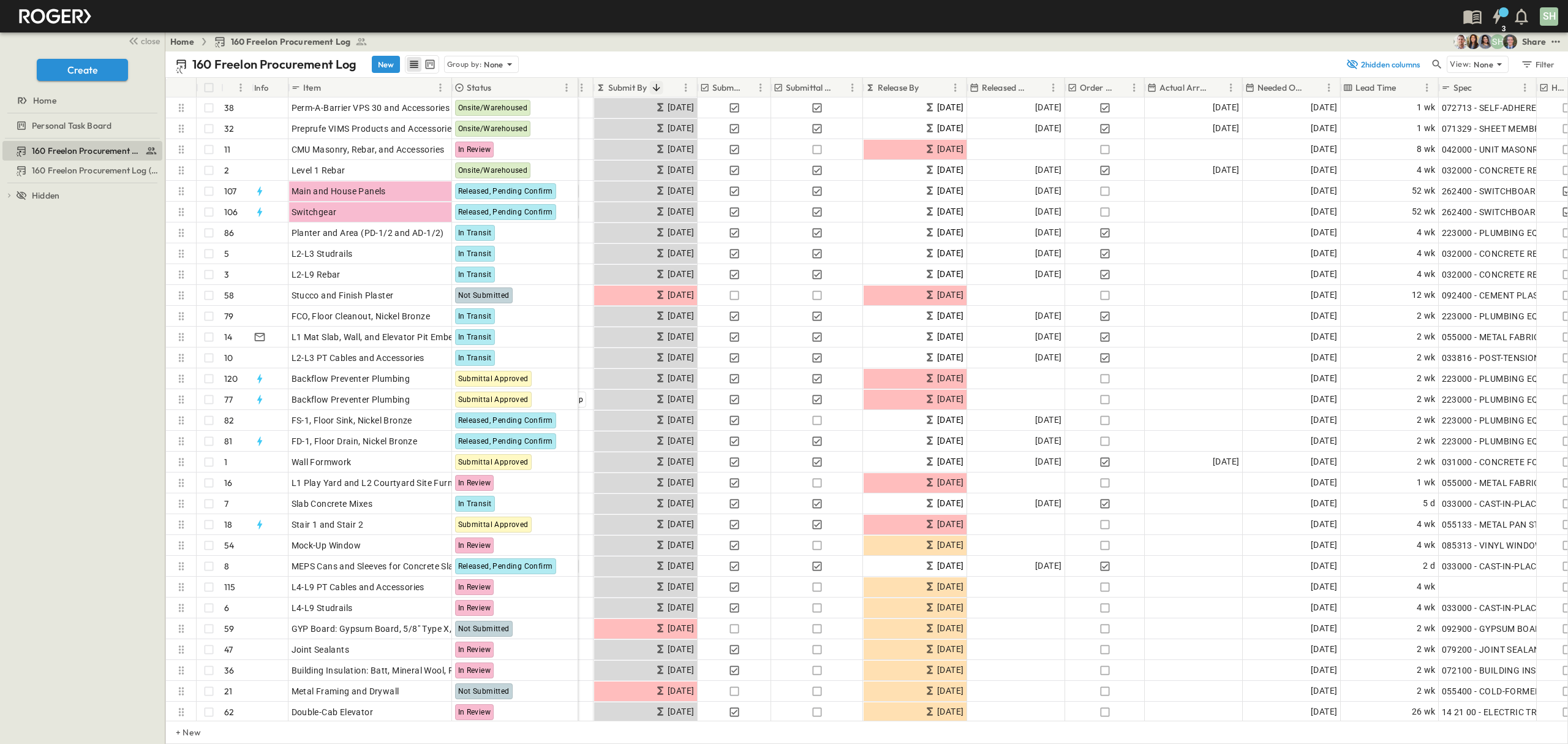
click at [655, 86] on icon "Sort" at bounding box center [656, 88] width 11 height 11
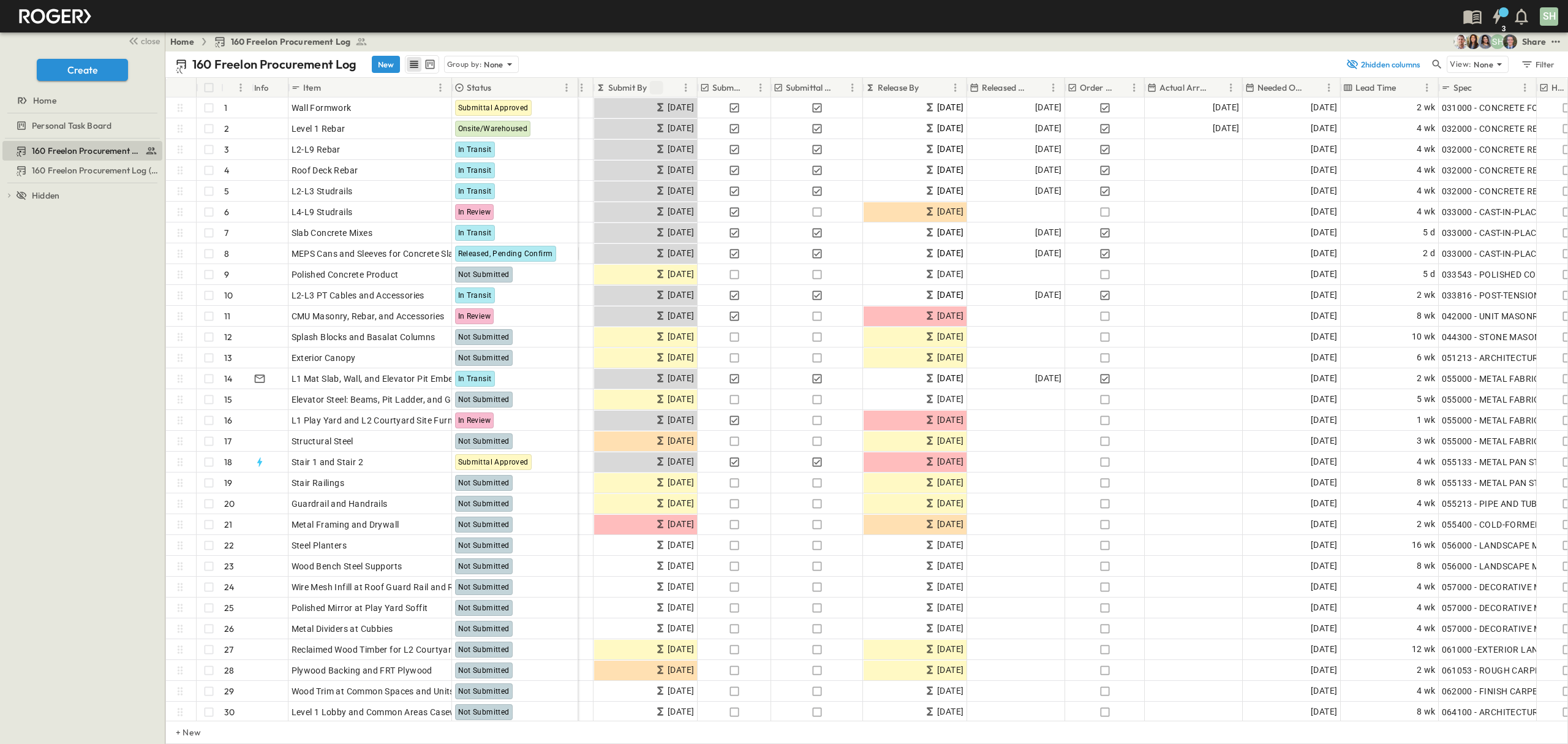
click at [655, 86] on icon "Sort" at bounding box center [656, 87] width 7 height 7
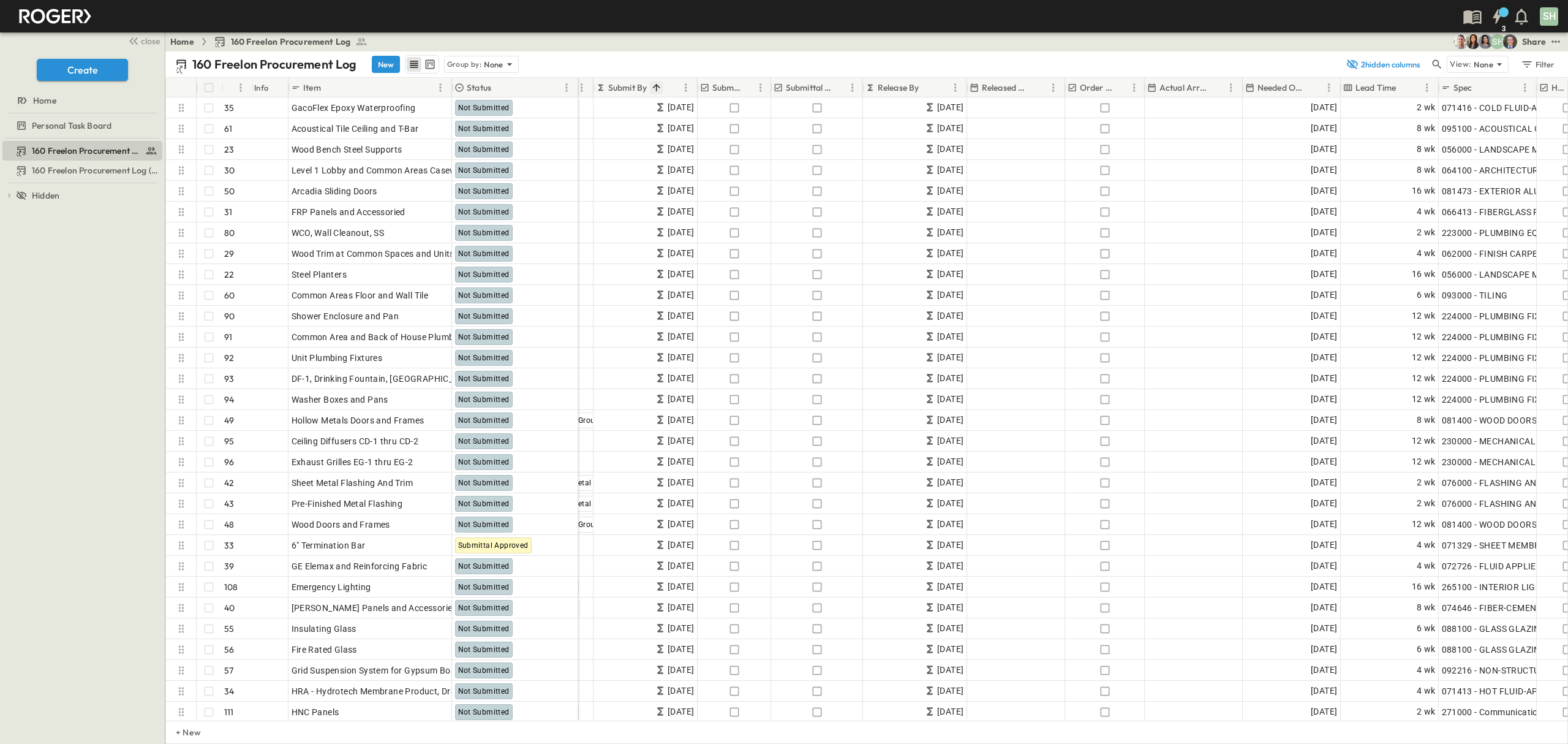
click at [656, 84] on icon "Sort" at bounding box center [656, 88] width 11 height 11
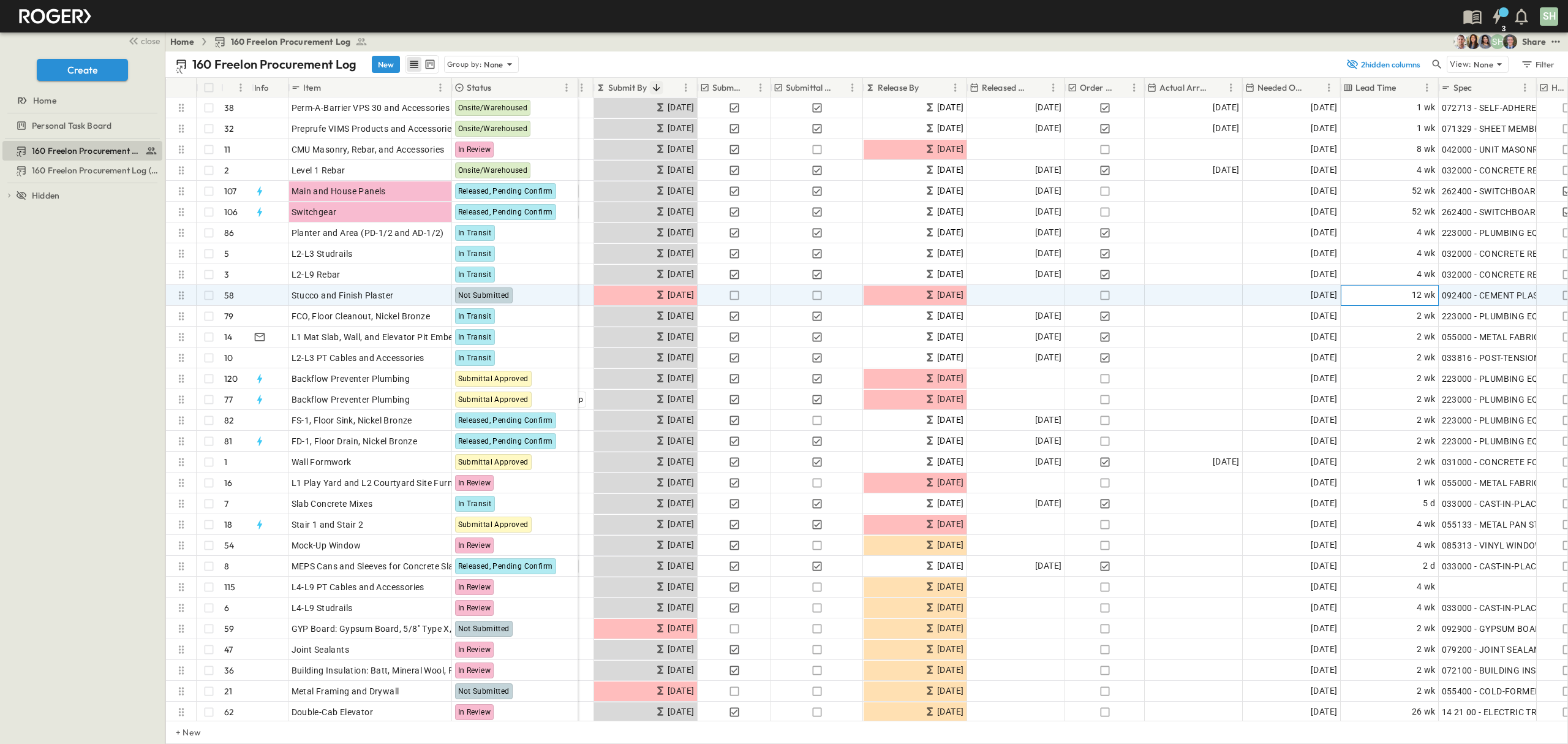
click at [1414, 297] on span "12 wk" at bounding box center [1424, 295] width 24 height 14
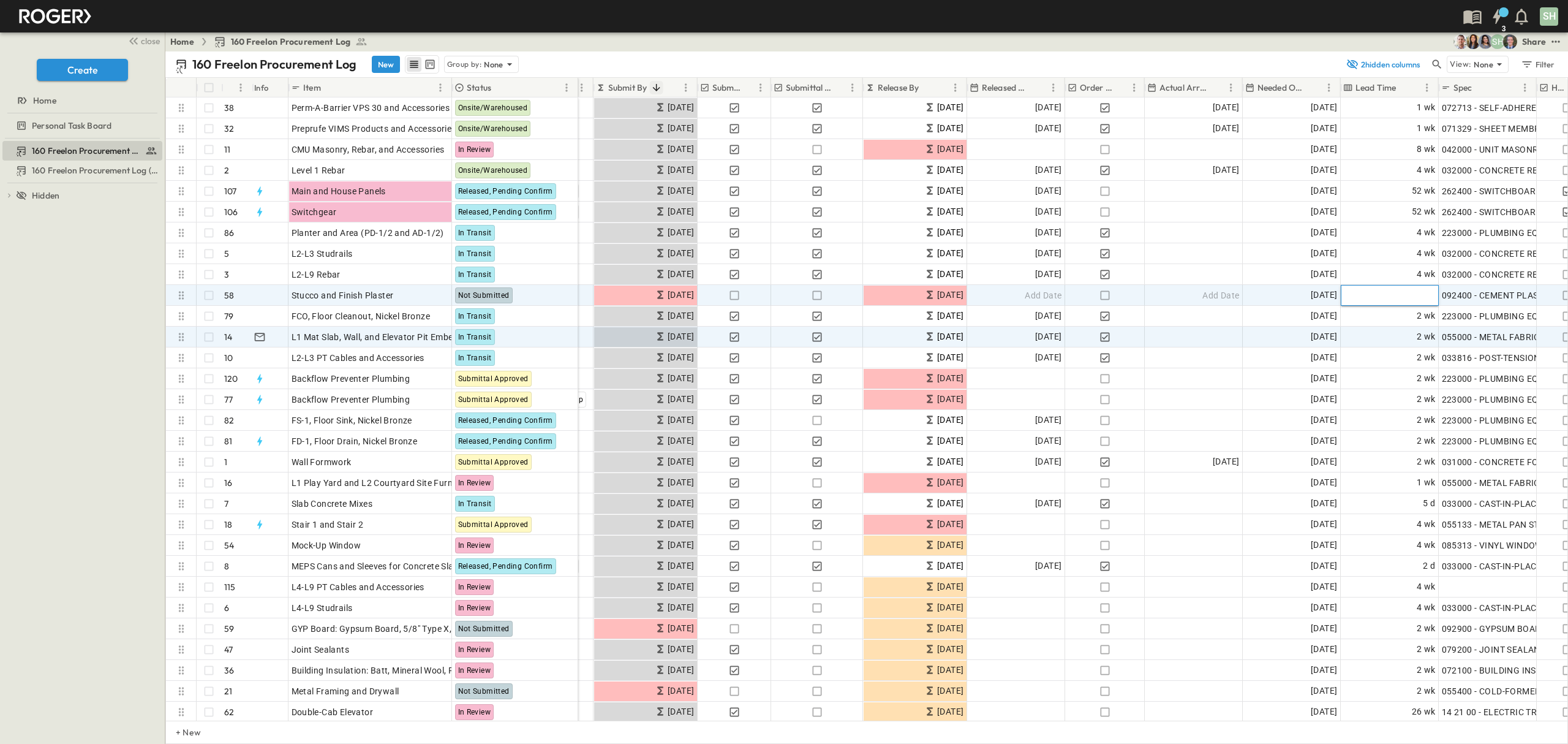
type input "*"
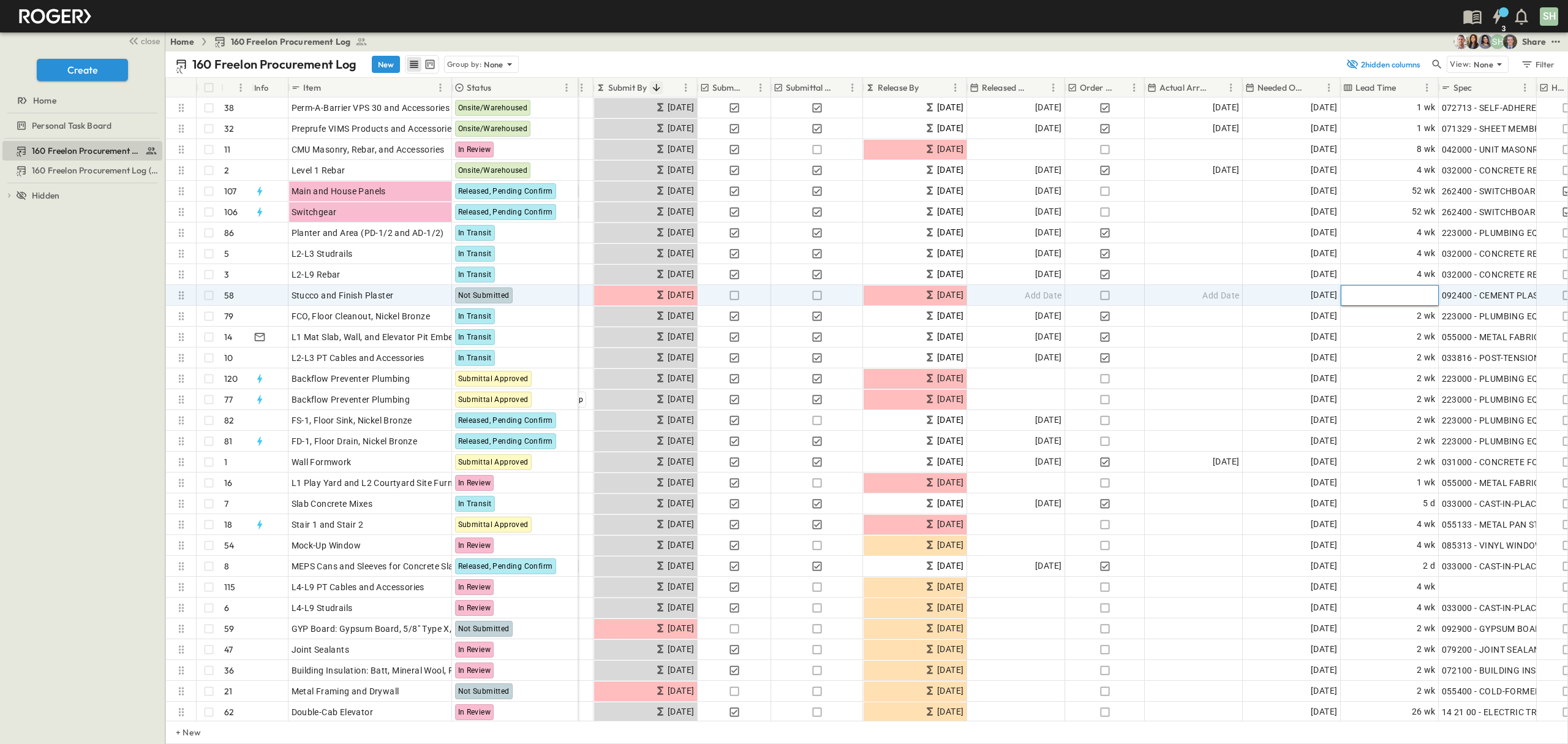
type input "*"
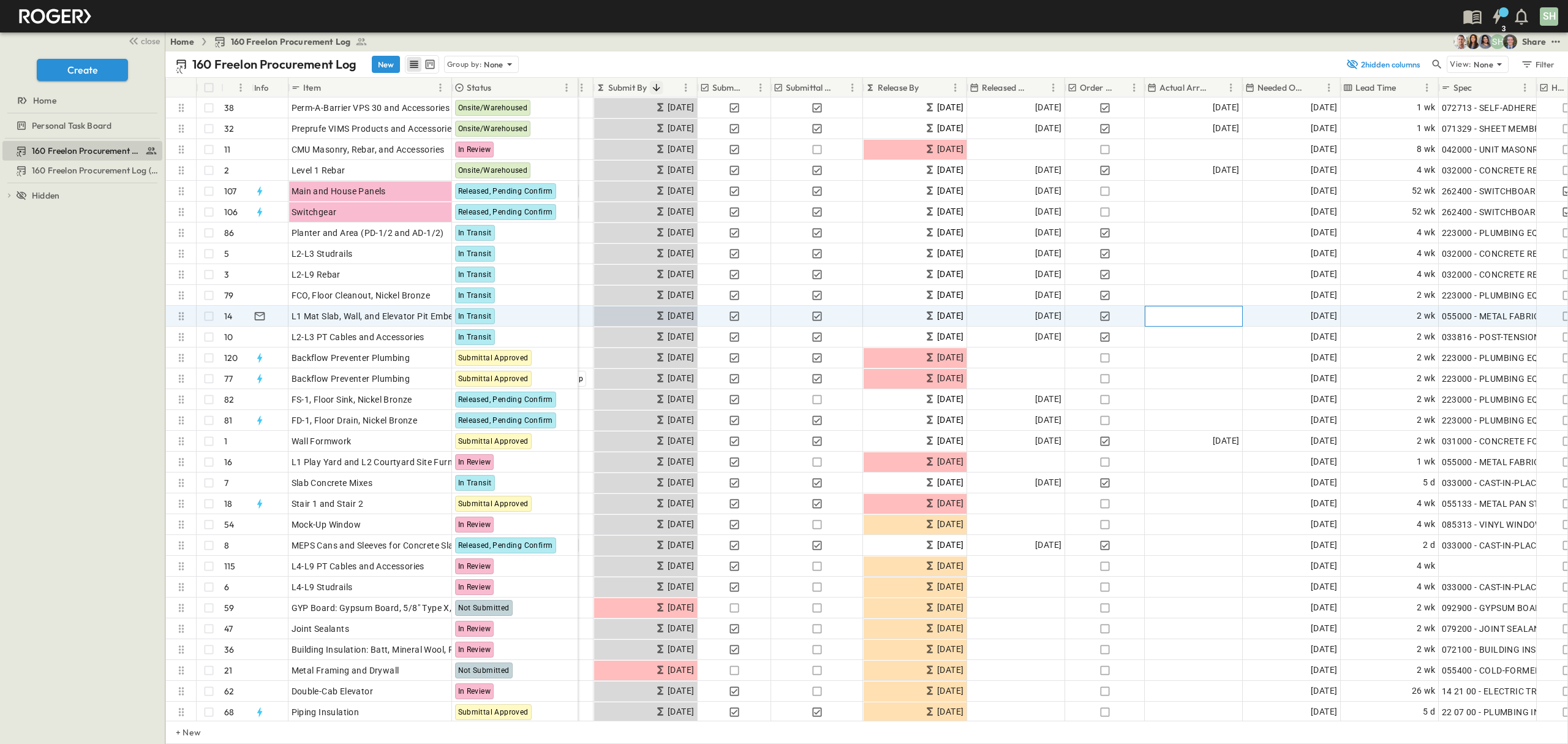
click at [1192, 316] on div "Add Date" at bounding box center [1193, 316] width 97 height 20
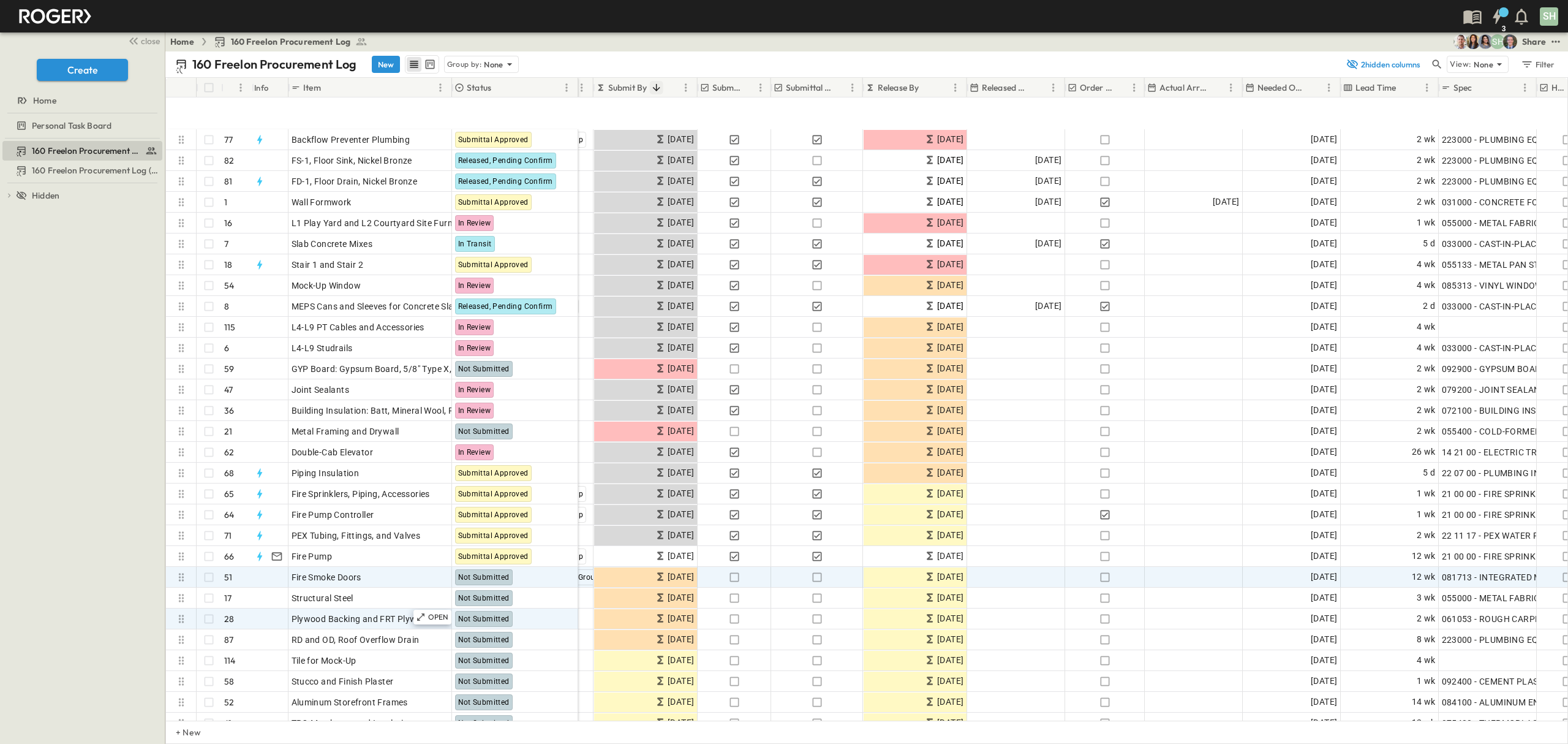
scroll to position [326, 211]
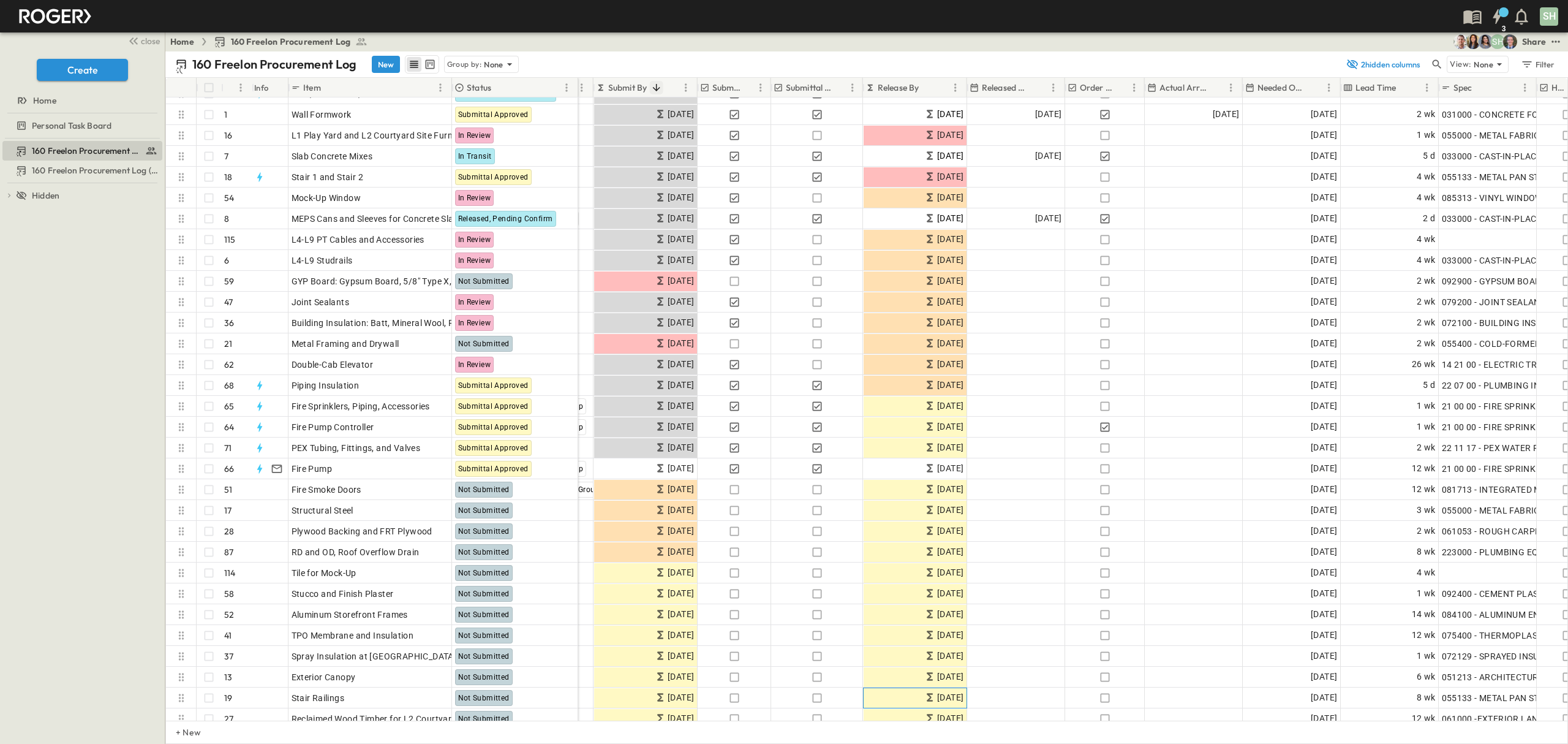
drag, startPoint x: 942, startPoint y: 707, endPoint x: 780, endPoint y: 719, distance: 162.4
click at [780, 719] on div "L1 Mat Slab, Wall, and Elevator Pit Embeds 14 OPEN L1 Mat Slab, Wall, and Eleva…" at bounding box center [867, 409] width 1401 height 623
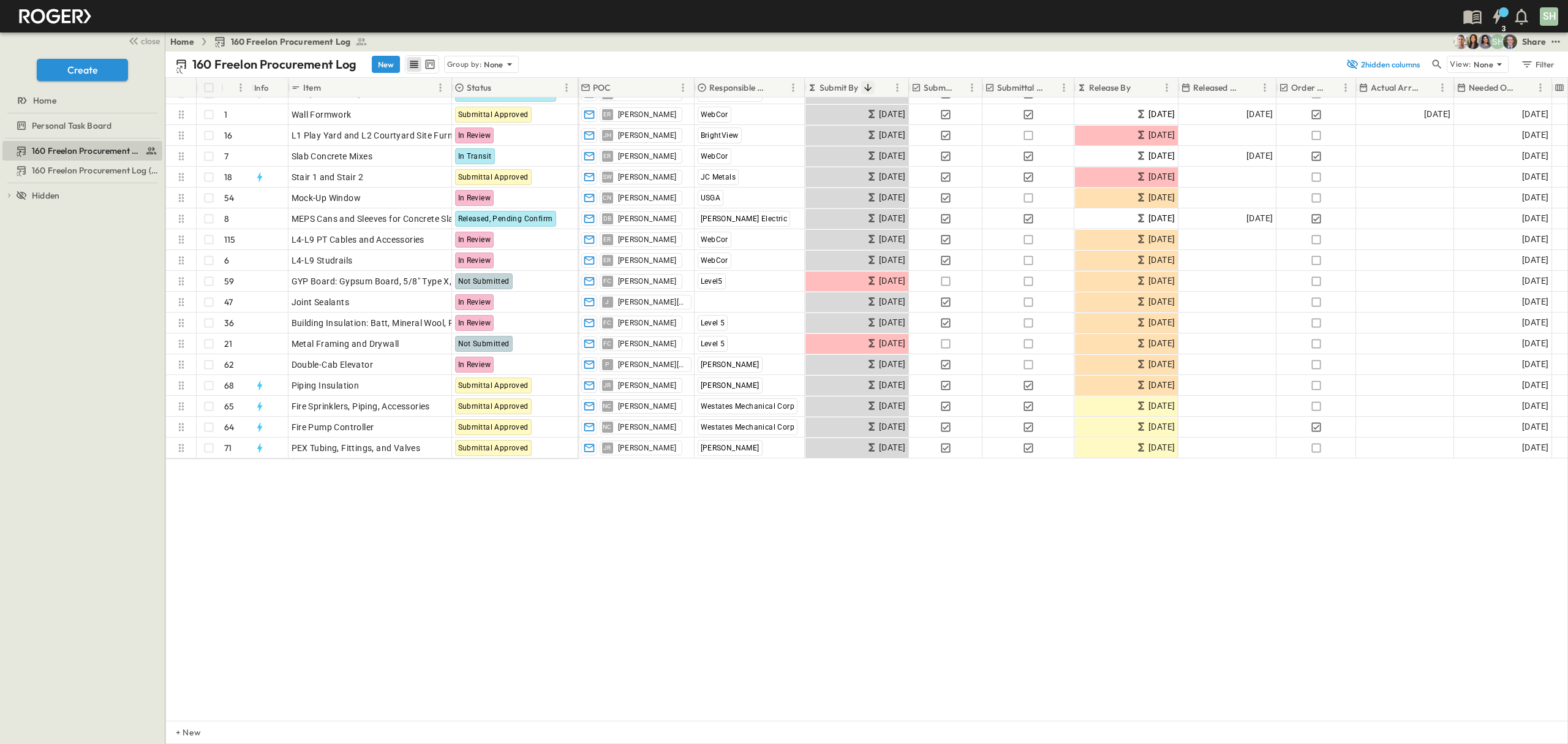
scroll to position [0, 0]
